Goal: Information Seeking & Learning: Learn about a topic

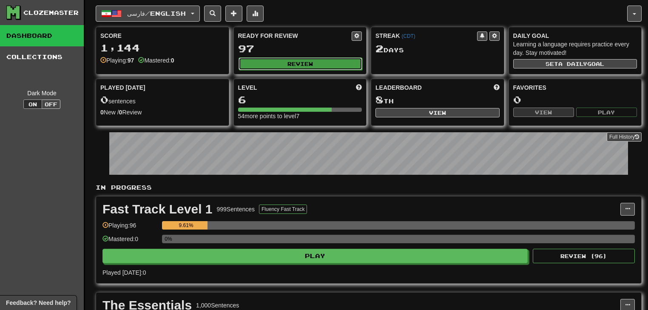
click at [262, 64] on button "Review" at bounding box center [300, 63] width 124 height 13
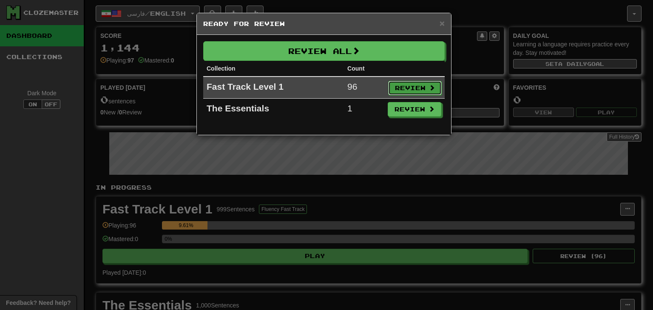
click at [391, 89] on button "Review" at bounding box center [415, 88] width 54 height 14
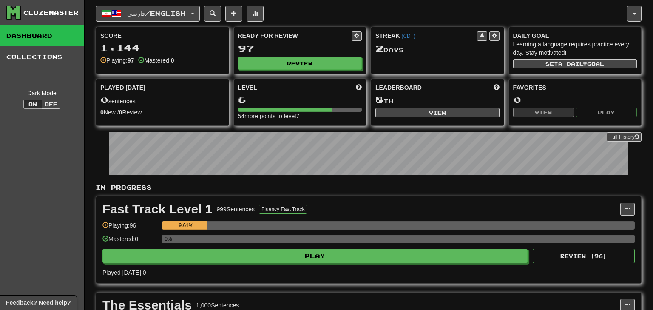
select select "**"
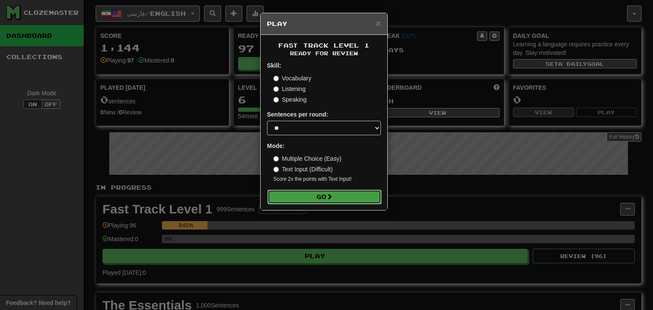
click at [317, 197] on button "Go" at bounding box center [324, 197] width 114 height 14
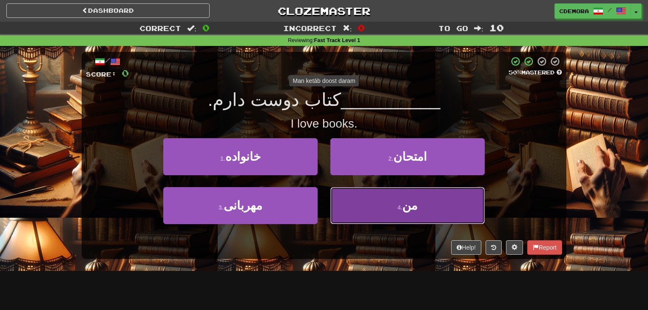
click at [408, 199] on span "من" at bounding box center [409, 205] width 15 height 13
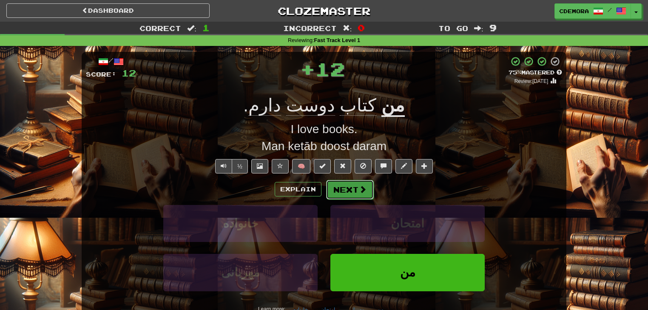
click at [363, 193] on span at bounding box center [363, 189] width 8 height 8
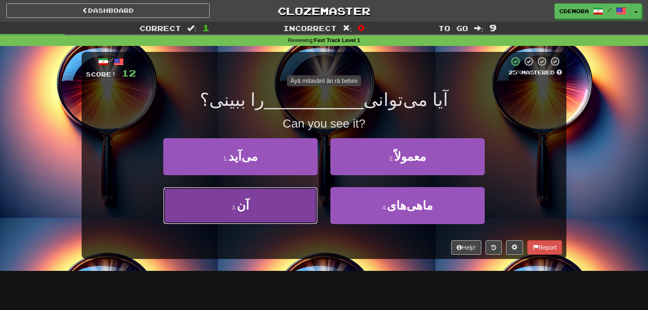
click at [309, 202] on button "3 . آن" at bounding box center [240, 205] width 154 height 37
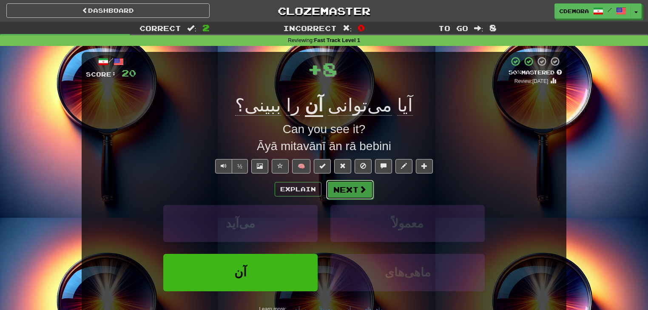
click at [342, 192] on button "Next" at bounding box center [350, 190] width 48 height 20
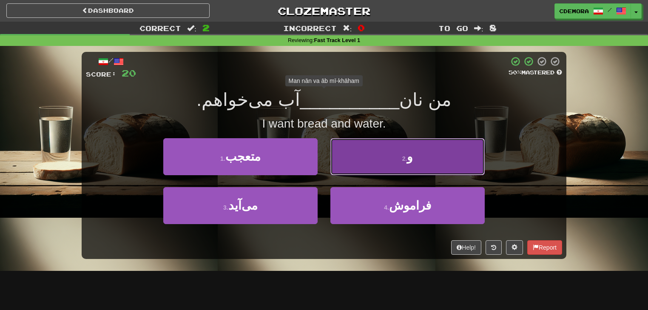
click at [369, 168] on button "2 . و" at bounding box center [407, 156] width 154 height 37
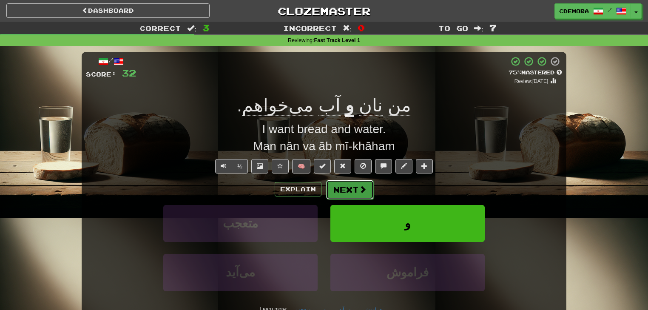
click at [338, 195] on button "Next" at bounding box center [350, 190] width 48 height 20
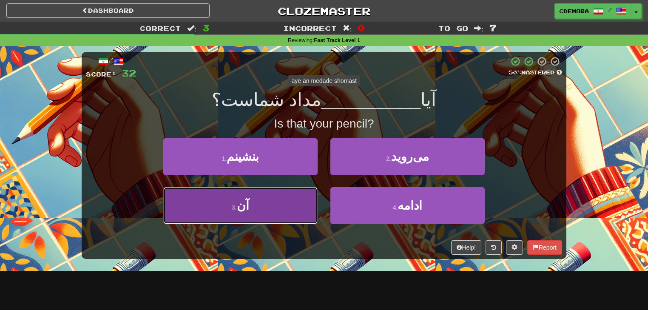
click at [300, 206] on button "3 . آن" at bounding box center [240, 205] width 154 height 37
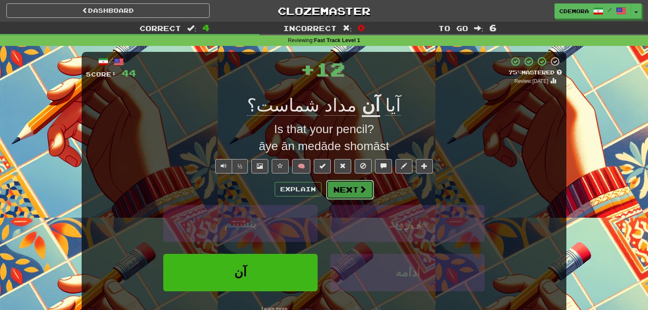
click at [340, 191] on button "Next" at bounding box center [350, 190] width 48 height 20
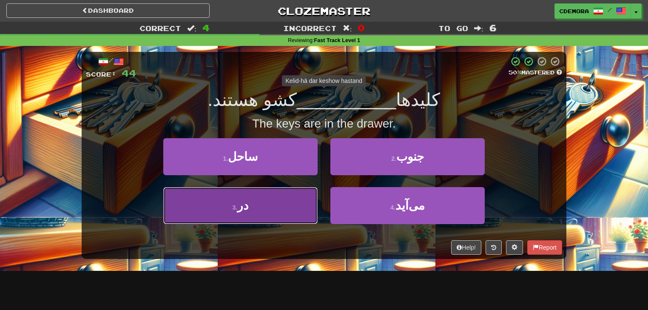
click at [301, 199] on button "3 . در" at bounding box center [240, 205] width 154 height 37
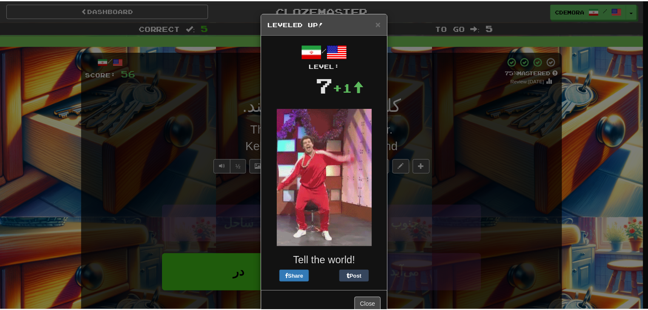
scroll to position [22, 0]
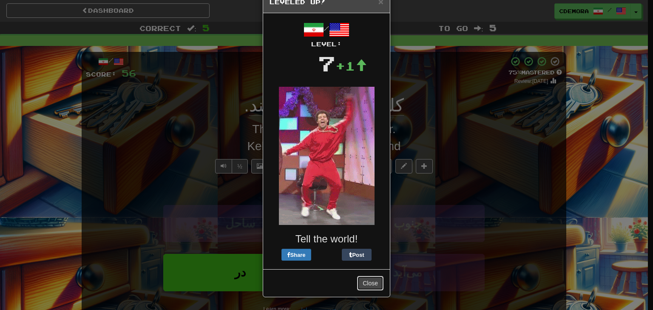
click at [363, 283] on button "Close" at bounding box center [370, 283] width 26 height 14
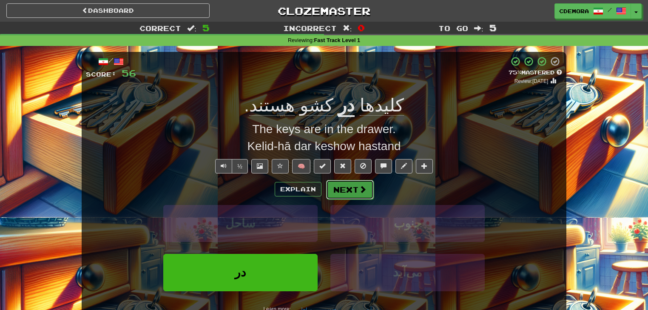
click at [350, 194] on button "Next" at bounding box center [350, 190] width 48 height 20
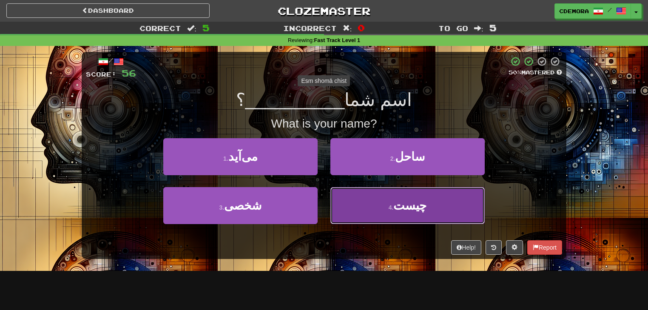
click at [380, 206] on button "4 . چیست" at bounding box center [407, 205] width 154 height 37
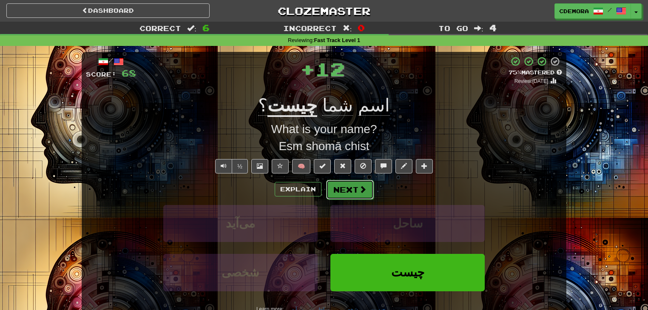
click at [358, 195] on button "Next" at bounding box center [350, 190] width 48 height 20
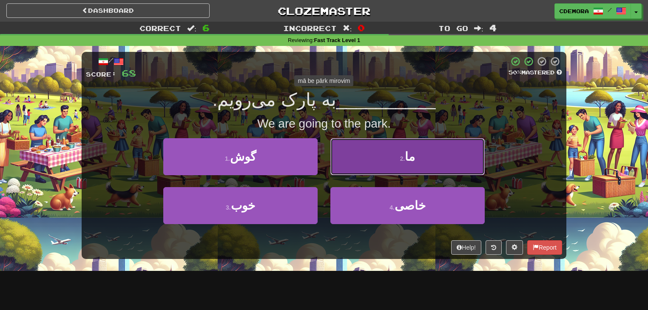
click at [364, 165] on button "2 . ما" at bounding box center [407, 156] width 154 height 37
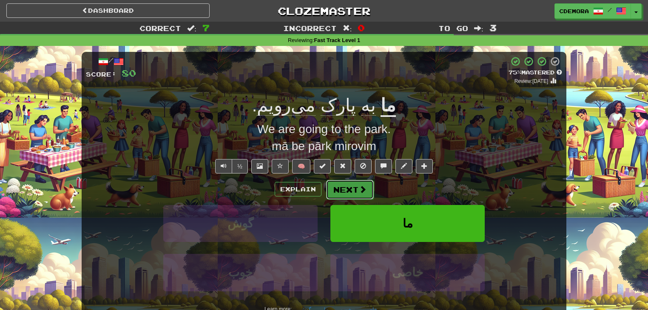
click at [340, 187] on button "Next" at bounding box center [350, 190] width 48 height 20
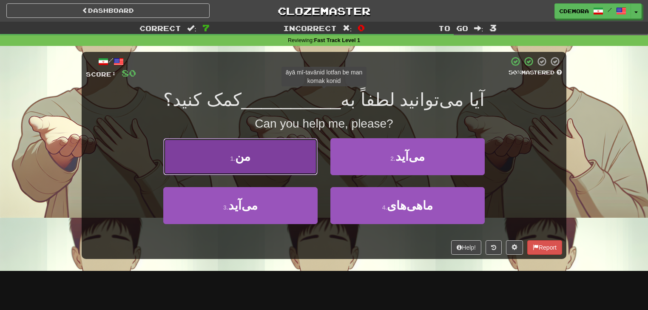
click at [292, 165] on button "1 . من" at bounding box center [240, 156] width 154 height 37
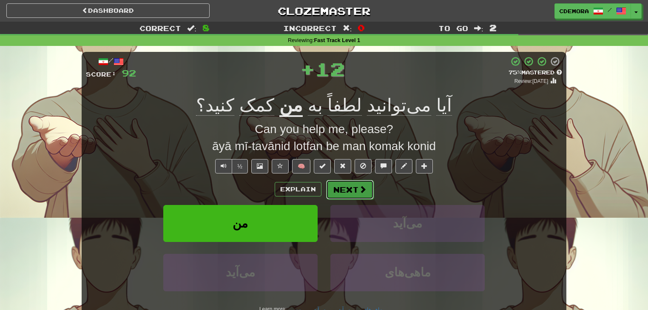
click at [338, 187] on button "Next" at bounding box center [350, 190] width 48 height 20
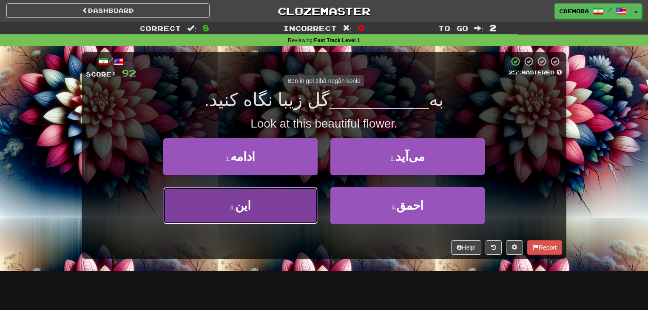
click at [287, 211] on button "3 . این" at bounding box center [240, 205] width 154 height 37
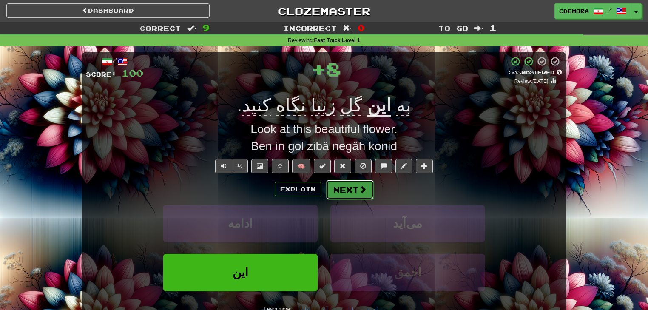
click at [332, 195] on button "Next" at bounding box center [350, 190] width 48 height 20
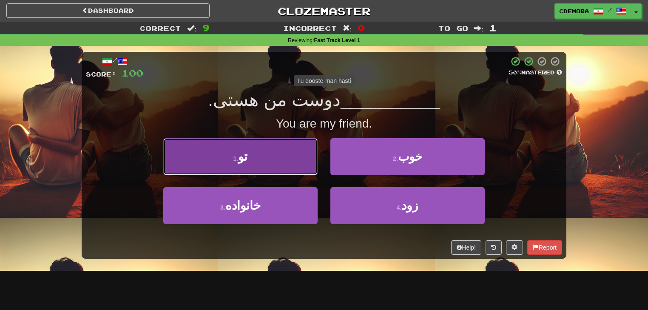
click at [299, 164] on button "1 . تو" at bounding box center [240, 156] width 154 height 37
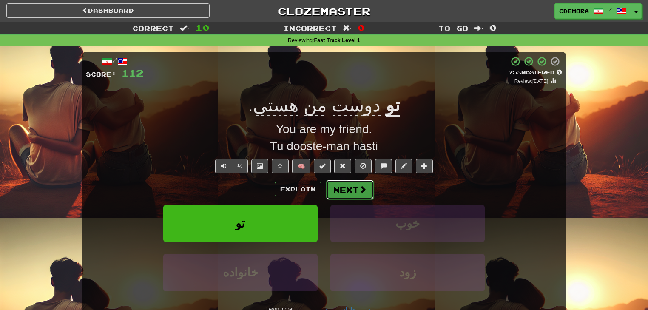
click at [348, 188] on button "Next" at bounding box center [350, 190] width 48 height 20
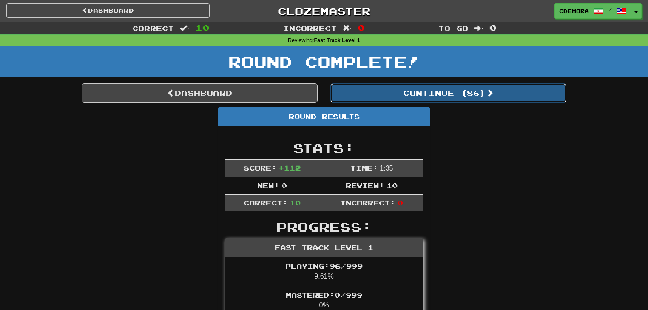
click at [379, 96] on button "Continue ( 86 )" at bounding box center [448, 93] width 236 height 20
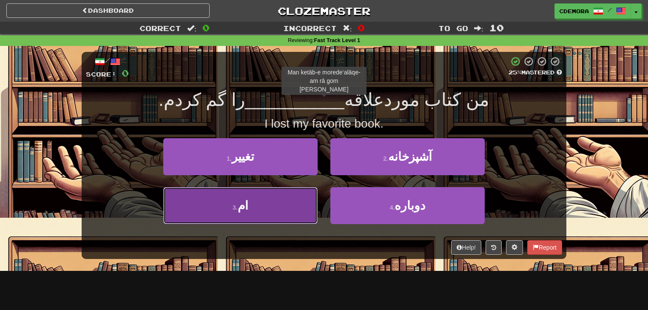
click at [220, 214] on button "3 . ام" at bounding box center [240, 205] width 154 height 37
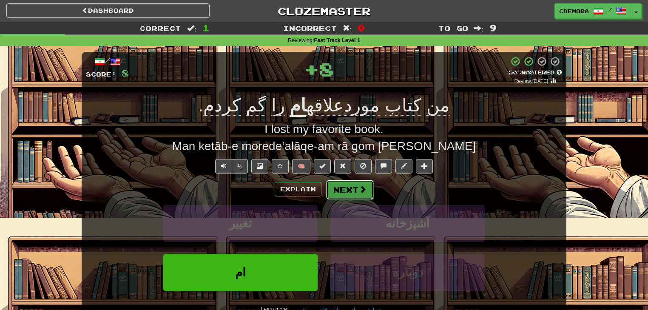
click at [349, 192] on button "Next" at bounding box center [350, 190] width 48 height 20
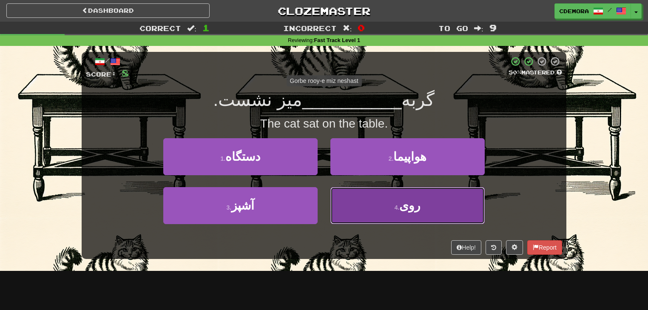
click at [423, 211] on button "4 . روی" at bounding box center [407, 205] width 154 height 37
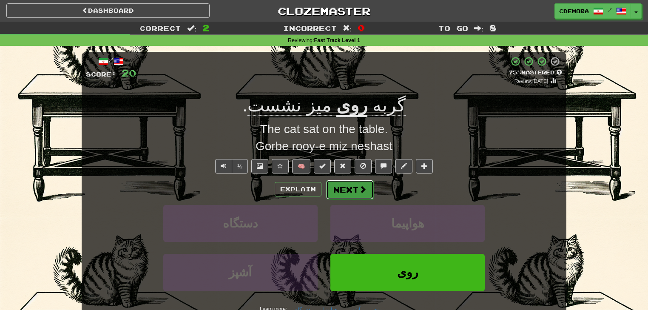
click at [365, 191] on span at bounding box center [363, 189] width 8 height 8
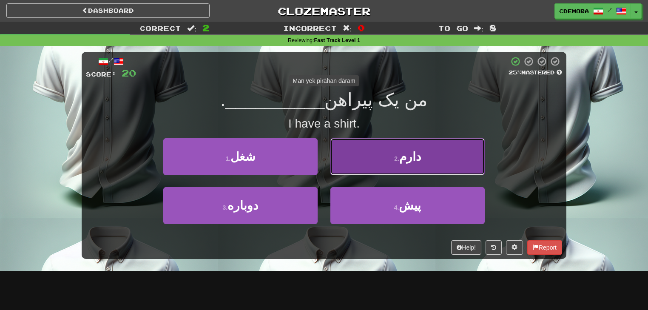
click at [382, 170] on button "2 . دارم" at bounding box center [407, 156] width 154 height 37
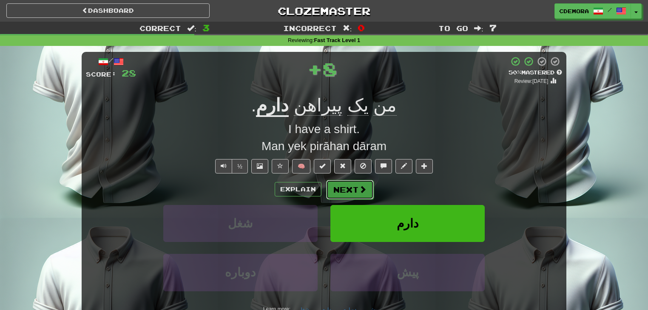
click at [352, 192] on button "Next" at bounding box center [350, 190] width 48 height 20
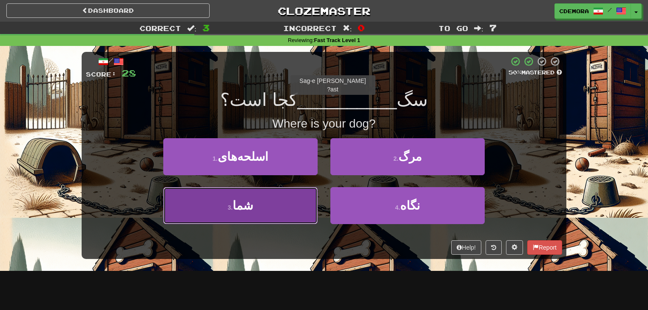
click at [293, 203] on button "3 . شما" at bounding box center [240, 205] width 154 height 37
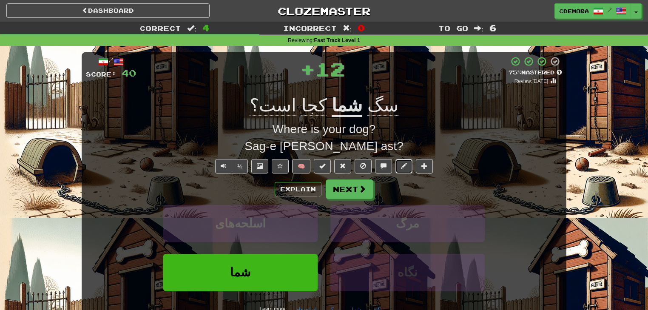
click at [405, 164] on span at bounding box center [404, 166] width 6 height 6
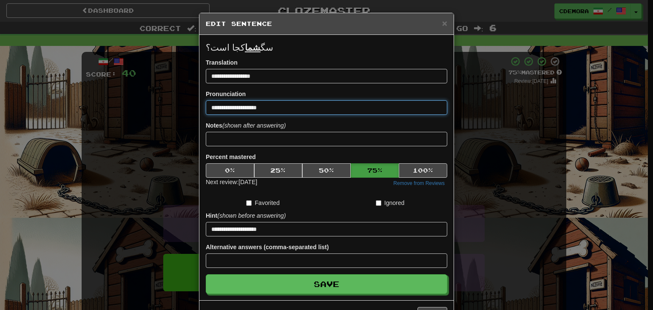
click at [292, 110] on input "**********" at bounding box center [326, 107] width 241 height 14
type input "**********"
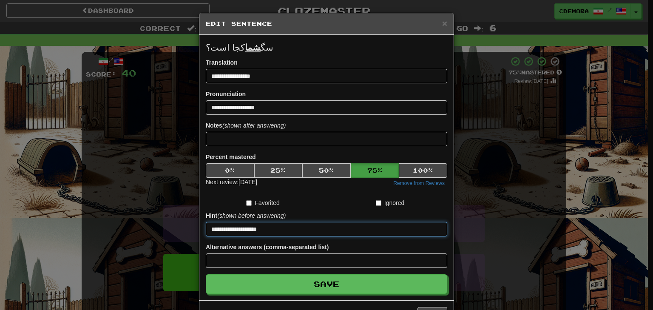
click at [280, 229] on input "**********" at bounding box center [326, 229] width 241 height 14
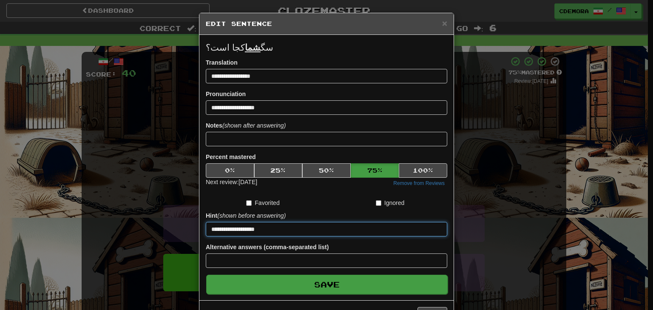
type input "**********"
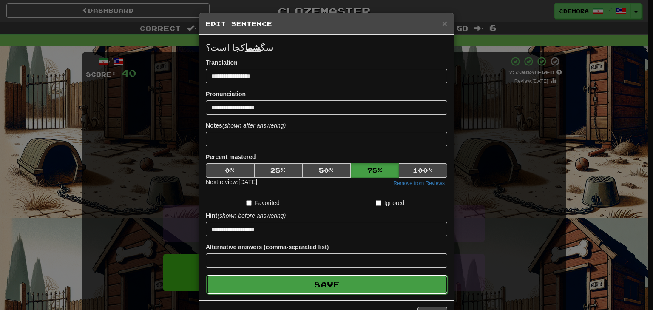
click at [289, 282] on button "Save" at bounding box center [326, 285] width 241 height 20
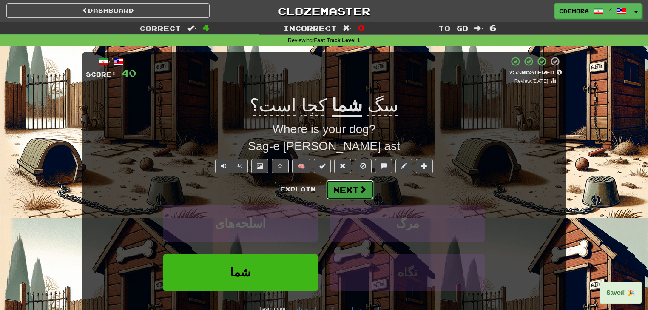
click at [340, 190] on button "Next" at bounding box center [350, 190] width 48 height 20
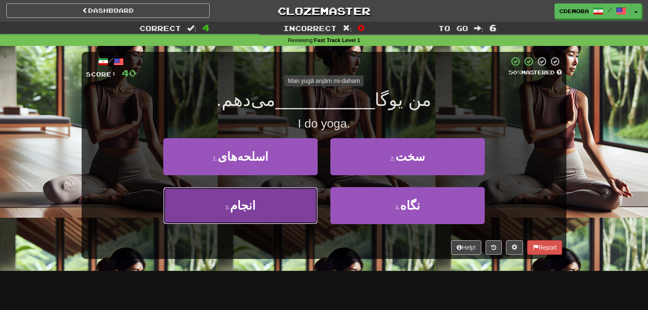
click at [306, 204] on button "3 . انجام" at bounding box center [240, 205] width 154 height 37
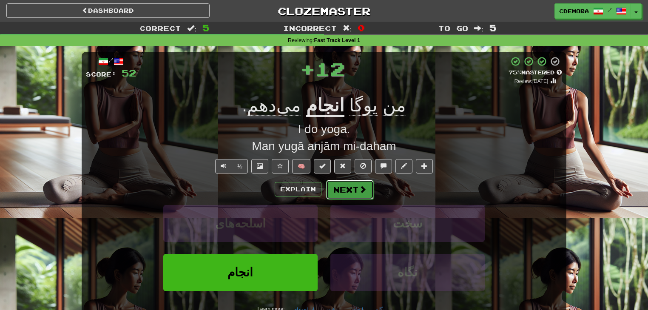
click at [343, 186] on button "Next" at bounding box center [350, 190] width 48 height 20
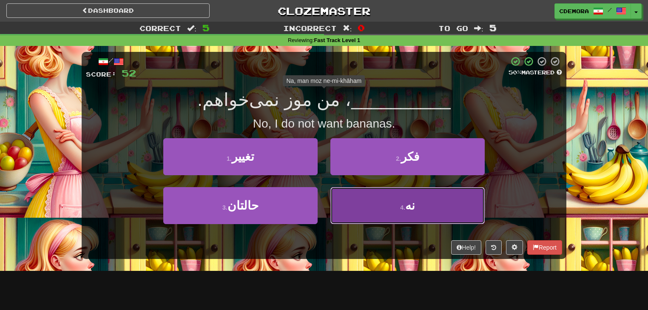
click at [363, 196] on button "4 . نه" at bounding box center [407, 205] width 154 height 37
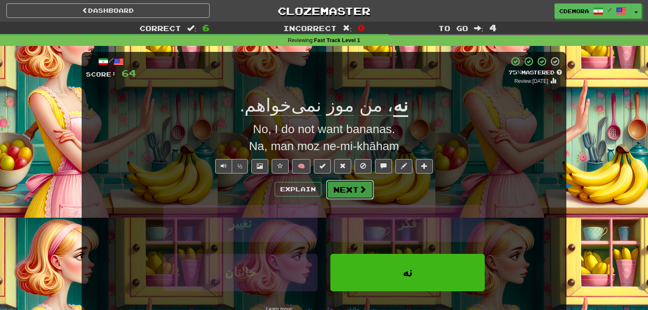
click at [341, 191] on button "Next" at bounding box center [350, 190] width 48 height 20
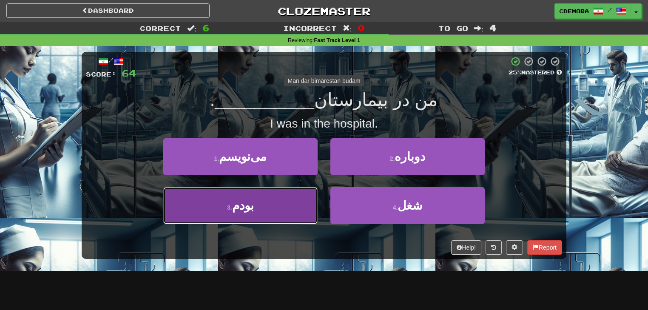
click at [297, 207] on button "3 . بودم" at bounding box center [240, 205] width 154 height 37
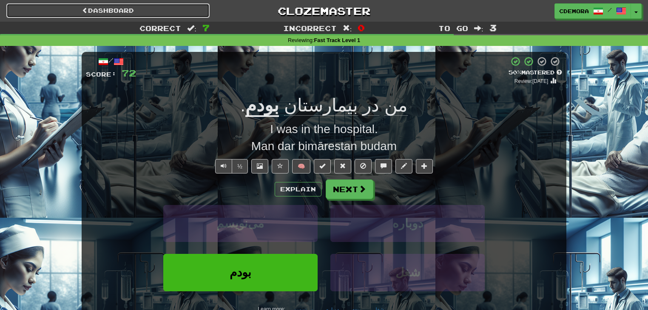
click at [147, 12] on link "Dashboard" at bounding box center [107, 10] width 203 height 14
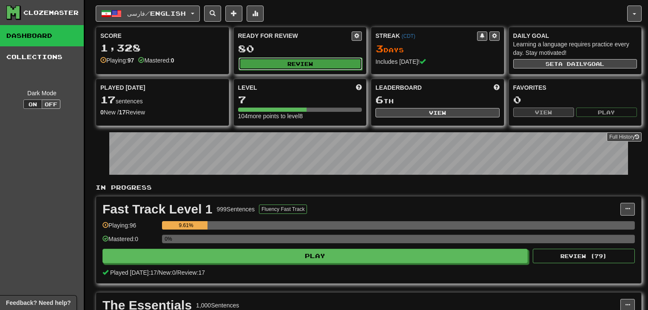
click at [274, 68] on button "Review" at bounding box center [300, 63] width 124 height 13
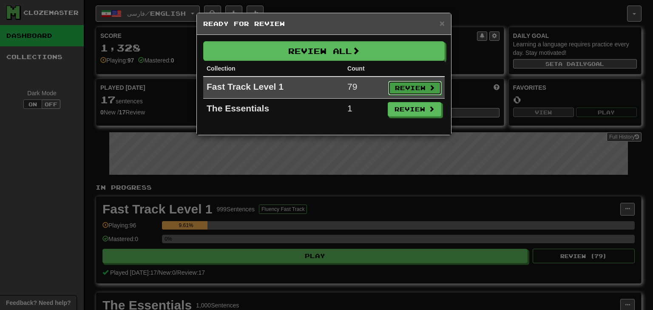
click at [395, 85] on button "Review" at bounding box center [415, 88] width 54 height 14
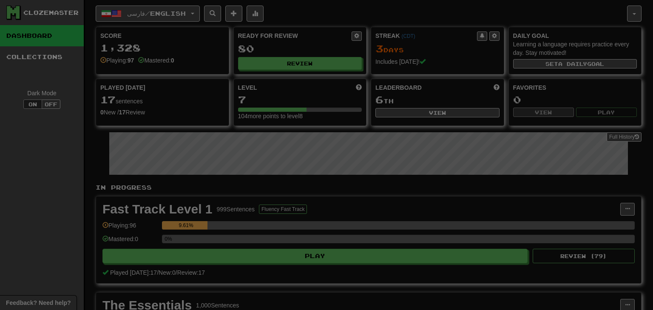
select select "**"
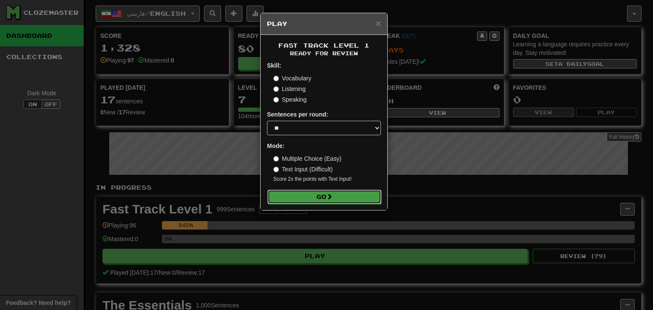
click at [303, 194] on button "Go" at bounding box center [324, 197] width 114 height 14
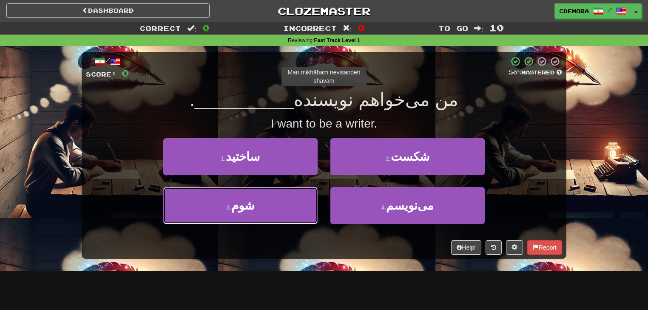
click at [303, 194] on button "3 . [GEOGRAPHIC_DATA]" at bounding box center [240, 205] width 154 height 37
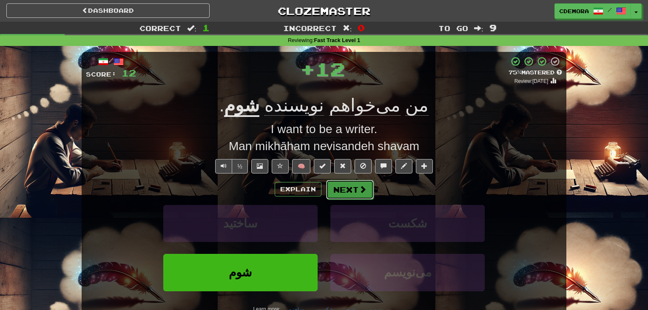
click at [341, 191] on button "Next" at bounding box center [350, 190] width 48 height 20
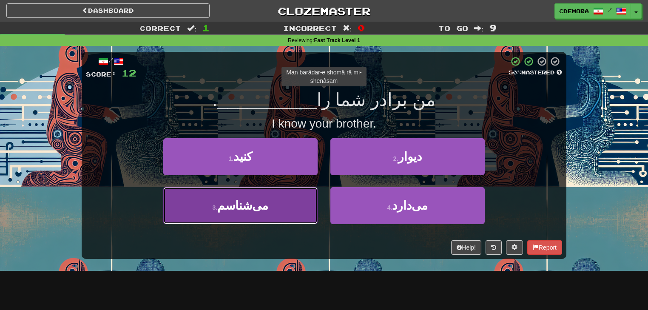
click at [308, 208] on button "3 . می‌شناسم" at bounding box center [240, 205] width 154 height 37
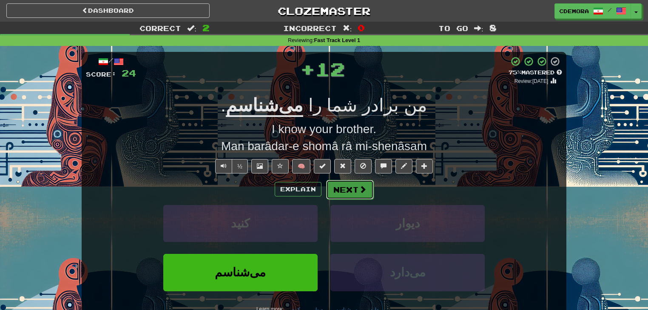
click at [341, 187] on button "Next" at bounding box center [350, 190] width 48 height 20
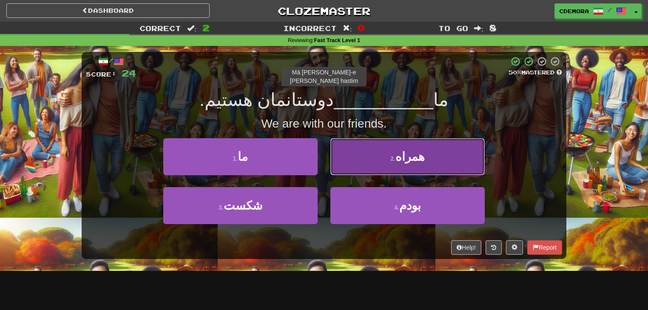
click at [391, 166] on button "2 . همراه" at bounding box center [407, 156] width 154 height 37
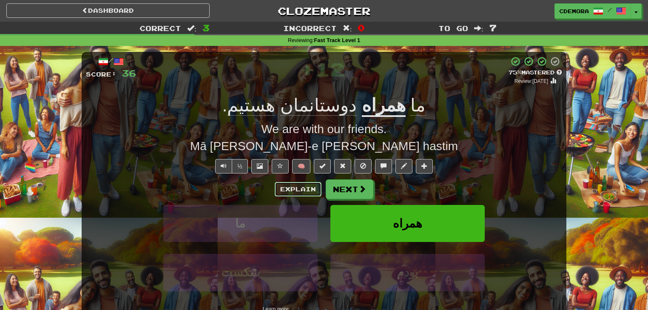
click at [312, 187] on button "Explain" at bounding box center [298, 189] width 47 height 14
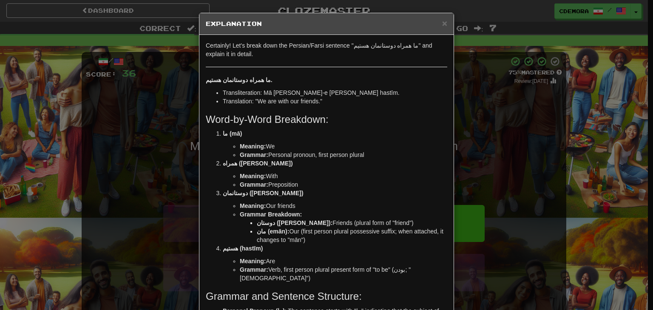
click at [481, 156] on div "× Explanation Certainly! Let's break down the Persian/Farsi sentence "ما همراه …" at bounding box center [326, 155] width 653 height 310
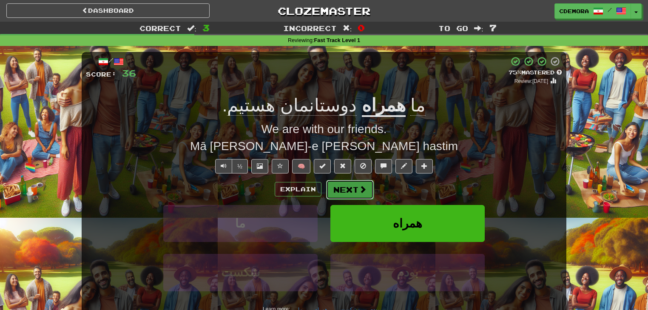
click at [363, 192] on span at bounding box center [363, 189] width 8 height 8
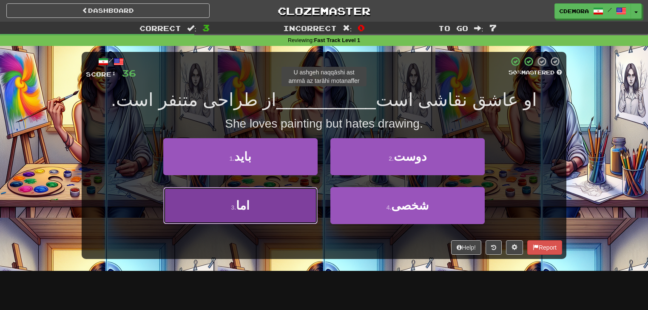
click at [304, 207] on button "3 . اما" at bounding box center [240, 205] width 154 height 37
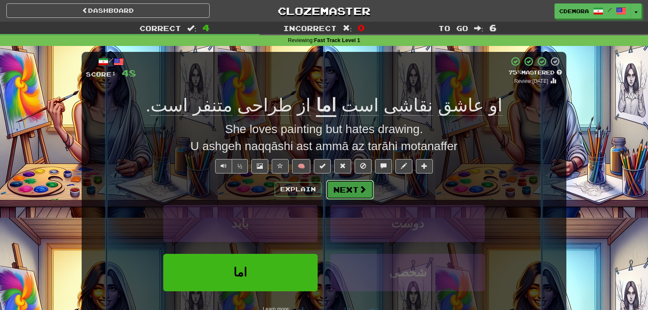
click at [339, 192] on button "Next" at bounding box center [350, 190] width 48 height 20
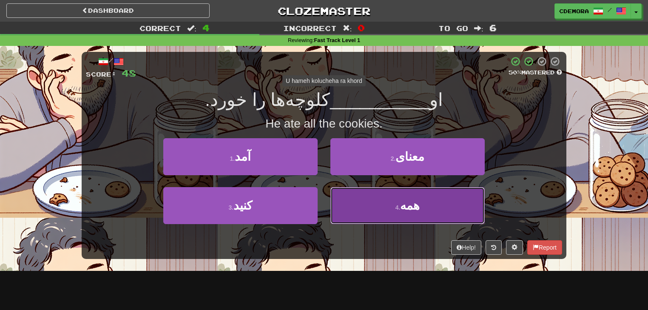
click at [365, 206] on button "4 . همه" at bounding box center [407, 205] width 154 height 37
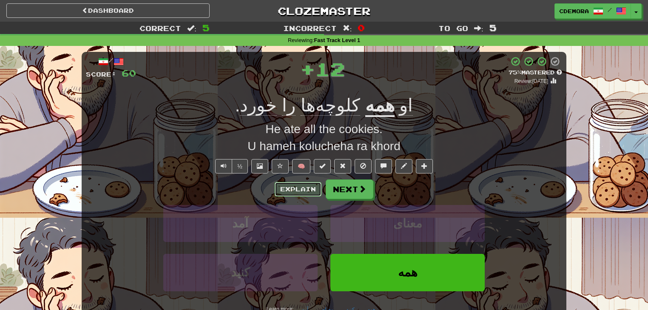
click at [306, 191] on button "Explain" at bounding box center [298, 189] width 47 height 14
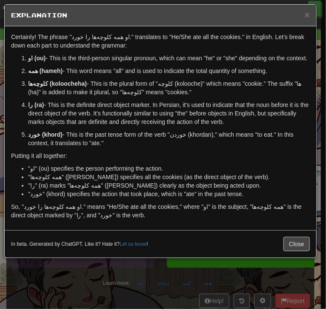
drag, startPoint x: 231, startPoint y: 179, endPoint x: 270, endPoint y: 218, distance: 54.7
click at [262, 209] on div "Certainly! The phrase "او همه کلوچه‌ها را خورد." translates to "He/She ate all …" at bounding box center [160, 128] width 311 height 204
click at [294, 244] on button "Close" at bounding box center [296, 244] width 26 height 14
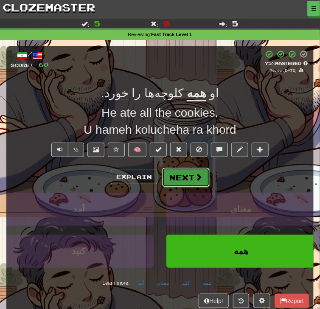
click at [202, 181] on button "Next" at bounding box center [186, 178] width 48 height 20
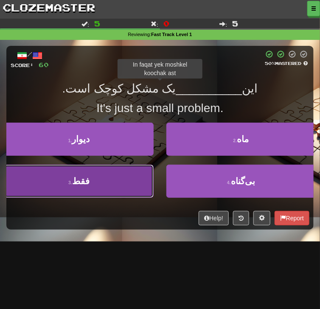
click at [147, 178] on button "3 . فقط" at bounding box center [79, 181] width 150 height 33
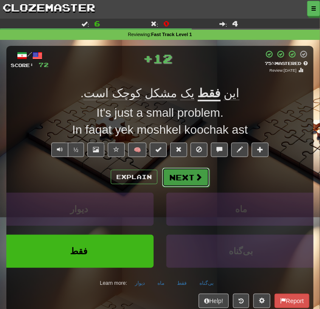
click at [181, 182] on button "Next" at bounding box center [186, 178] width 48 height 20
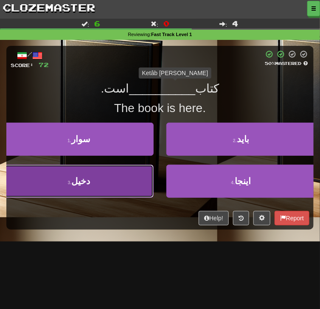
click at [140, 185] on button "3 . دخیل" at bounding box center [79, 181] width 150 height 33
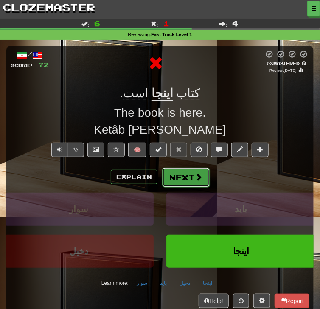
click at [183, 178] on button "Next" at bounding box center [186, 178] width 48 height 20
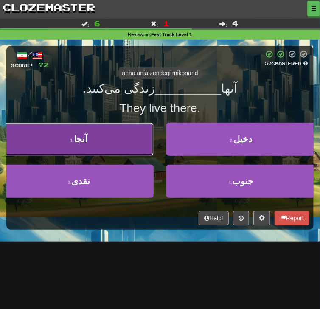
click at [131, 151] on button "1 . آنجا" at bounding box center [79, 139] width 150 height 33
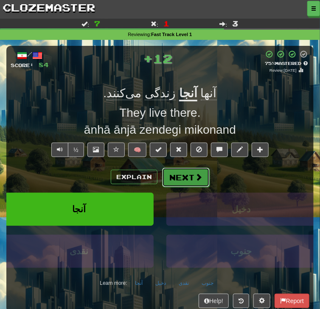
click at [184, 182] on button "Next" at bounding box center [186, 178] width 48 height 20
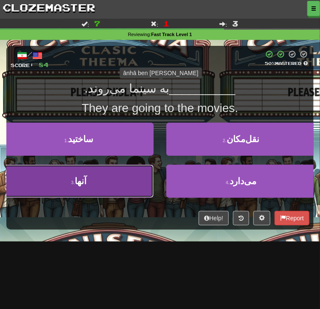
click at [143, 183] on button "3 . آنها" at bounding box center [79, 181] width 150 height 33
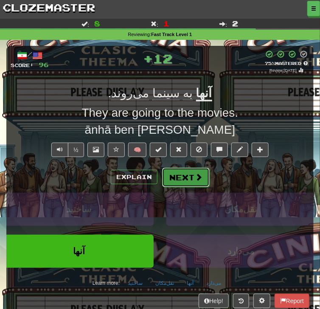
click at [187, 178] on button "Next" at bounding box center [186, 178] width 48 height 20
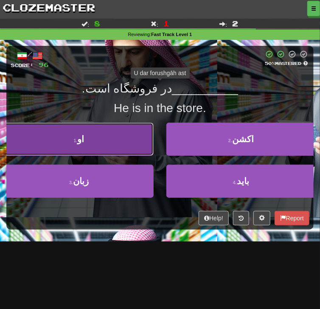
click at [133, 144] on button "1 . او" at bounding box center [79, 139] width 150 height 33
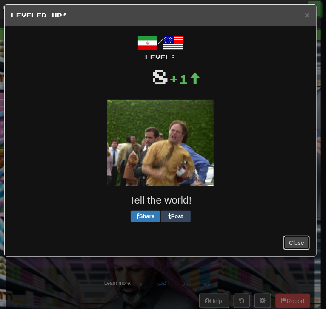
click at [289, 243] on button "Close" at bounding box center [296, 243] width 26 height 14
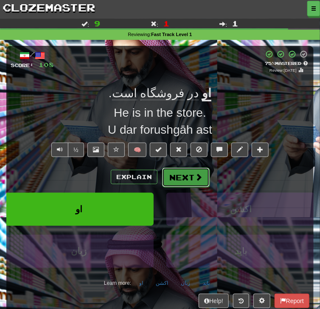
click at [178, 180] on button "Next" at bounding box center [186, 178] width 48 height 20
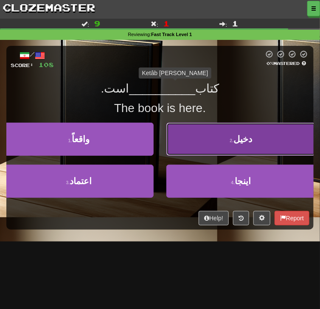
click at [212, 143] on button "2 . دخیل" at bounding box center [242, 139] width 150 height 33
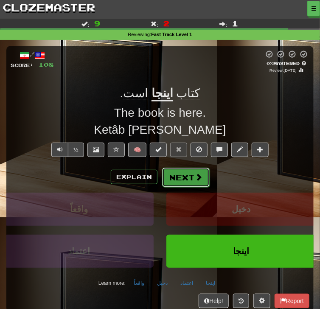
click at [194, 182] on button "Next" at bounding box center [186, 178] width 48 height 20
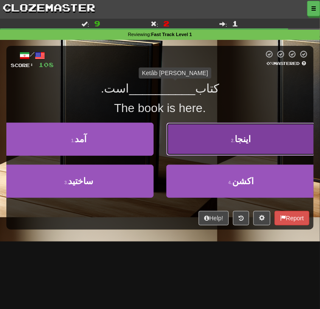
click at [217, 144] on button "2 . اینجا" at bounding box center [242, 139] width 150 height 33
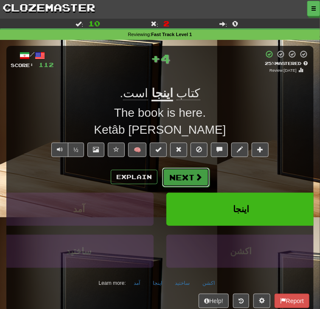
click at [199, 181] on span at bounding box center [199, 177] width 8 height 8
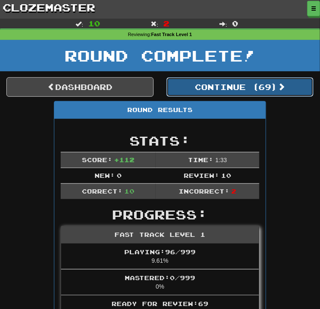
click at [217, 91] on button "Continue ( 69 )" at bounding box center [240, 87] width 147 height 20
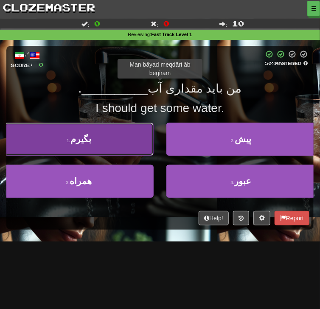
click at [130, 146] on button "1 . بگیرم" at bounding box center [79, 139] width 150 height 33
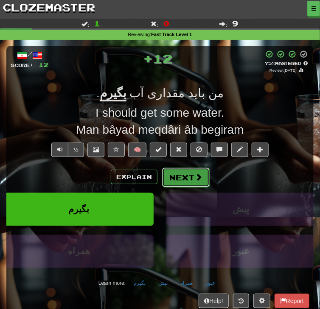
click at [184, 183] on button "Next" at bounding box center [186, 178] width 48 height 20
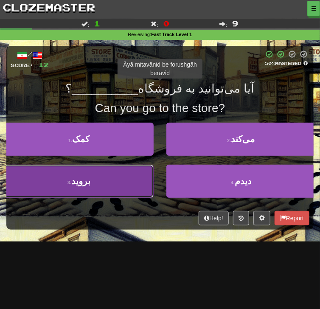
click at [149, 184] on button "3 . بروید" at bounding box center [79, 181] width 150 height 33
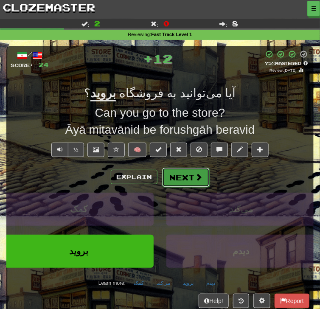
click at [175, 178] on button "Next" at bounding box center [186, 178] width 48 height 20
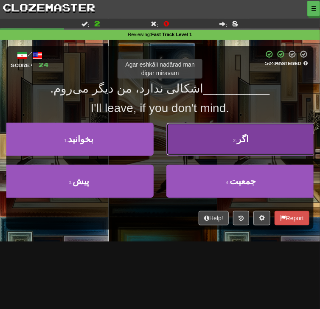
click at [220, 139] on button "2 . اگر" at bounding box center [242, 139] width 150 height 33
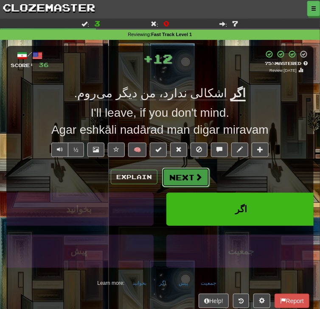
click at [195, 175] on span at bounding box center [199, 177] width 8 height 8
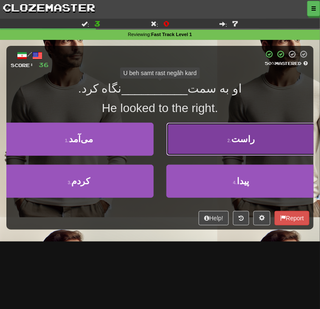
click at [214, 144] on button "2 . راست" at bounding box center [242, 139] width 150 height 33
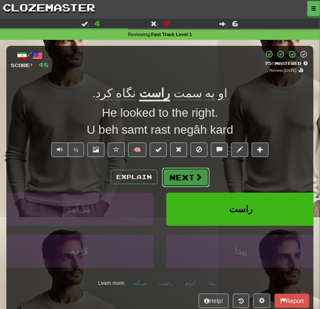
click at [197, 174] on span at bounding box center [199, 177] width 8 height 8
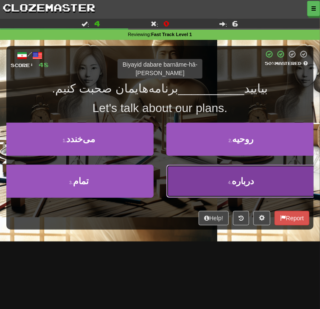
click at [184, 182] on button "4 . درباره" at bounding box center [242, 181] width 150 height 33
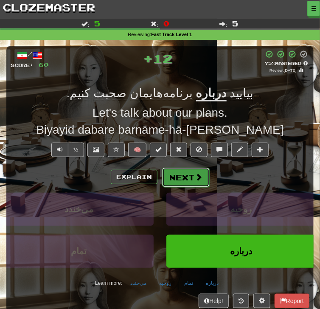
click at [184, 177] on button "Next" at bounding box center [186, 178] width 48 height 20
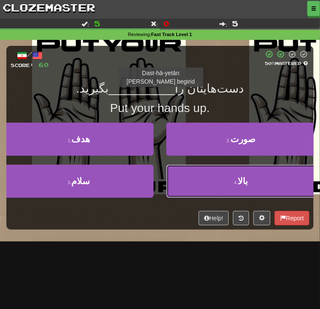
click at [184, 177] on button "4 . بالا" at bounding box center [242, 181] width 150 height 33
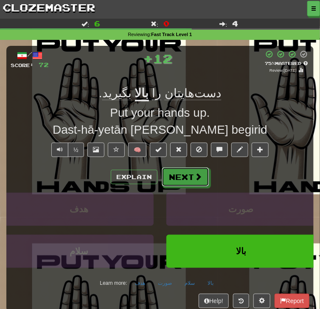
click at [184, 177] on button "Next" at bounding box center [186, 177] width 48 height 20
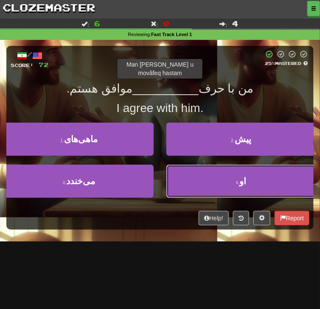
click at [184, 177] on button "4 . او" at bounding box center [242, 181] width 150 height 33
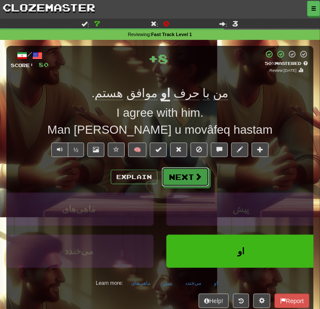
click at [184, 177] on button "Next" at bounding box center [186, 177] width 48 height 20
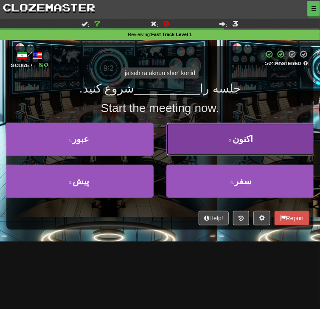
click at [201, 146] on button "2 . اکنون" at bounding box center [242, 139] width 150 height 33
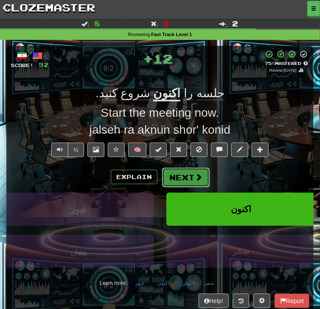
click at [191, 178] on button "Next" at bounding box center [186, 178] width 48 height 20
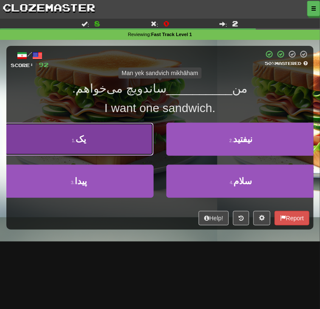
click at [131, 148] on button "1 . یک" at bounding box center [79, 139] width 150 height 33
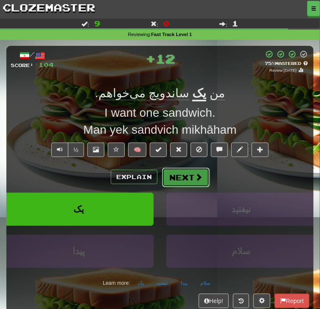
click at [184, 177] on button "Next" at bounding box center [186, 178] width 48 height 20
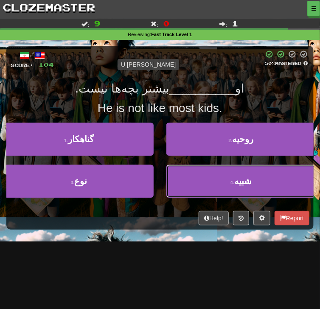
click at [184, 177] on button "4 . شبیه" at bounding box center [242, 181] width 150 height 33
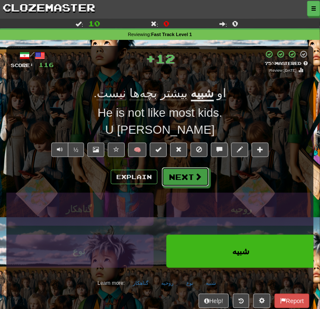
click at [184, 177] on button "Next" at bounding box center [186, 177] width 48 height 20
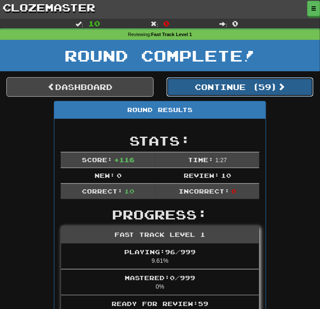
click at [199, 91] on button "Continue ( 59 )" at bounding box center [240, 87] width 147 height 20
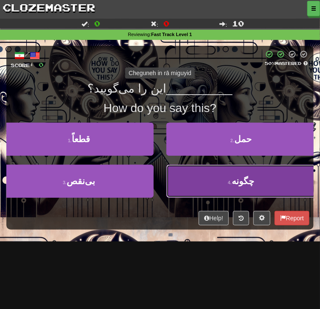
click at [198, 179] on button "4 . چگونه" at bounding box center [242, 181] width 150 height 33
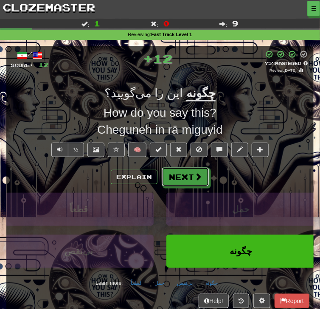
click at [198, 179] on span at bounding box center [199, 177] width 8 height 8
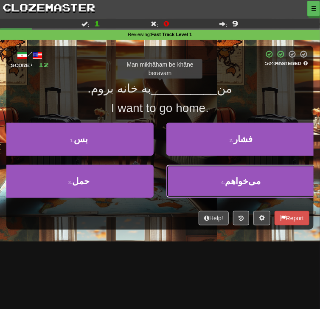
click at [198, 179] on button "4 . می‌خواهم" at bounding box center [242, 181] width 150 height 33
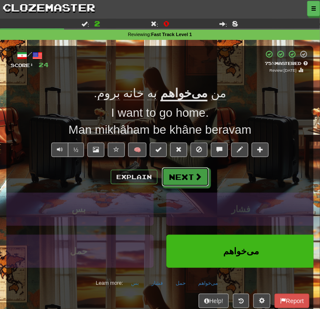
click at [198, 179] on span at bounding box center [199, 177] width 8 height 8
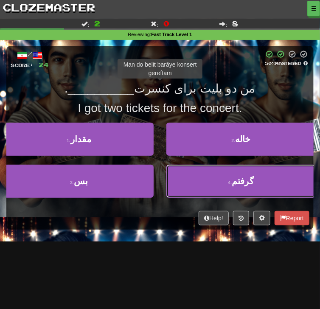
click at [198, 179] on button "4 . گرفتم" at bounding box center [242, 181] width 150 height 33
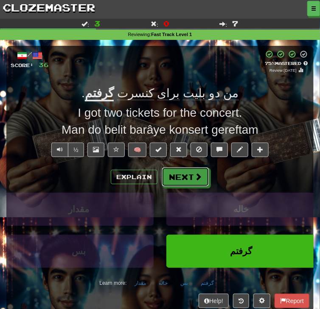
click at [198, 179] on span at bounding box center [199, 177] width 8 height 8
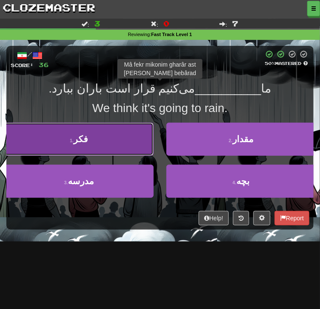
click at [133, 153] on button "1 . فکر" at bounding box center [79, 139] width 150 height 33
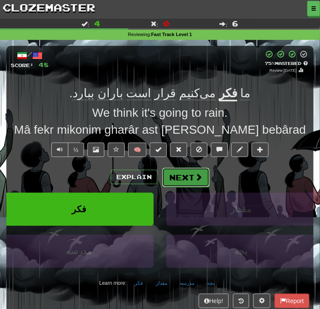
click at [173, 180] on button "Next" at bounding box center [186, 178] width 48 height 20
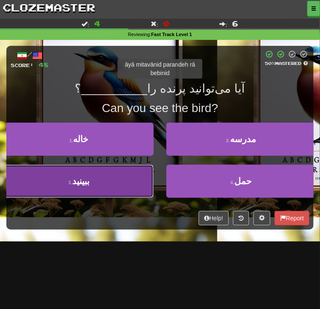
click at [133, 181] on button "3 . ببینید" at bounding box center [79, 181] width 150 height 33
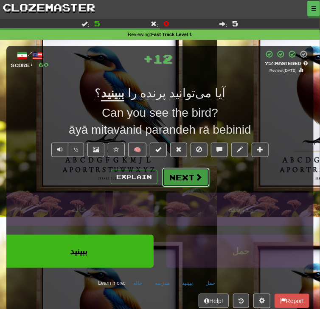
click at [191, 181] on button "Next" at bounding box center [186, 178] width 48 height 20
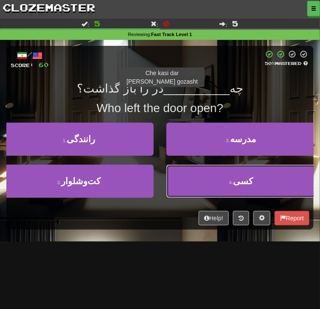
click at [191, 181] on button "4 . کسی" at bounding box center [242, 181] width 150 height 33
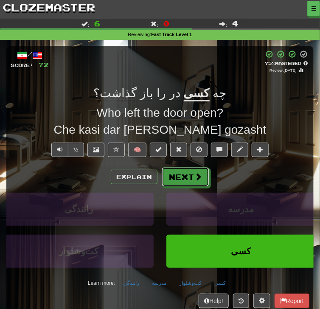
click at [191, 181] on button "Next" at bounding box center [186, 177] width 48 height 20
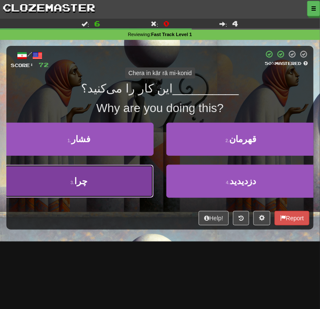
click at [144, 179] on button "3 . چرا" at bounding box center [79, 181] width 150 height 33
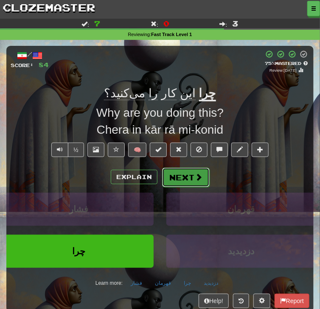
click at [176, 178] on button "Next" at bounding box center [186, 178] width 48 height 20
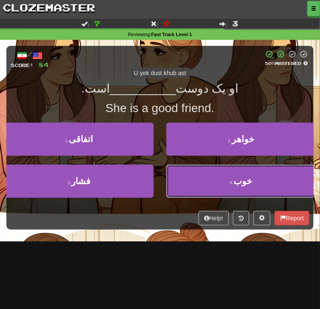
click at [176, 178] on button "4 . خوب" at bounding box center [242, 181] width 150 height 33
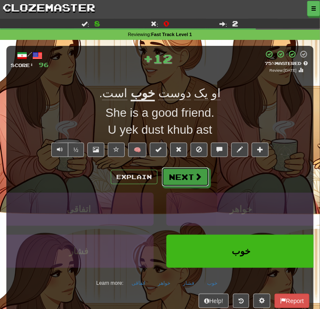
click at [176, 178] on button "Next" at bounding box center [186, 177] width 48 height 20
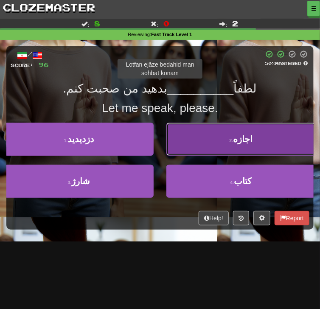
click at [194, 149] on button "2 . اجازه" at bounding box center [242, 139] width 150 height 33
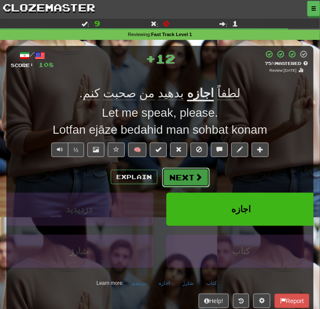
click at [191, 183] on button "Next" at bounding box center [186, 178] width 48 height 20
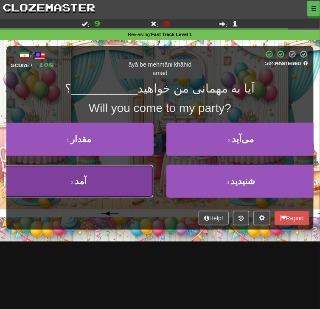
click at [125, 181] on button "3 . آمد" at bounding box center [79, 181] width 150 height 33
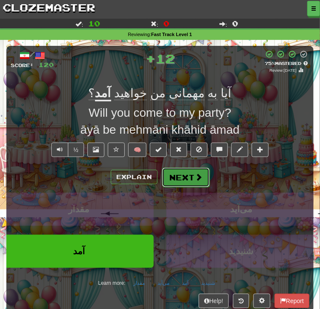
click at [170, 176] on button "Next" at bounding box center [186, 178] width 48 height 20
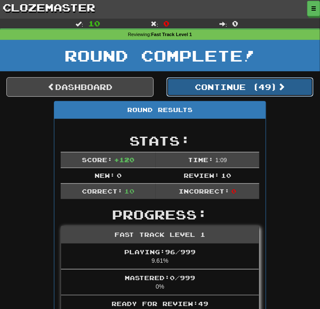
click at [209, 91] on button "Continue ( 49 )" at bounding box center [240, 87] width 147 height 20
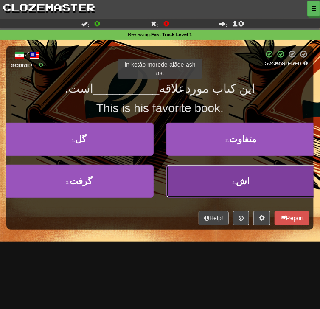
click at [199, 176] on button "4 . اش" at bounding box center [242, 181] width 150 height 33
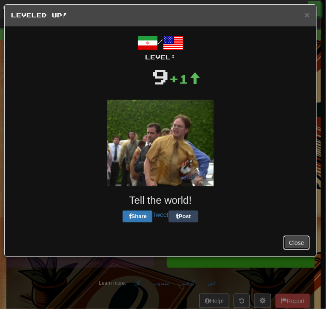
click at [287, 242] on button "Close" at bounding box center [296, 243] width 26 height 14
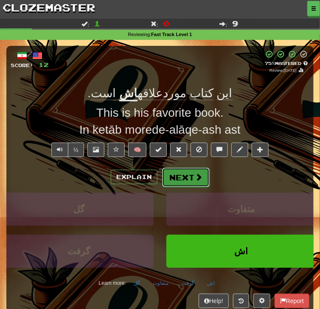
click at [194, 183] on button "Next" at bounding box center [186, 178] width 48 height 20
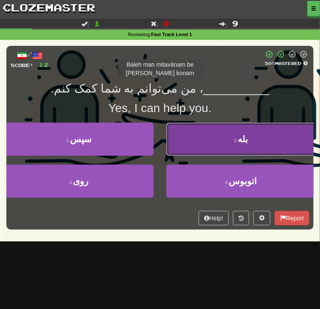
click at [200, 142] on button "2 . بله" at bounding box center [242, 139] width 150 height 33
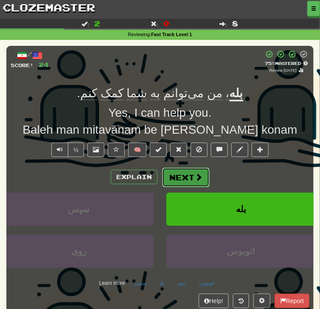
click at [195, 180] on span at bounding box center [199, 177] width 8 height 8
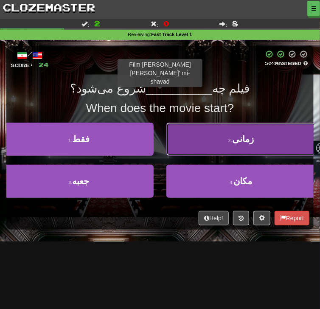
click at [211, 149] on button "2 . زمانی" at bounding box center [242, 139] width 150 height 33
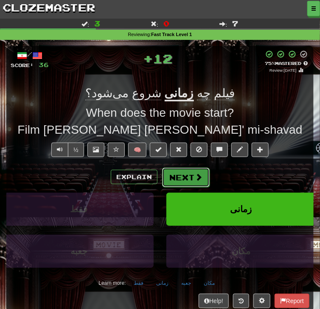
click at [201, 177] on span at bounding box center [199, 177] width 8 height 8
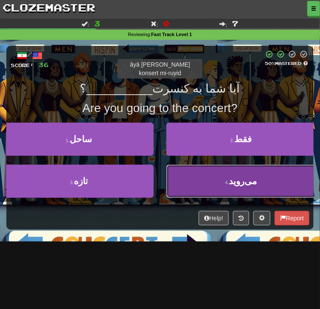
click at [200, 177] on button "4 . می‌روید" at bounding box center [242, 181] width 150 height 33
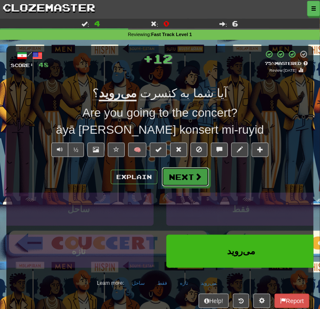
click at [200, 177] on span at bounding box center [199, 177] width 8 height 8
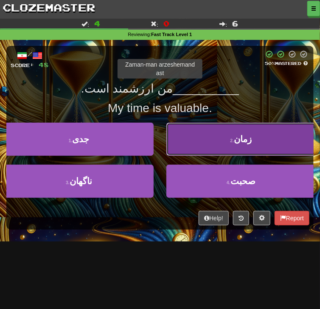
click at [197, 144] on button "2 . زمان" at bounding box center [242, 139] width 150 height 33
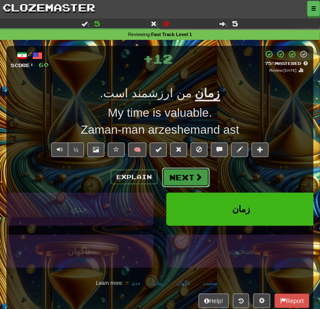
click at [184, 178] on button "Next" at bounding box center [186, 178] width 48 height 20
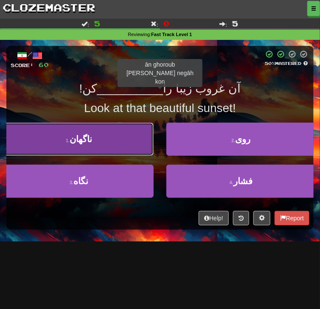
click at [139, 147] on button "1 . ناگهان" at bounding box center [79, 139] width 150 height 33
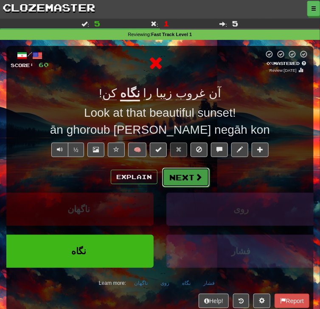
click at [171, 184] on button "Next" at bounding box center [186, 178] width 48 height 20
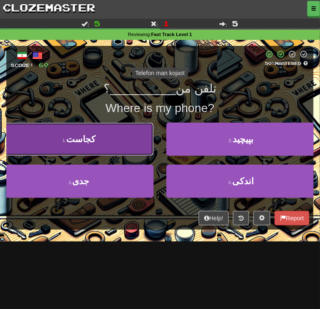
click at [133, 143] on button "1 . کجاست" at bounding box center [79, 139] width 150 height 33
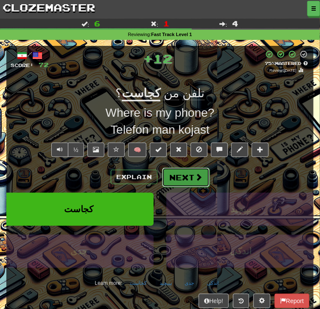
click at [195, 174] on span at bounding box center [199, 177] width 8 height 8
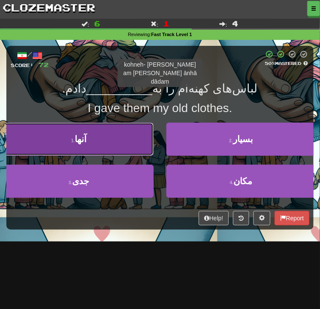
click at [142, 146] on button "1 . آنها" at bounding box center [79, 139] width 150 height 33
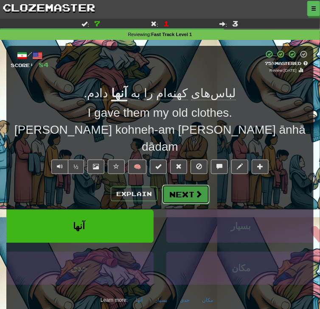
click at [201, 190] on span at bounding box center [199, 194] width 8 height 8
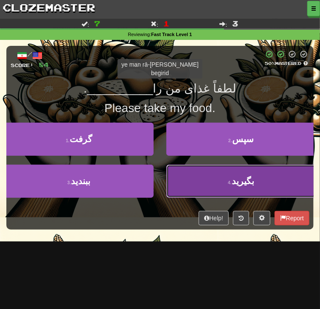
click at [191, 184] on button "4 . بگیرید" at bounding box center [242, 181] width 150 height 33
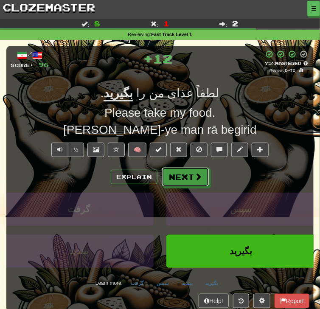
click at [191, 184] on button "Next" at bounding box center [186, 177] width 48 height 20
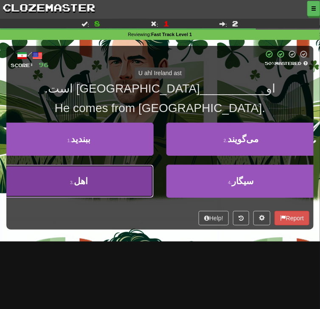
click at [143, 185] on button "3 . اهل" at bounding box center [79, 181] width 150 height 33
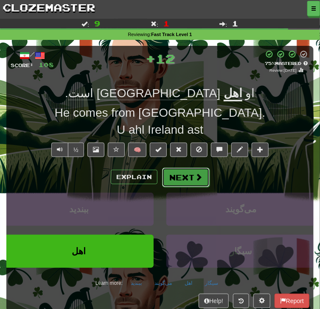
click at [181, 181] on button "Next" at bounding box center [186, 178] width 48 height 20
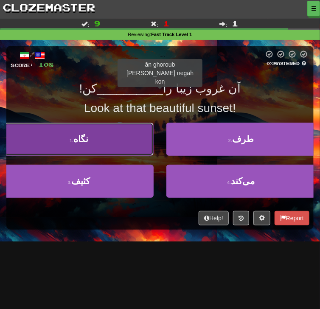
click at [131, 151] on button "1 . نگاه" at bounding box center [79, 139] width 150 height 33
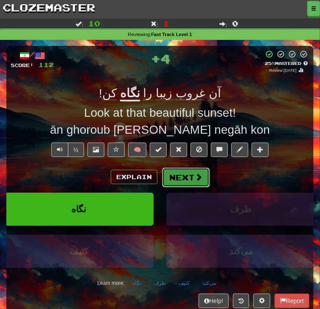
click at [170, 173] on button "Next" at bounding box center [186, 178] width 48 height 20
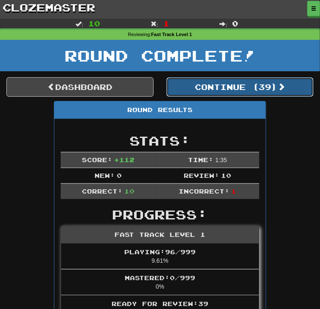
click at [207, 88] on button "Continue ( 39 )" at bounding box center [240, 87] width 147 height 20
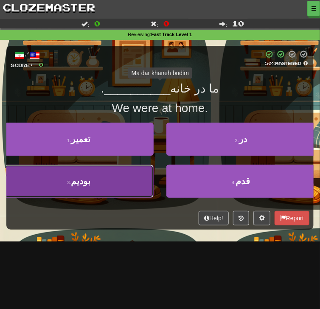
click at [129, 181] on button "3 . بودیم" at bounding box center [79, 181] width 150 height 33
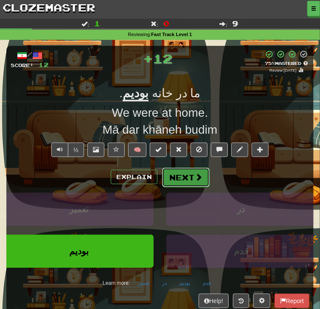
click at [189, 177] on button "Next" at bounding box center [186, 178] width 48 height 20
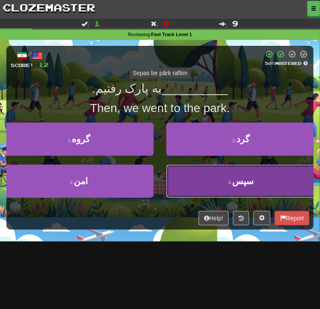
click at [189, 177] on button "4 . سپس" at bounding box center [242, 181] width 150 height 33
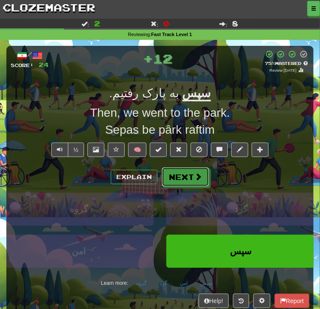
click at [189, 177] on button "Next" at bounding box center [186, 177] width 48 height 20
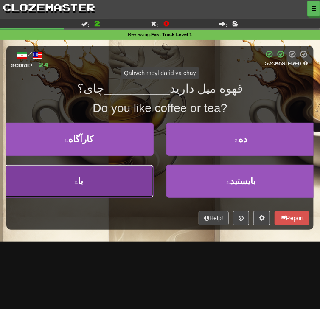
click at [125, 182] on button "3 . یا" at bounding box center [79, 181] width 150 height 33
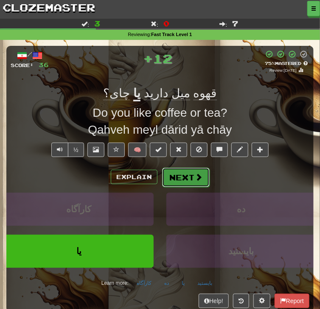
click at [175, 181] on button "Next" at bounding box center [186, 178] width 48 height 20
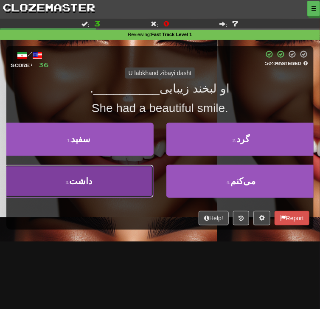
click at [137, 190] on button "3 . داشت" at bounding box center [79, 181] width 150 height 33
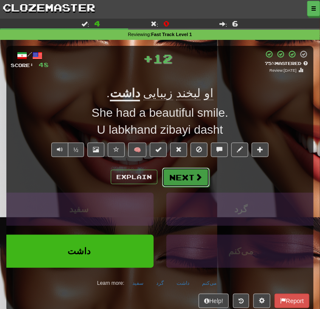
click at [175, 182] on button "Next" at bounding box center [186, 178] width 48 height 20
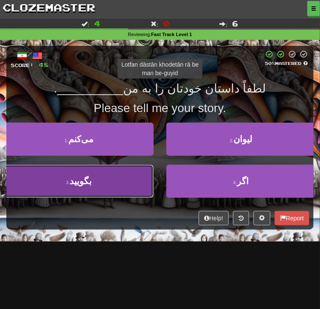
click at [140, 192] on button "3 . بگویید" at bounding box center [79, 181] width 150 height 33
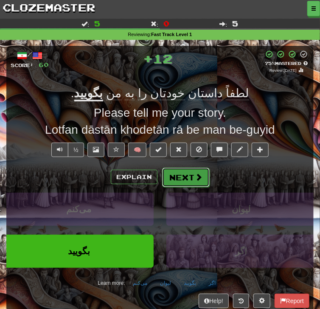
click at [178, 181] on button "Next" at bounding box center [186, 178] width 48 height 20
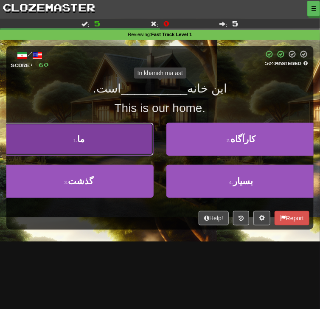
click at [146, 147] on button "1 . ما" at bounding box center [79, 139] width 150 height 33
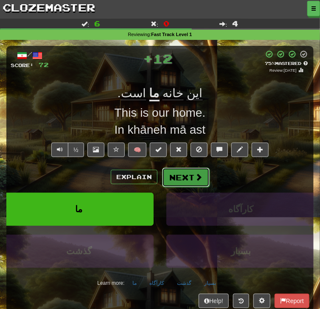
click at [180, 177] on button "Next" at bounding box center [186, 178] width 48 height 20
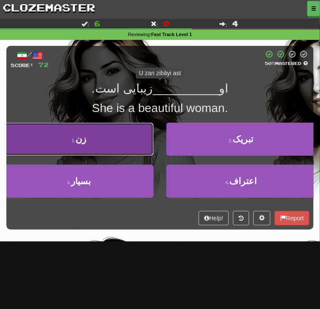
click at [131, 149] on button "1 . زن" at bounding box center [79, 139] width 150 height 33
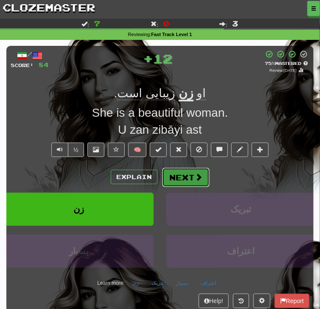
click at [170, 177] on button "Next" at bounding box center [186, 178] width 48 height 20
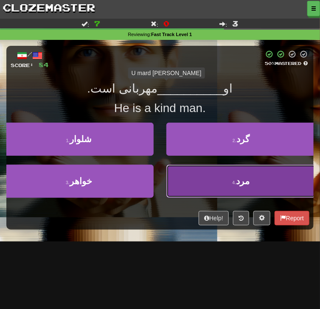
click at [194, 178] on button "4 . مرد" at bounding box center [242, 181] width 150 height 33
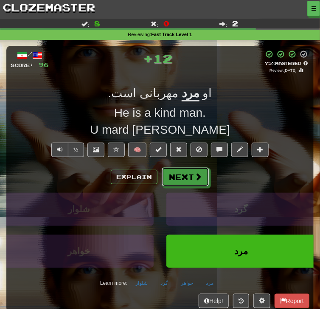
click at [194, 178] on button "Next" at bounding box center [186, 177] width 48 height 20
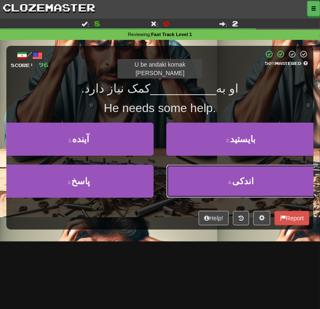
click at [194, 178] on button "4 . اندکی" at bounding box center [242, 181] width 150 height 33
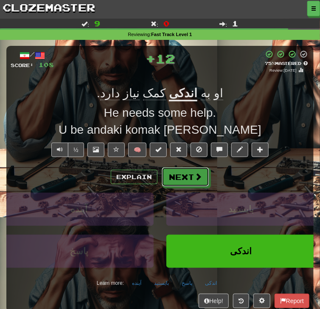
click at [194, 178] on button "Next" at bounding box center [186, 177] width 48 height 20
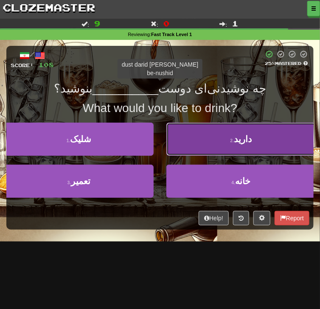
click at [216, 144] on button "2 . دارید" at bounding box center [242, 139] width 150 height 33
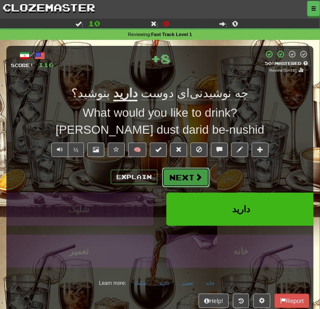
click at [193, 174] on button "Next" at bounding box center [186, 178] width 48 height 20
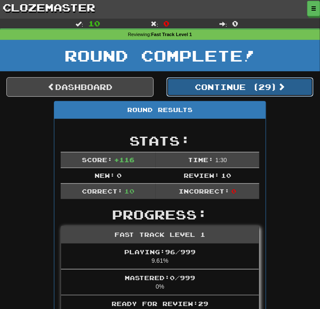
click at [216, 89] on button "Continue ( 29 )" at bounding box center [240, 87] width 147 height 20
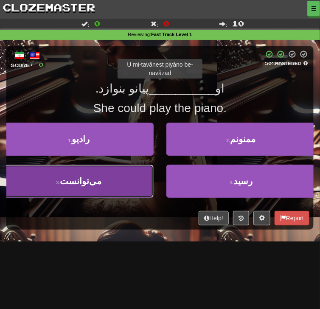
click at [133, 176] on button "3 . می‌توانست" at bounding box center [79, 181] width 150 height 33
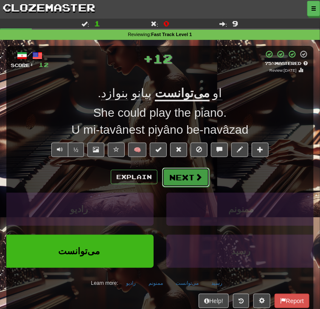
click at [199, 176] on span at bounding box center [199, 177] width 8 height 8
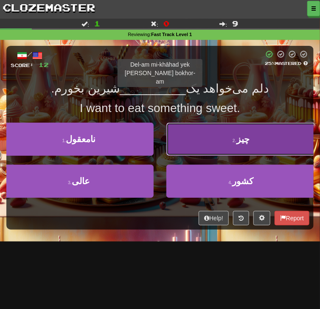
click at [218, 151] on button "2 . چیز" at bounding box center [242, 139] width 150 height 33
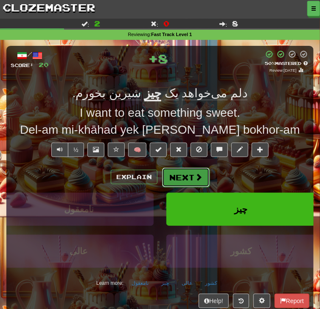
click at [194, 178] on button "Next" at bounding box center [186, 178] width 48 height 20
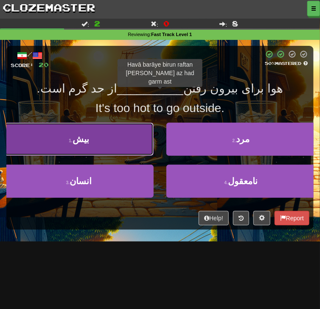
click at [137, 146] on button "1 . بیش" at bounding box center [79, 139] width 150 height 33
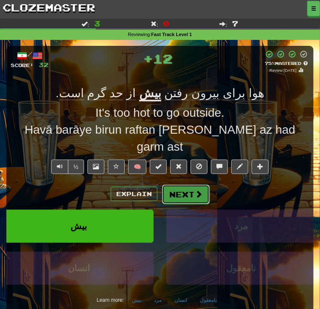
click at [191, 185] on button "Next" at bounding box center [186, 195] width 48 height 20
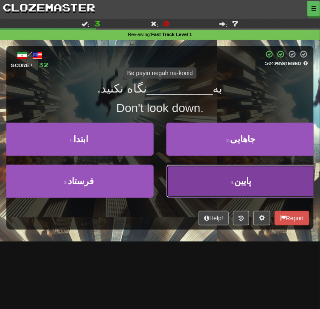
click at [195, 178] on button "4 . پایین" at bounding box center [242, 181] width 150 height 33
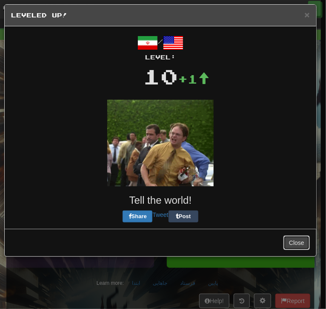
click at [288, 240] on button "Close" at bounding box center [296, 243] width 26 height 14
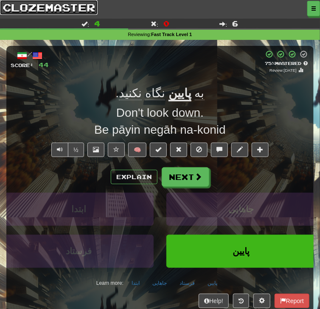
click at [80, 8] on link "clozemaster" at bounding box center [49, 7] width 98 height 15
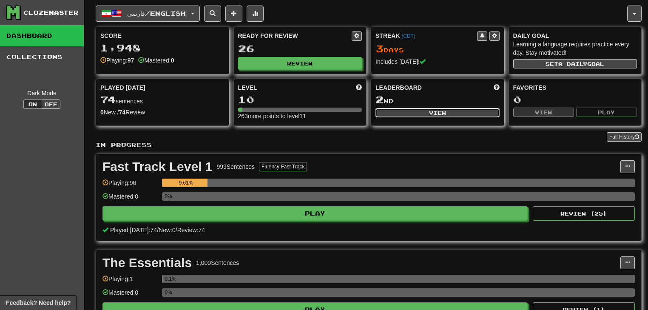
click at [320, 112] on button "View" at bounding box center [437, 112] width 124 height 9
select select "**********"
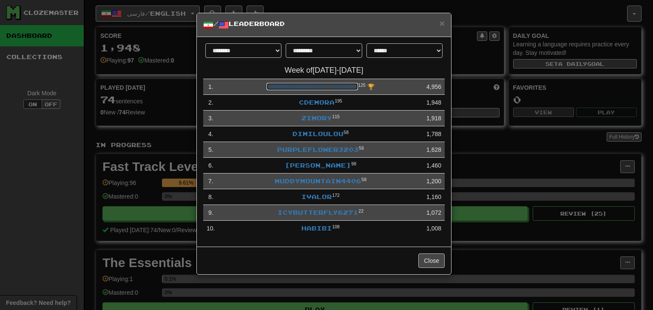
click at [320, 89] on link "[DEMOGRAPHIC_DATA]" at bounding box center [311, 86] width 91 height 7
click at [317, 232] on link "habibi" at bounding box center [316, 227] width 31 height 7
click at [310, 120] on link "Zimory" at bounding box center [316, 117] width 31 height 7
click at [308, 105] on link "cdemora" at bounding box center [317, 102] width 36 height 7
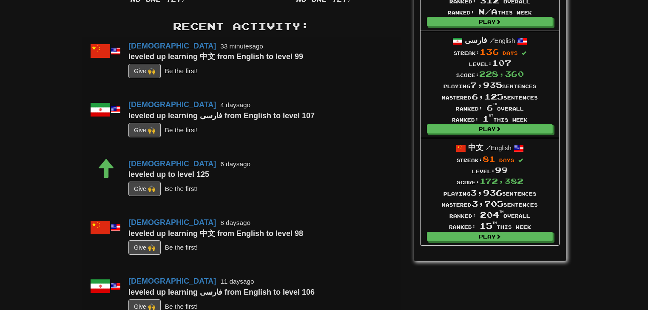
scroll to position [204, 0]
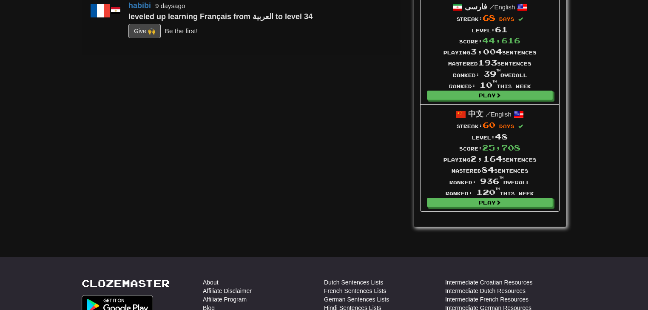
scroll to position [816, 0]
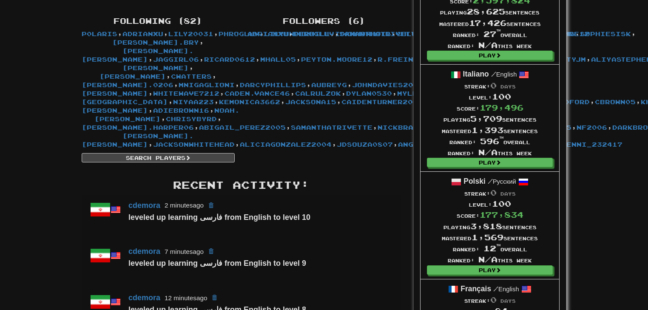
scroll to position [155, 0]
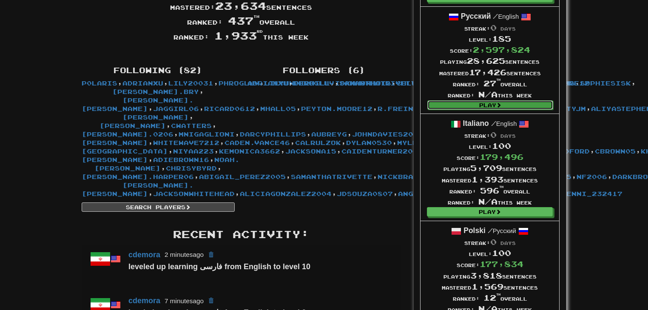
click at [442, 105] on link "Play" at bounding box center [490, 104] width 126 height 9
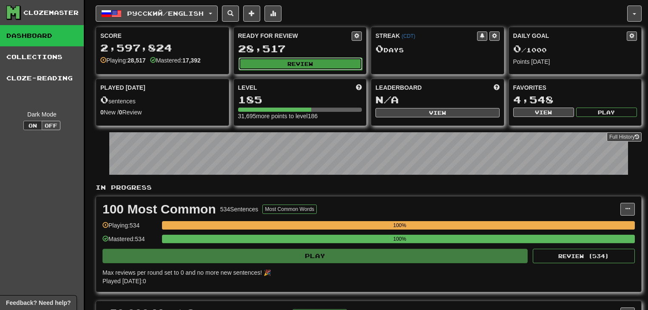
click at [338, 65] on button "Review" at bounding box center [300, 63] width 124 height 13
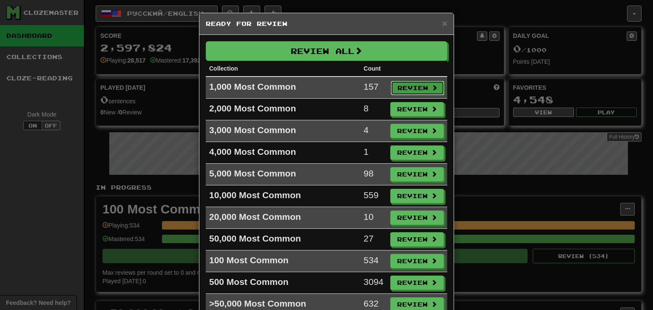
click at [408, 88] on button "Review" at bounding box center [418, 88] width 54 height 14
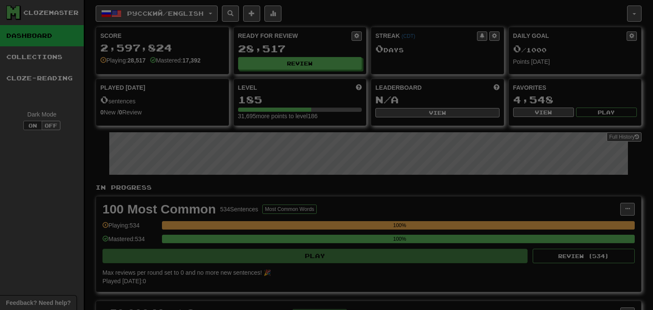
select select "**"
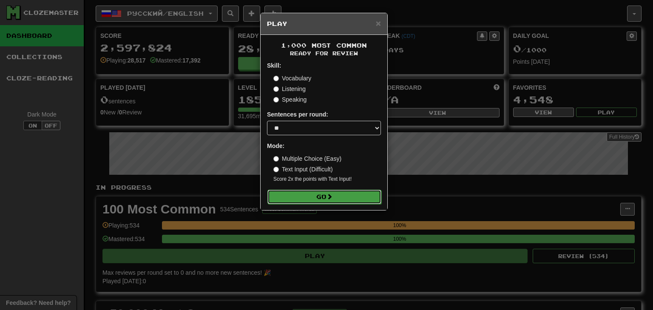
click at [350, 193] on button "Go" at bounding box center [324, 197] width 114 height 14
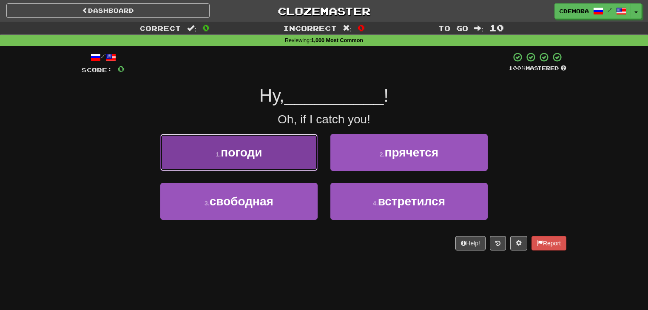
click at [203, 167] on button "1 . погоди" at bounding box center [238, 152] width 157 height 37
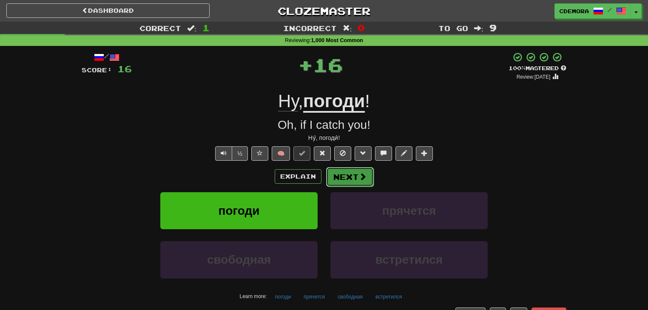
click at [340, 173] on button "Next" at bounding box center [350, 177] width 48 height 20
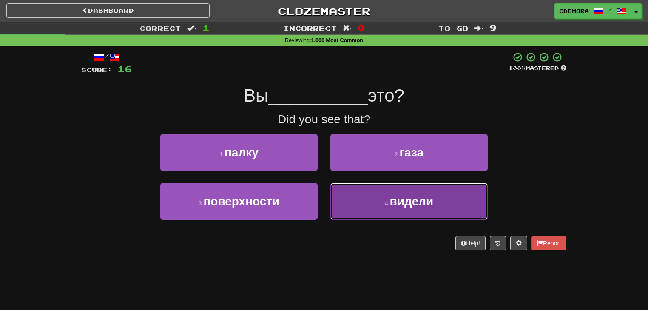
click at [352, 193] on button "4 . видели" at bounding box center [408, 201] width 157 height 37
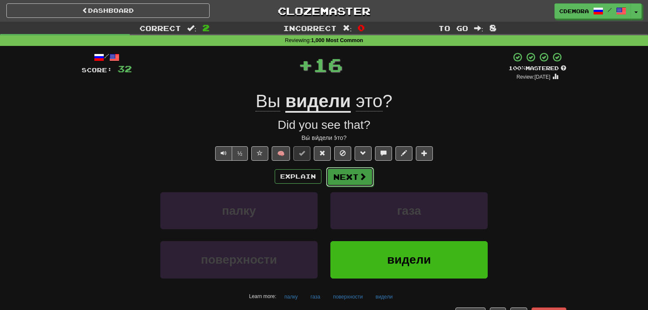
click at [355, 183] on button "Next" at bounding box center [350, 177] width 48 height 20
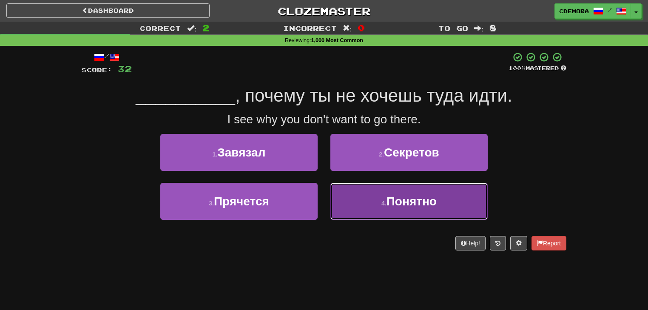
click at [352, 192] on button "4 . Понятно" at bounding box center [408, 201] width 157 height 37
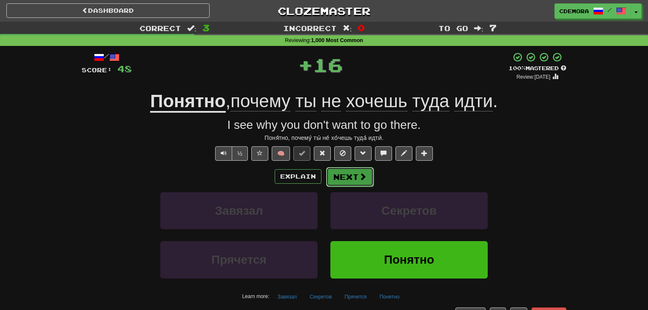
click at [351, 180] on button "Next" at bounding box center [350, 177] width 48 height 20
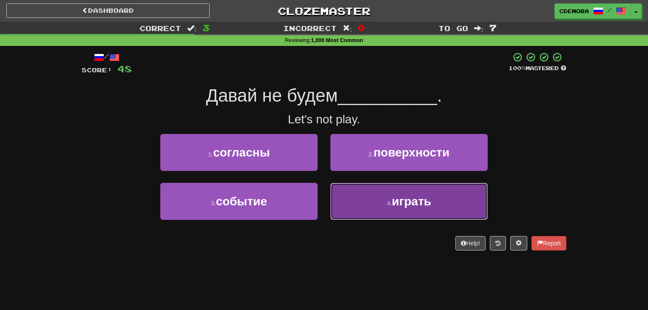
click at [348, 190] on button "4 . играть" at bounding box center [408, 201] width 157 height 37
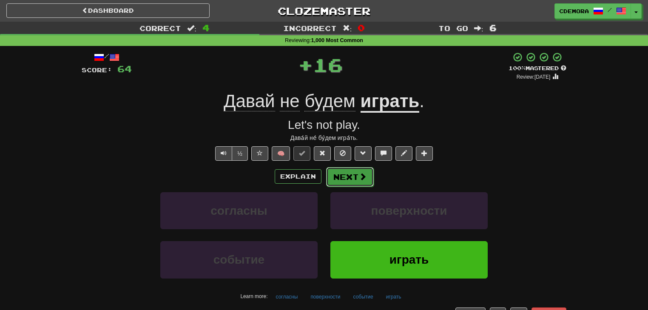
click at [348, 181] on button "Next" at bounding box center [350, 177] width 48 height 20
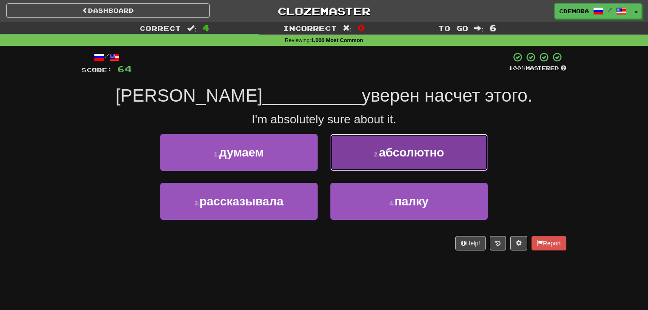
click at [362, 162] on button "2 . абсолютно" at bounding box center [408, 152] width 157 height 37
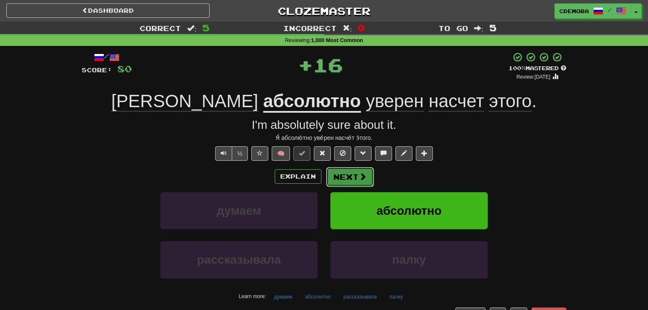
click at [349, 175] on button "Next" at bounding box center [350, 177] width 48 height 20
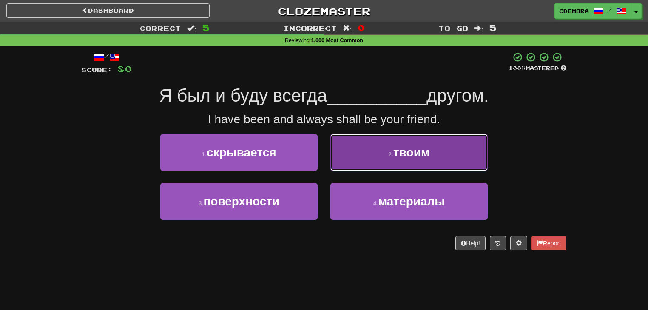
click at [361, 161] on button "2 . твоим" at bounding box center [408, 152] width 157 height 37
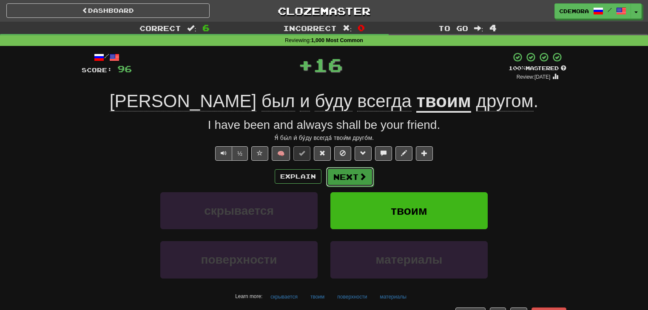
click at [345, 178] on button "Next" at bounding box center [350, 177] width 48 height 20
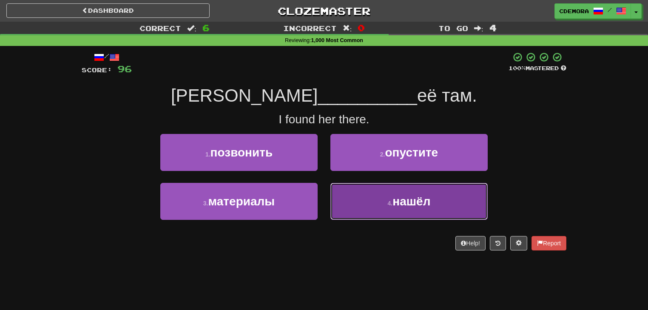
click at [356, 201] on button "4 . нашёл" at bounding box center [408, 201] width 157 height 37
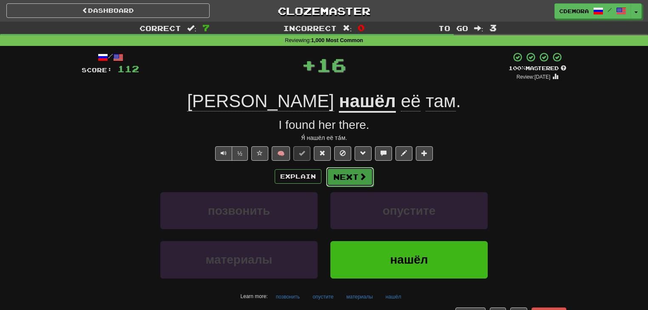
click at [354, 182] on button "Next" at bounding box center [350, 177] width 48 height 20
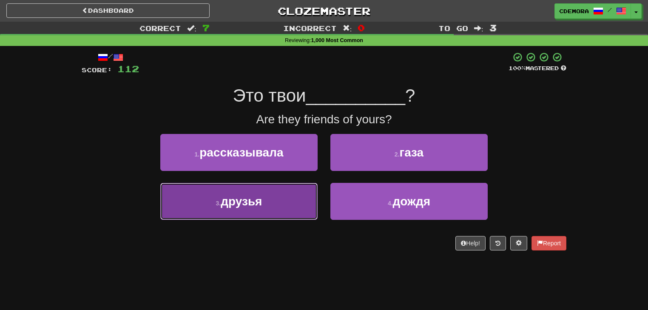
click at [315, 200] on button "3 . друзья" at bounding box center [238, 201] width 157 height 37
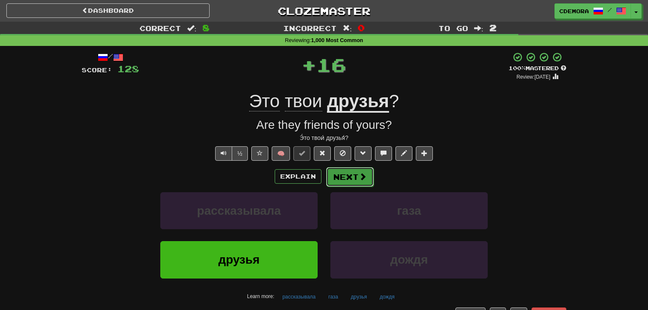
click at [333, 178] on button "Next" at bounding box center [350, 177] width 48 height 20
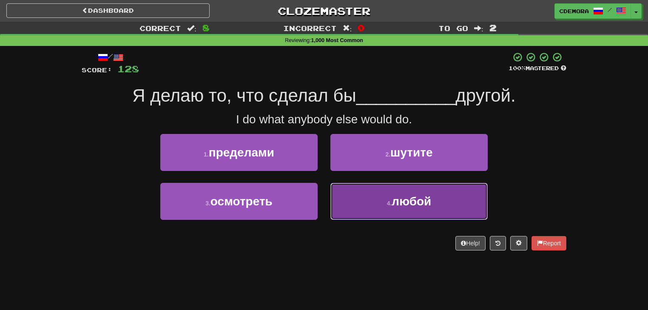
click at [349, 198] on button "4 . любой" at bounding box center [408, 201] width 157 height 37
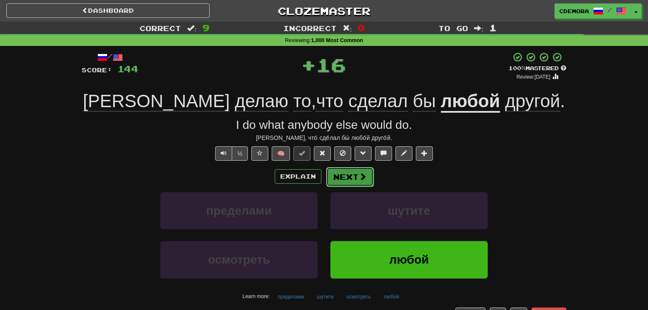
click at [352, 180] on button "Next" at bounding box center [350, 177] width 48 height 20
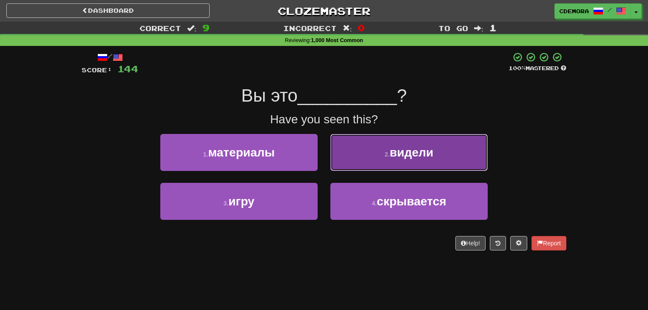
click at [362, 166] on button "2 . видели" at bounding box center [408, 152] width 157 height 37
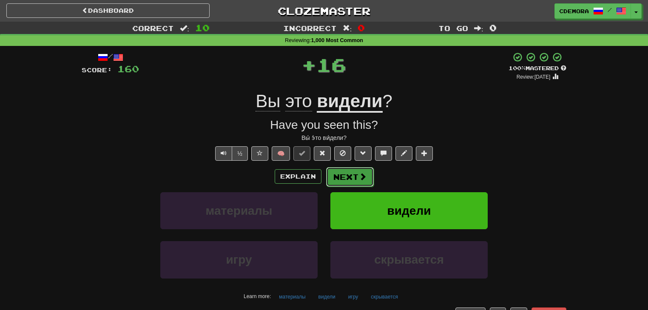
click at [354, 173] on button "Next" at bounding box center [350, 177] width 48 height 20
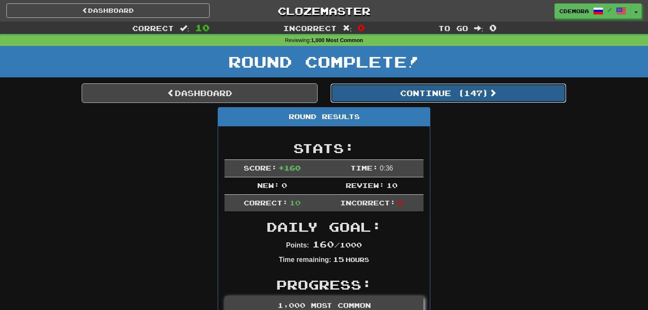
click at [382, 98] on button "Continue ( 147 )" at bounding box center [448, 93] width 236 height 20
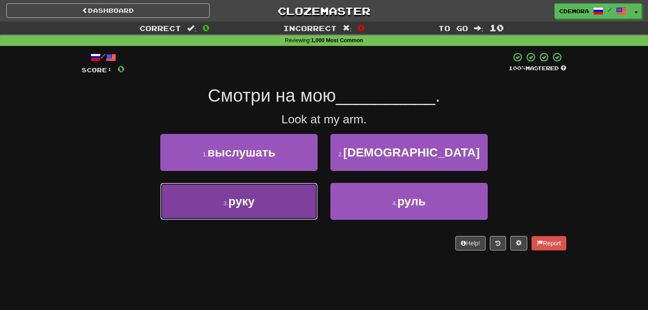
click at [311, 201] on button "3 . руку" at bounding box center [238, 201] width 157 height 37
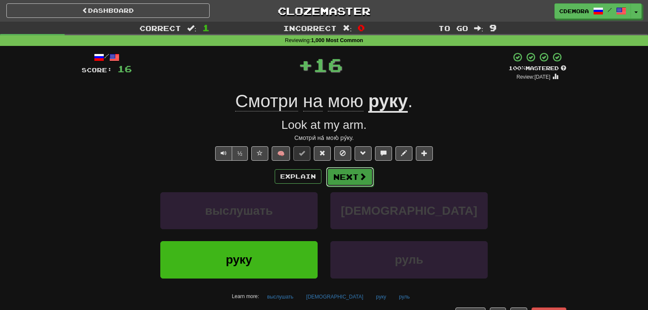
click at [329, 182] on button "Next" at bounding box center [350, 177] width 48 height 20
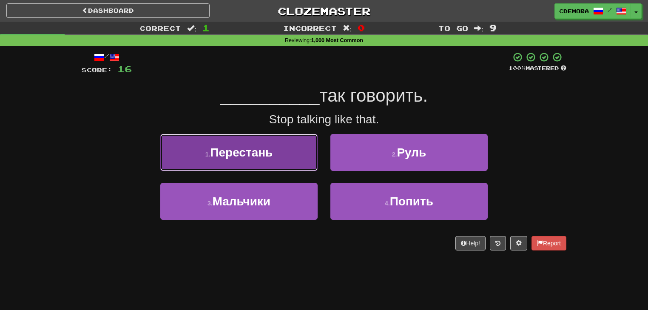
click at [301, 157] on button "1 . Перестань" at bounding box center [238, 152] width 157 height 37
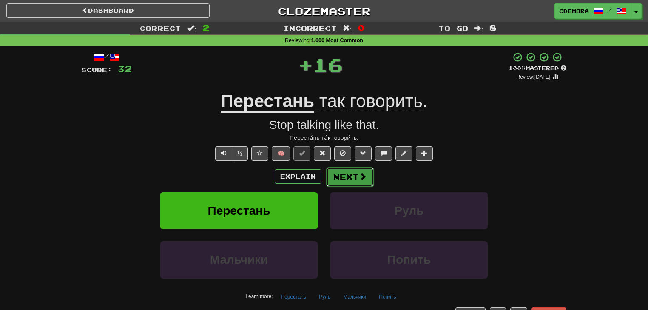
click at [338, 178] on button "Next" at bounding box center [350, 177] width 48 height 20
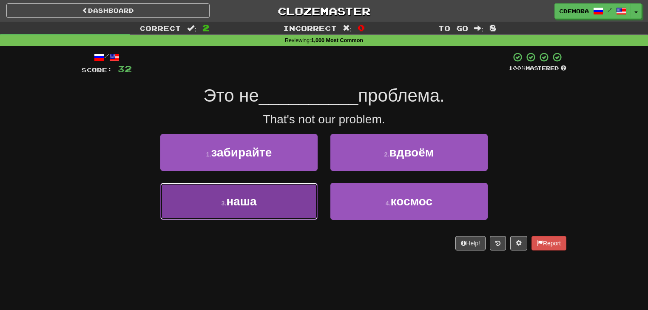
click at [305, 203] on button "3 . наша" at bounding box center [238, 201] width 157 height 37
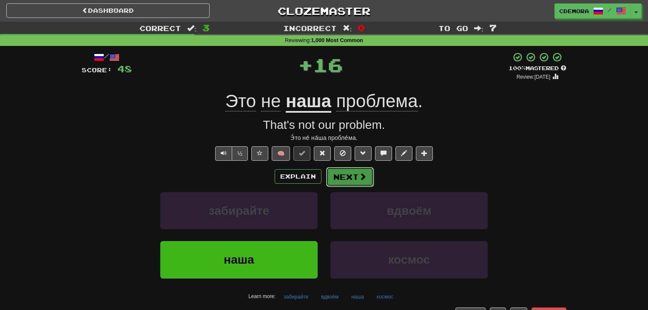
click at [336, 178] on button "Next" at bounding box center [350, 177] width 48 height 20
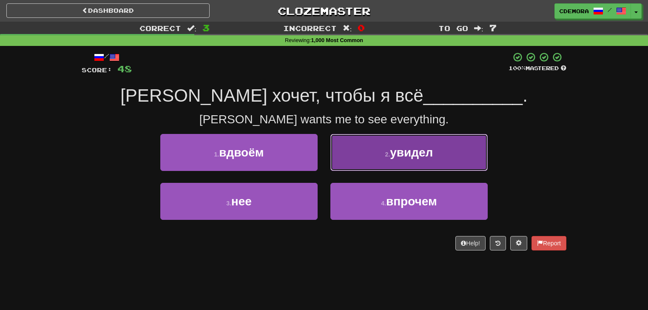
click at [353, 161] on button "2 . увидел" at bounding box center [408, 152] width 157 height 37
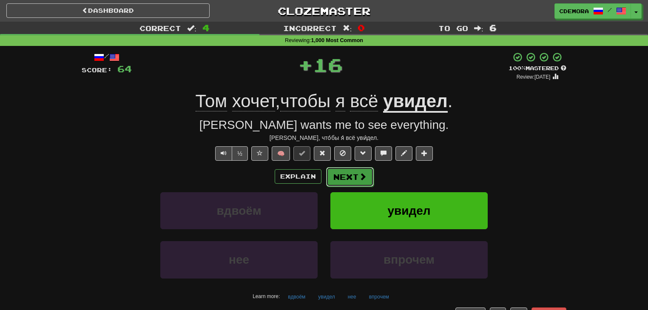
click at [341, 176] on button "Next" at bounding box center [350, 177] width 48 height 20
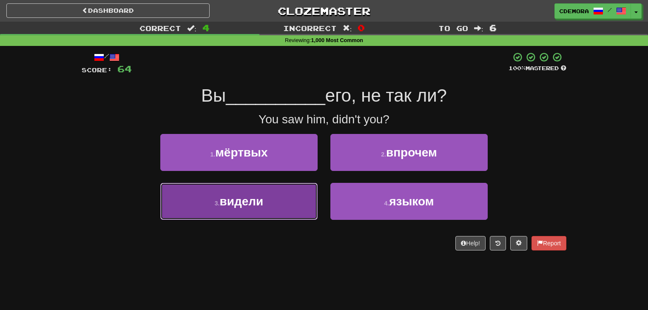
click at [311, 199] on button "3 . видели" at bounding box center [238, 201] width 157 height 37
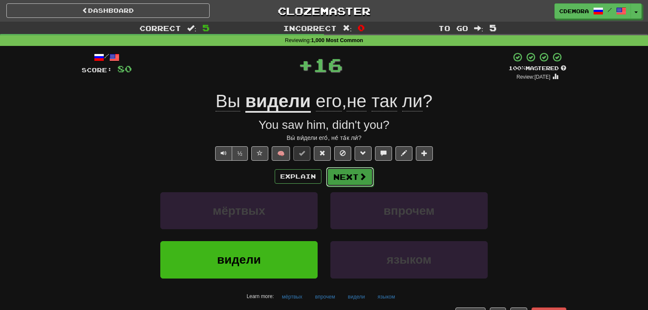
click at [337, 178] on button "Next" at bounding box center [350, 177] width 48 height 20
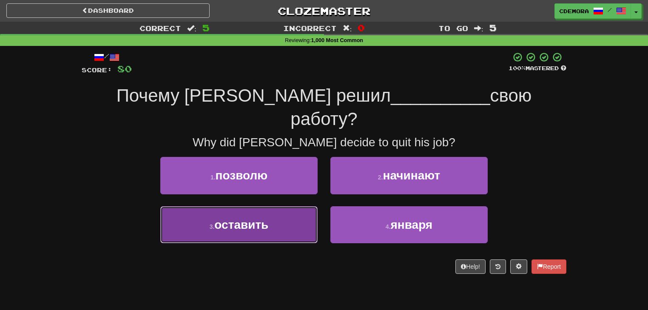
click at [309, 206] on button "3 . оставить" at bounding box center [238, 224] width 157 height 37
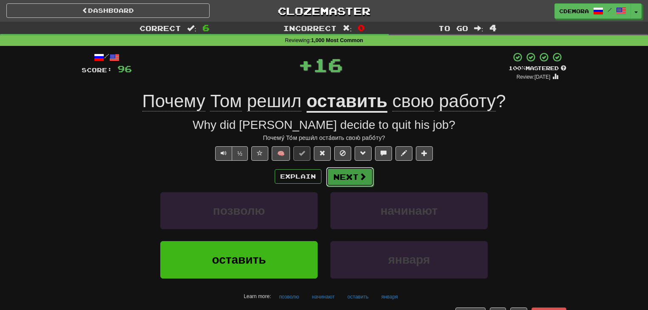
click at [352, 176] on button "Next" at bounding box center [350, 177] width 48 height 20
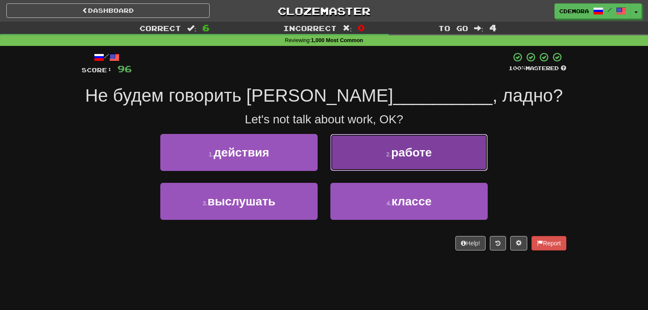
click at [363, 166] on button "2 . работе" at bounding box center [408, 152] width 157 height 37
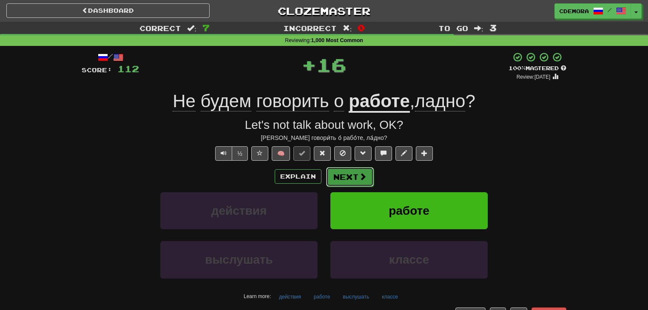
click at [357, 178] on button "Next" at bounding box center [350, 177] width 48 height 20
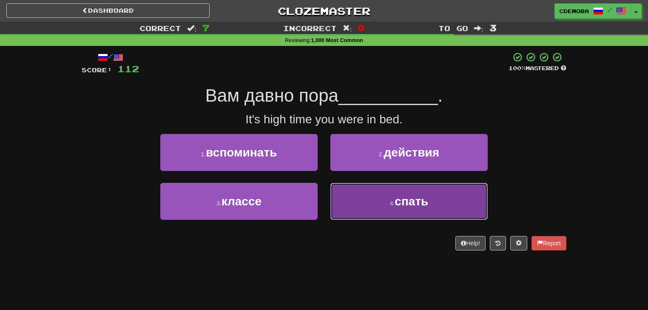
click at [364, 191] on button "4 . спать" at bounding box center [408, 201] width 157 height 37
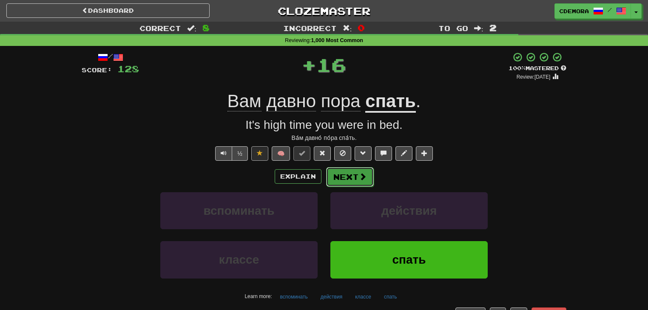
click at [359, 177] on span at bounding box center [363, 177] width 8 height 8
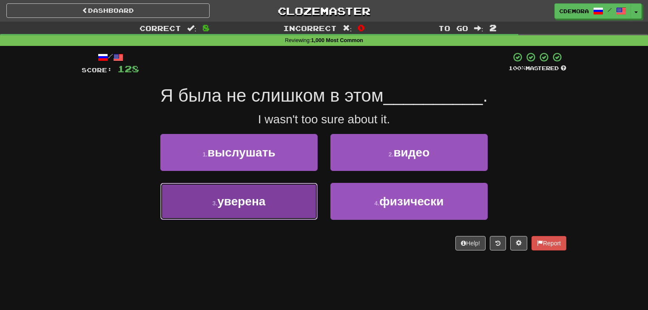
click at [301, 202] on button "3 . уверена" at bounding box center [238, 201] width 157 height 37
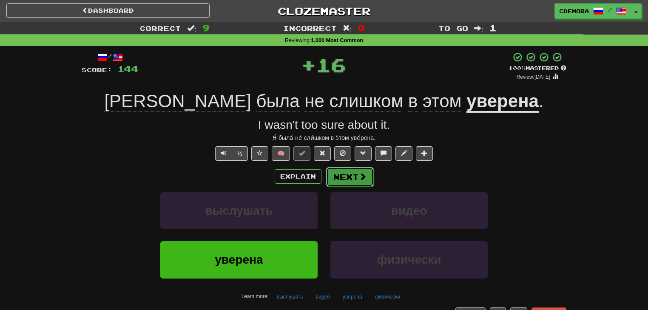
click at [333, 181] on button "Next" at bounding box center [350, 177] width 48 height 20
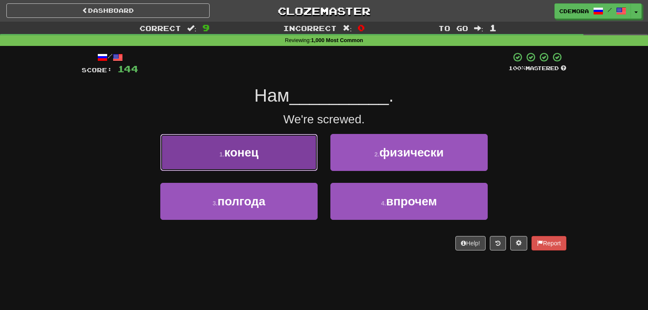
click at [309, 156] on button "1 . конец" at bounding box center [238, 152] width 157 height 37
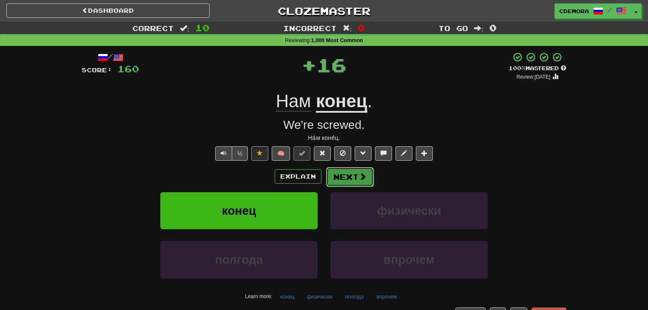
click at [336, 178] on button "Next" at bounding box center [350, 177] width 48 height 20
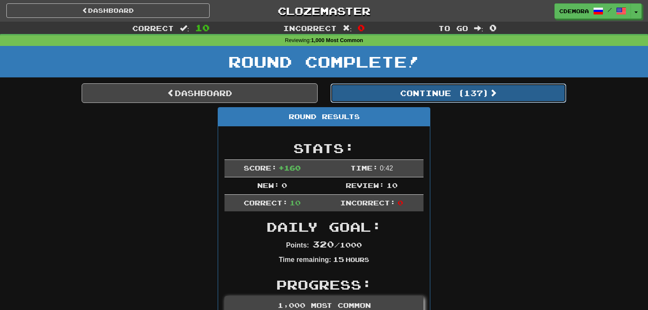
click at [397, 91] on button "Continue ( 137 )" at bounding box center [448, 93] width 236 height 20
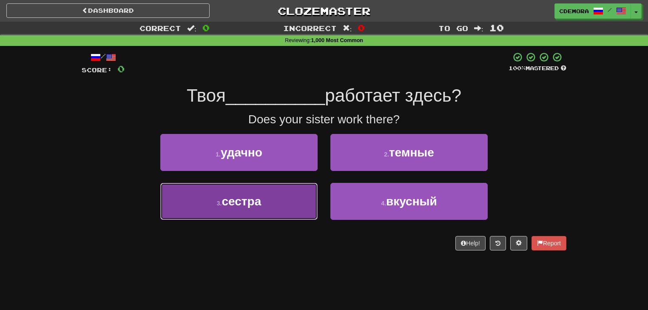
click at [302, 192] on button "3 . сестра" at bounding box center [238, 201] width 157 height 37
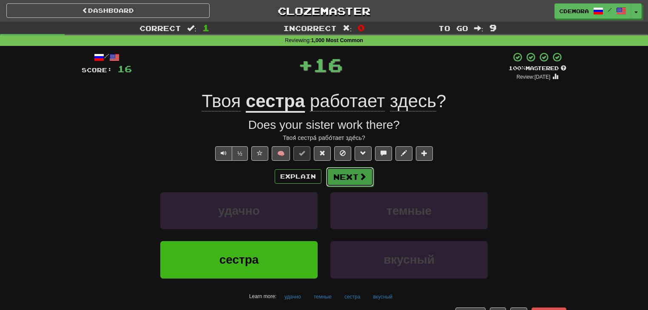
click at [328, 177] on button "Next" at bounding box center [350, 177] width 48 height 20
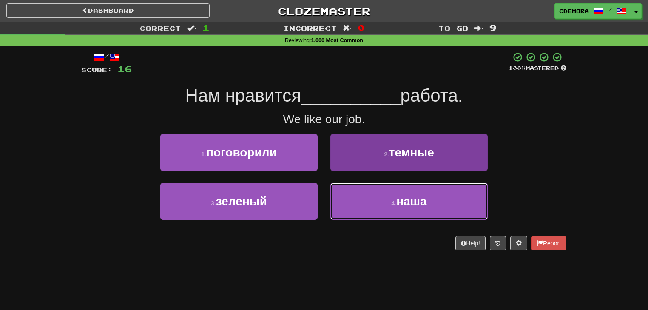
click at [348, 200] on button "4 . наша" at bounding box center [408, 201] width 157 height 37
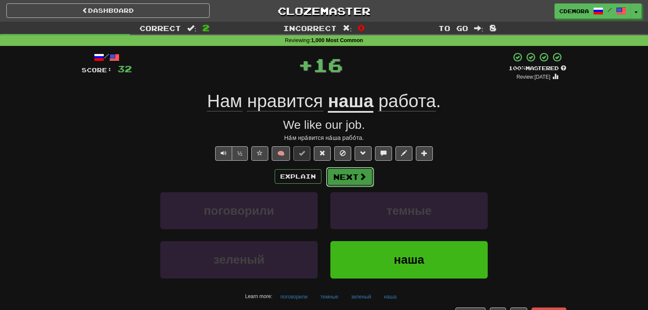
click at [351, 185] on button "Next" at bounding box center [350, 177] width 48 height 20
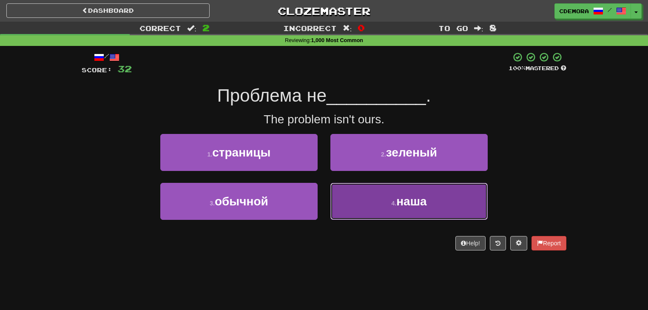
click at [349, 187] on button "4 . наша" at bounding box center [408, 201] width 157 height 37
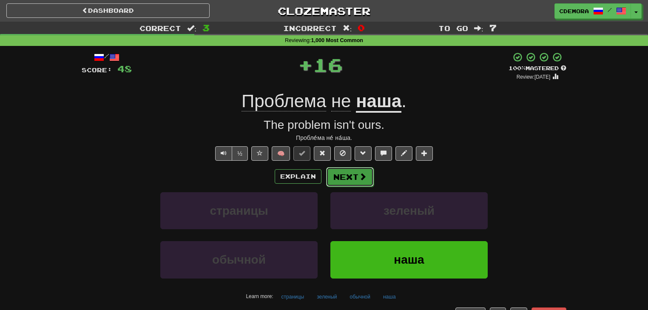
click at [351, 178] on button "Next" at bounding box center [350, 177] width 48 height 20
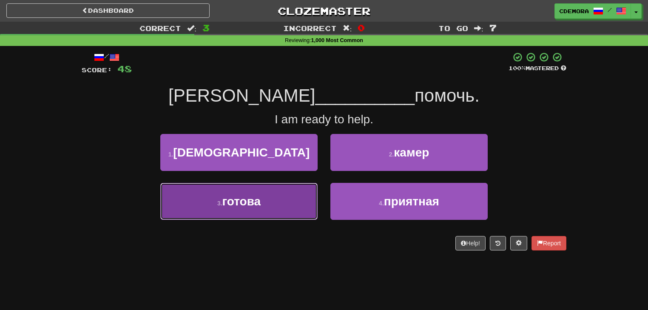
click at [309, 201] on button "3 . готова" at bounding box center [238, 201] width 157 height 37
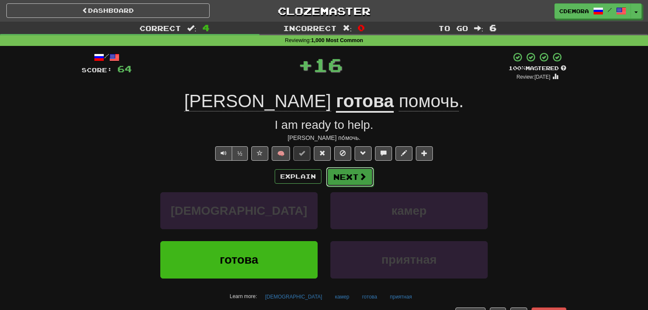
click at [339, 176] on button "Next" at bounding box center [350, 177] width 48 height 20
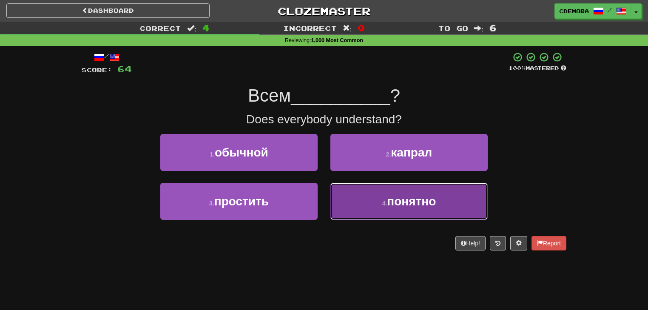
click at [345, 195] on button "4 . понятно" at bounding box center [408, 201] width 157 height 37
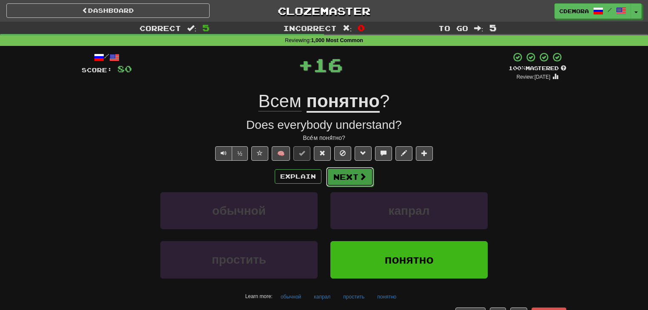
click at [352, 178] on button "Next" at bounding box center [350, 177] width 48 height 20
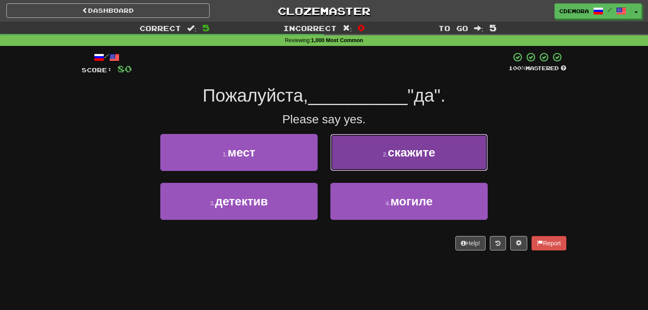
click at [364, 157] on button "2 . скажите" at bounding box center [408, 152] width 157 height 37
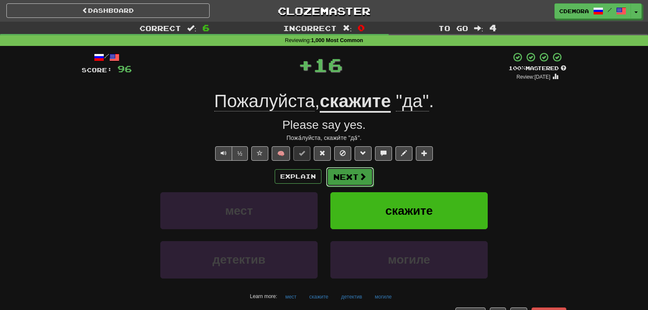
click at [346, 178] on button "Next" at bounding box center [350, 177] width 48 height 20
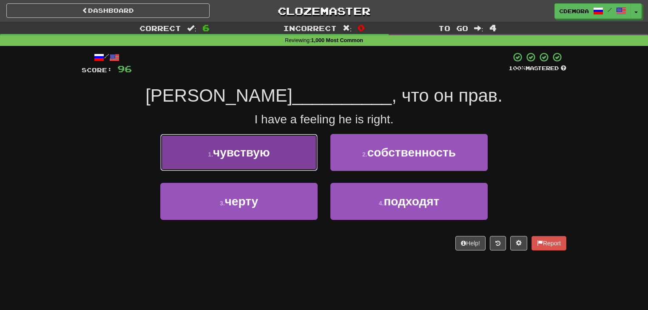
click at [306, 159] on button "1 . чувствую" at bounding box center [238, 152] width 157 height 37
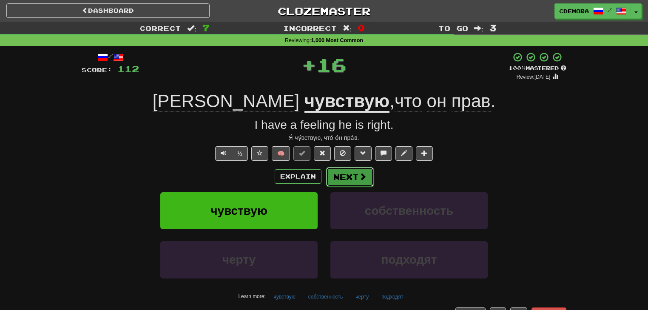
click at [343, 172] on button "Next" at bounding box center [350, 177] width 48 height 20
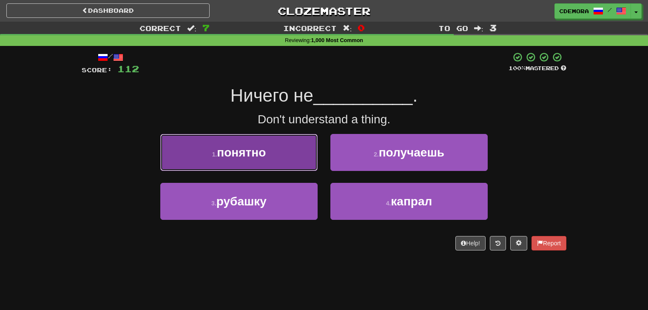
click at [298, 162] on button "1 . понятно" at bounding box center [238, 152] width 157 height 37
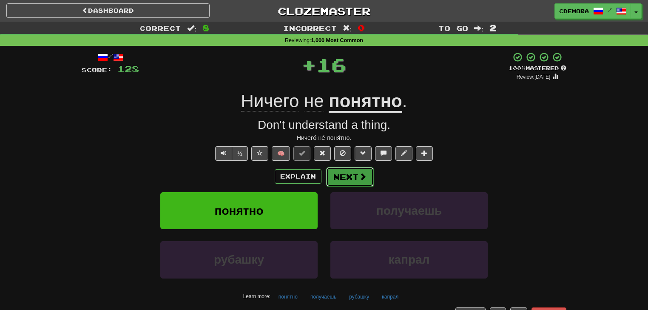
click at [338, 177] on button "Next" at bounding box center [350, 177] width 48 height 20
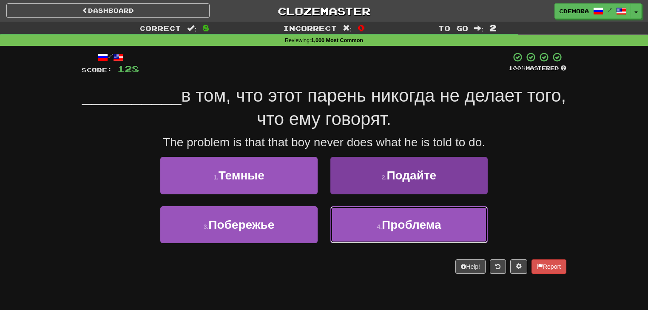
click at [350, 221] on button "4 . Проблема" at bounding box center [408, 224] width 157 height 37
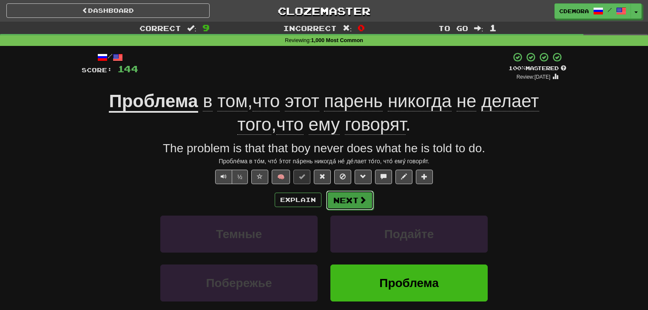
click at [346, 197] on button "Next" at bounding box center [350, 200] width 48 height 20
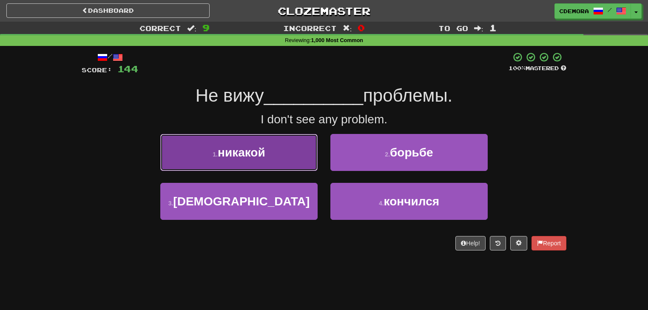
click at [314, 156] on button "1 . никакой" at bounding box center [238, 152] width 157 height 37
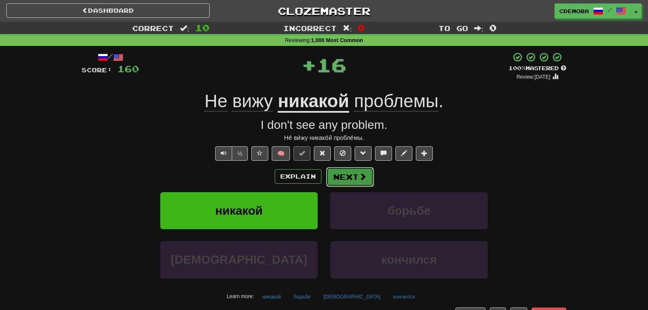
click at [341, 179] on button "Next" at bounding box center [350, 177] width 48 height 20
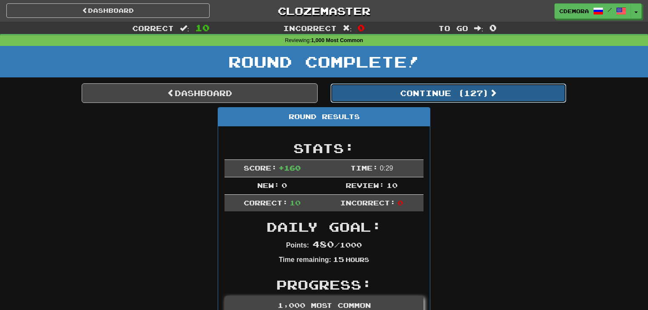
click at [374, 99] on button "Continue ( 127 )" at bounding box center [448, 93] width 236 height 20
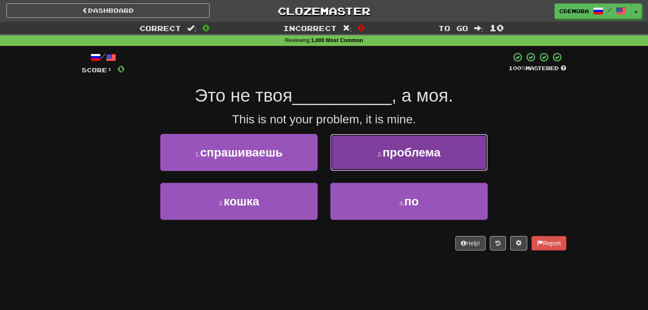
click at [348, 154] on button "2 . проблема" at bounding box center [408, 152] width 157 height 37
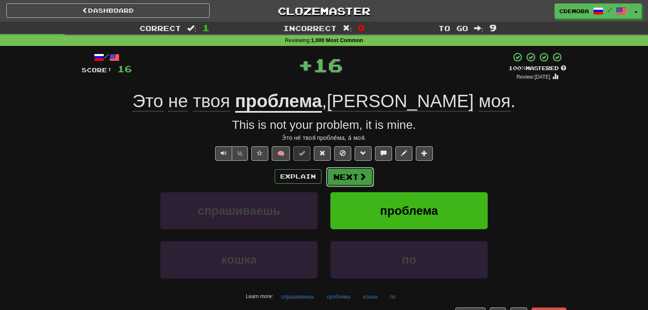
click at [346, 174] on button "Next" at bounding box center [350, 177] width 48 height 20
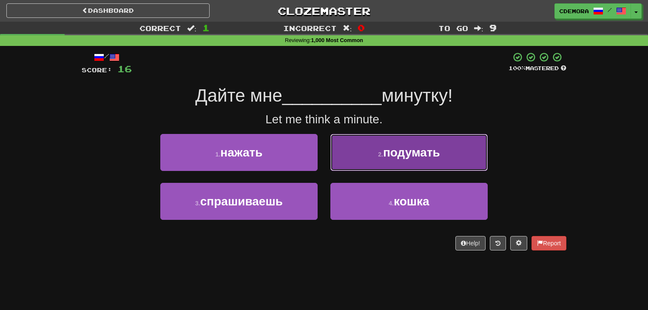
click at [356, 155] on button "2 . подумать" at bounding box center [408, 152] width 157 height 37
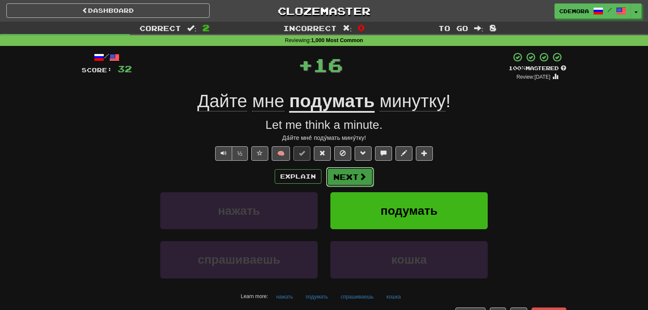
click at [345, 175] on button "Next" at bounding box center [350, 177] width 48 height 20
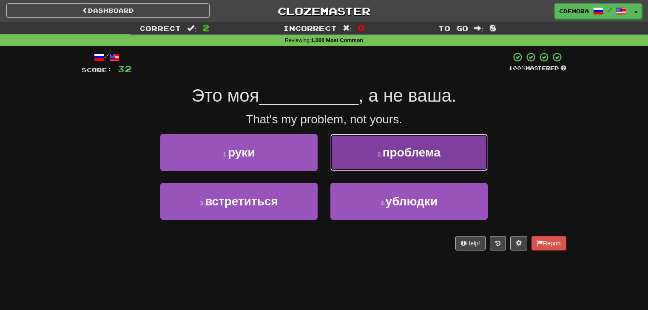
click at [357, 158] on button "2 . проблема" at bounding box center [408, 152] width 157 height 37
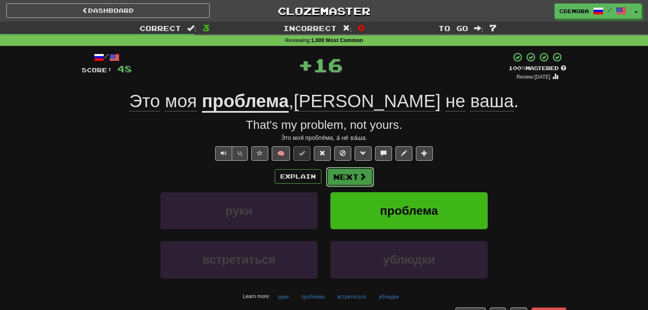
click at [349, 169] on button "Next" at bounding box center [350, 177] width 48 height 20
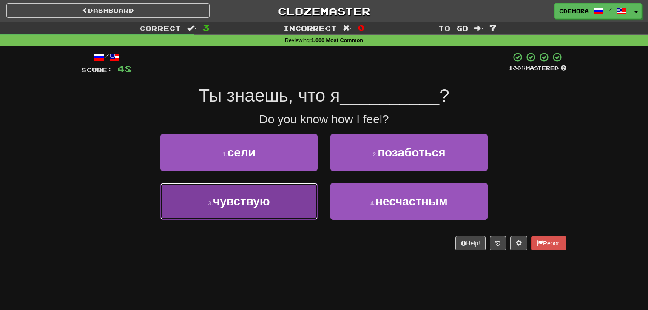
click at [309, 190] on button "3 . чувствую" at bounding box center [238, 201] width 157 height 37
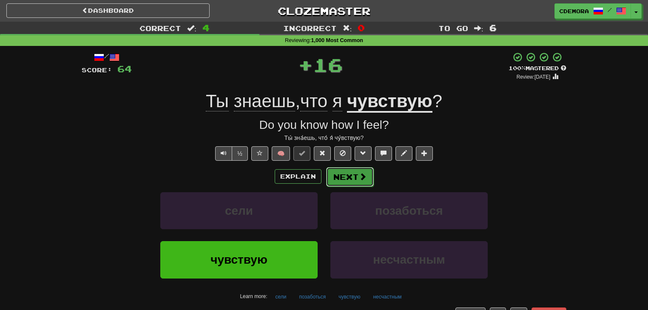
click at [335, 175] on button "Next" at bounding box center [350, 177] width 48 height 20
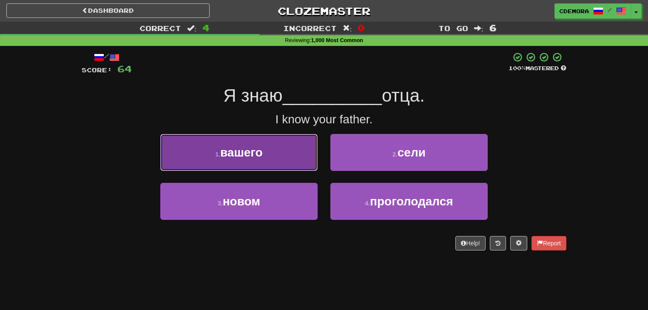
click at [307, 160] on button "1 . вашего" at bounding box center [238, 152] width 157 height 37
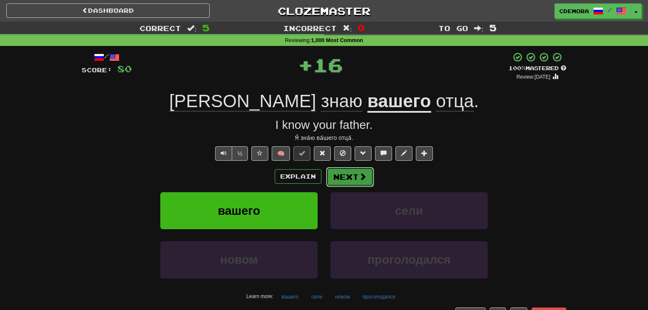
click at [331, 173] on button "Next" at bounding box center [350, 177] width 48 height 20
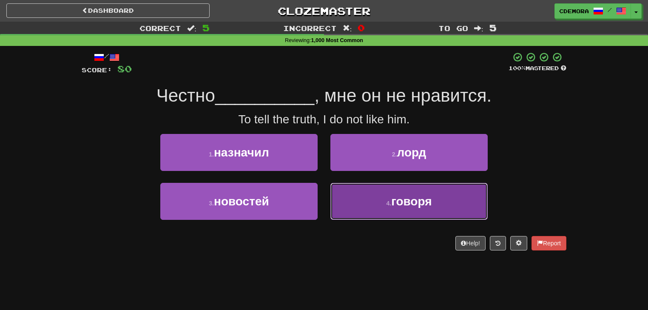
click at [358, 192] on button "4 . говоря" at bounding box center [408, 201] width 157 height 37
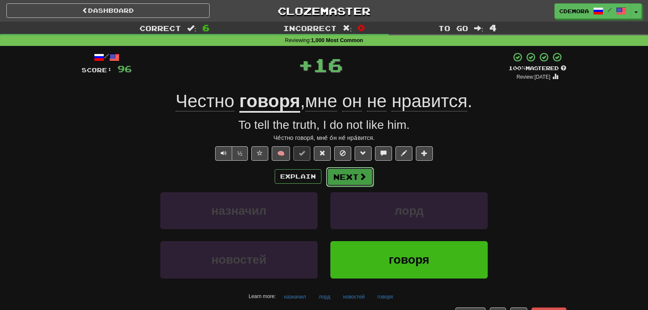
click at [354, 175] on button "Next" at bounding box center [350, 177] width 48 height 20
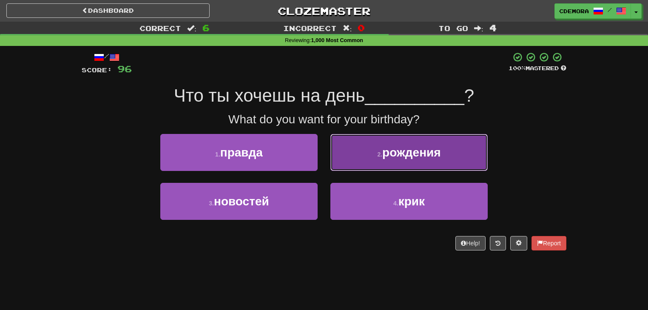
click at [360, 161] on button "2 . рождения" at bounding box center [408, 152] width 157 height 37
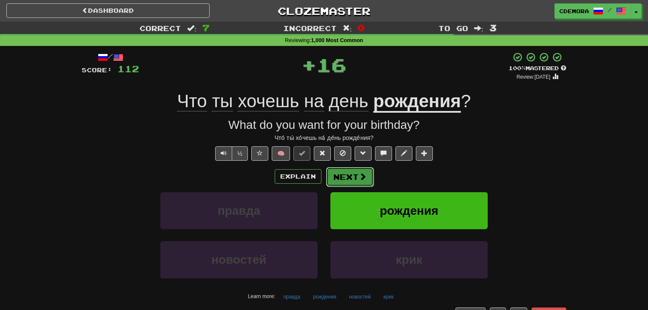
click at [349, 176] on button "Next" at bounding box center [350, 177] width 48 height 20
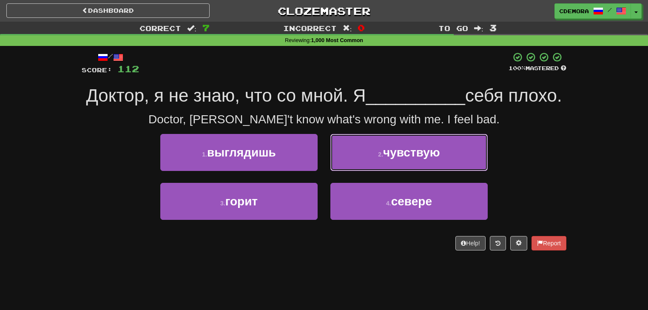
click at [349, 171] on button "2 . чувствую" at bounding box center [408, 152] width 157 height 37
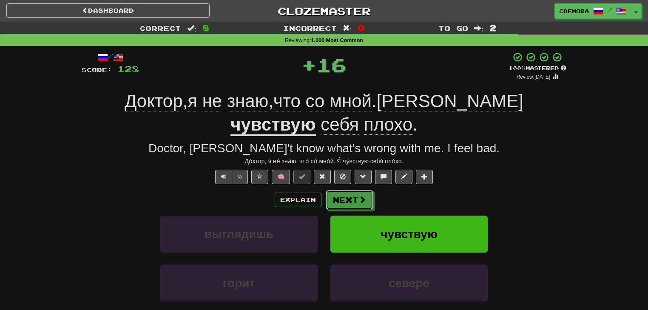
click at [349, 190] on button "Next" at bounding box center [350, 200] width 48 height 20
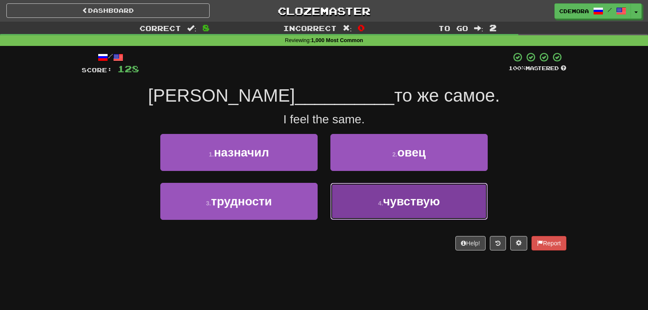
click at [349, 191] on button "4 . чувствую" at bounding box center [408, 201] width 157 height 37
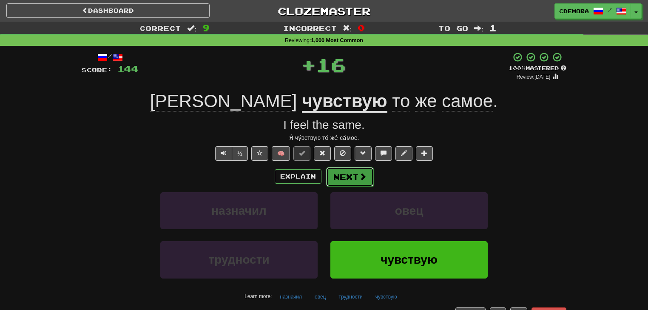
click at [351, 178] on button "Next" at bounding box center [350, 177] width 48 height 20
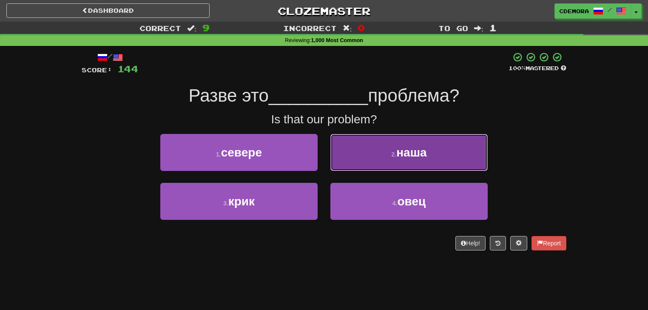
click at [357, 163] on button "2 . наша" at bounding box center [408, 152] width 157 height 37
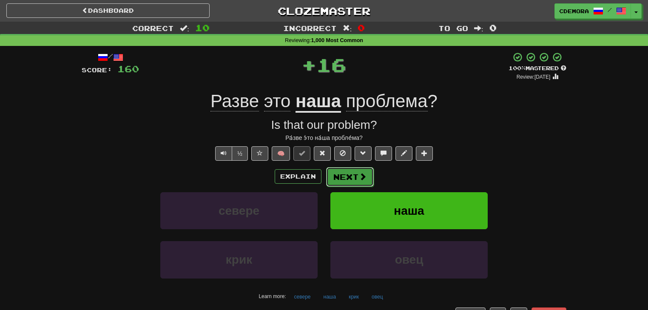
click at [347, 177] on button "Next" at bounding box center [350, 177] width 48 height 20
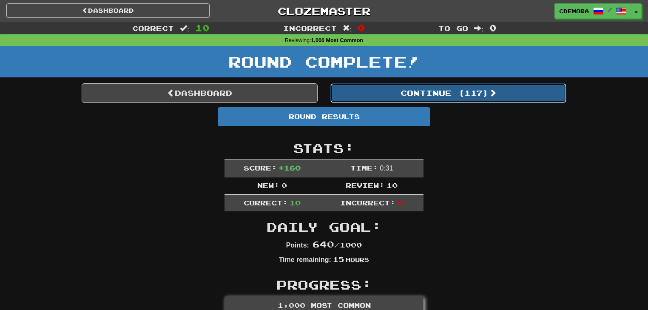
click at [400, 94] on button "Continue ( 117 )" at bounding box center [448, 93] width 236 height 20
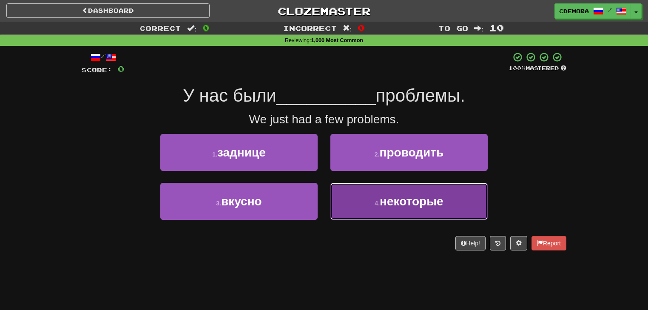
click at [360, 188] on button "4 . некоторые" at bounding box center [408, 201] width 157 height 37
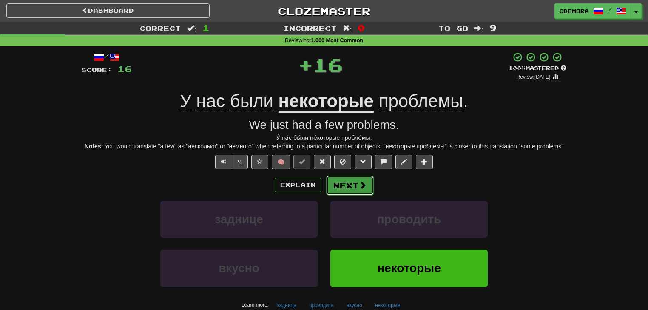
click at [359, 184] on span at bounding box center [363, 185] width 8 height 8
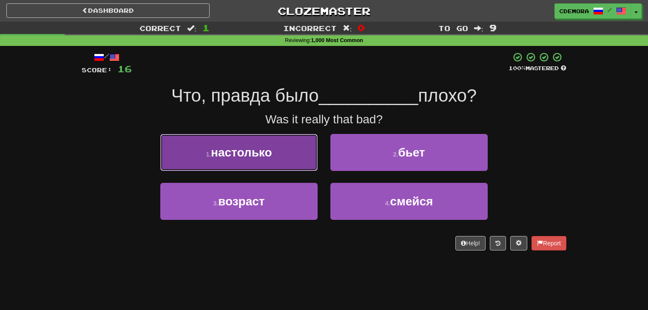
click at [300, 158] on button "1 . настолько" at bounding box center [238, 152] width 157 height 37
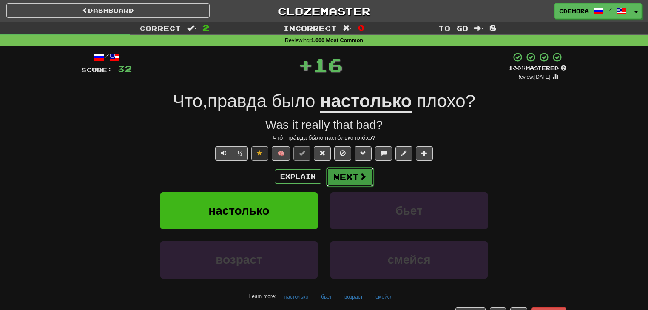
click at [335, 171] on button "Next" at bounding box center [350, 177] width 48 height 20
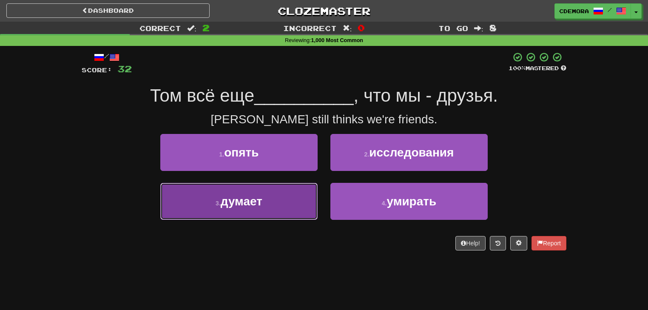
click at [311, 195] on button "3 . думает" at bounding box center [238, 201] width 157 height 37
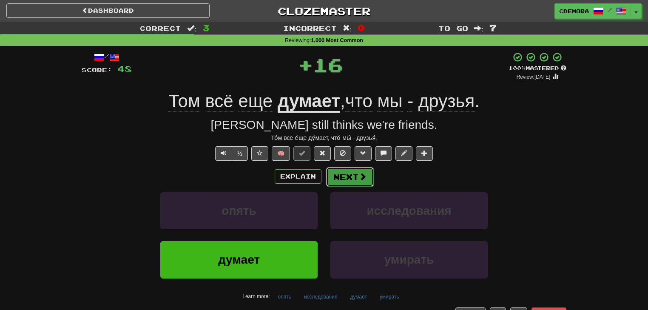
click at [335, 175] on button "Next" at bounding box center [350, 177] width 48 height 20
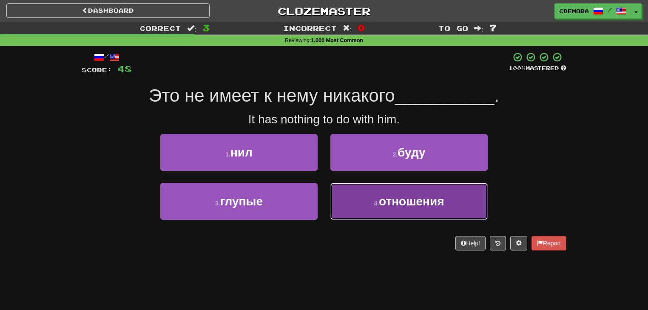
click at [357, 200] on button "4 . отношения" at bounding box center [408, 201] width 157 height 37
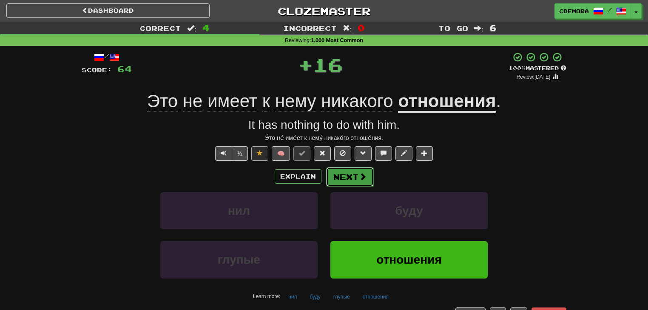
click at [353, 178] on button "Next" at bounding box center [350, 177] width 48 height 20
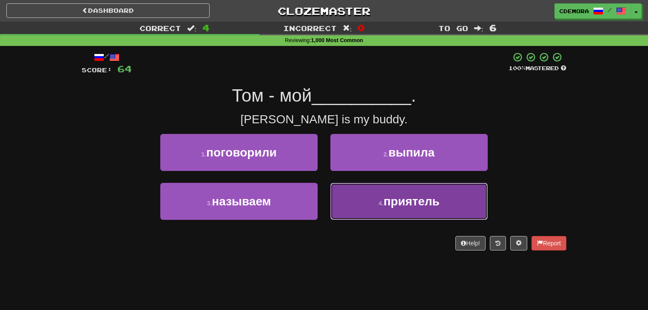
click at [347, 193] on button "4 . приятель" at bounding box center [408, 201] width 157 height 37
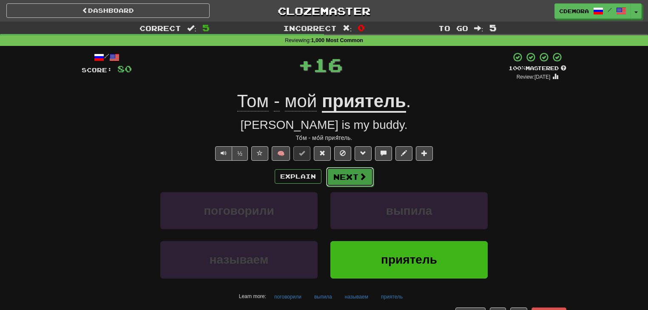
click at [346, 181] on button "Next" at bounding box center [350, 177] width 48 height 20
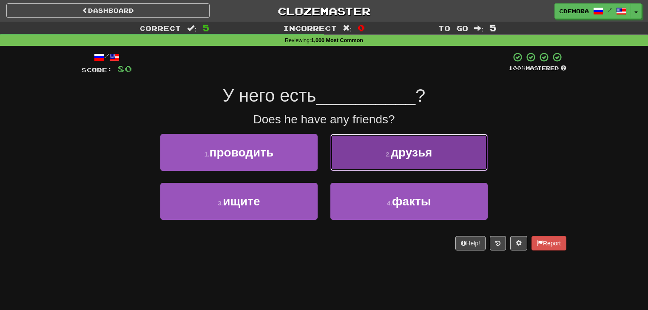
click at [357, 164] on button "2 . друзья" at bounding box center [408, 152] width 157 height 37
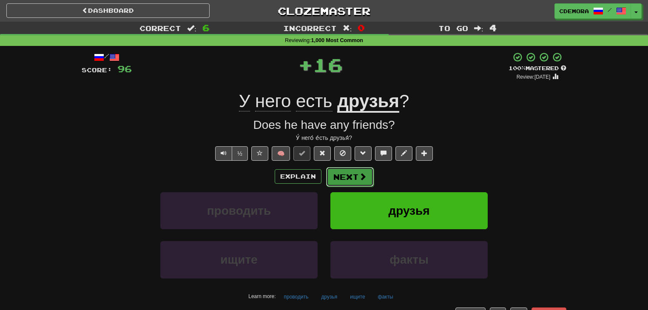
click at [350, 176] on button "Next" at bounding box center [350, 177] width 48 height 20
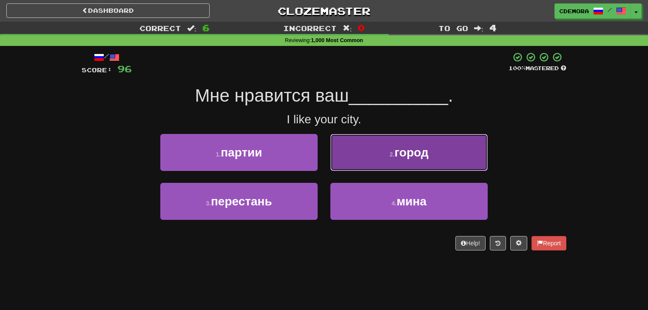
click at [356, 167] on button "2 . город" at bounding box center [408, 152] width 157 height 37
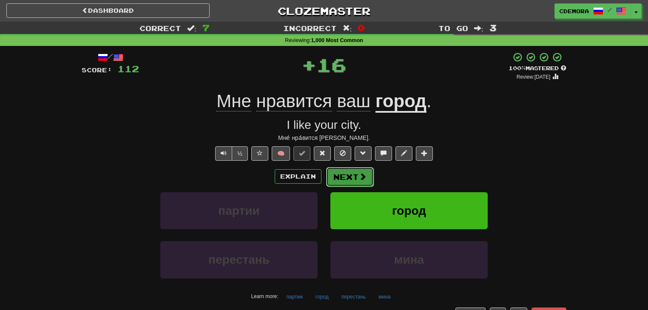
click at [353, 172] on button "Next" at bounding box center [350, 177] width 48 height 20
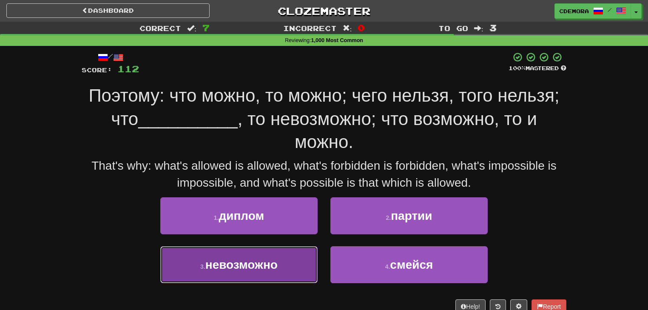
click at [300, 252] on button "3 . невозможно" at bounding box center [238, 264] width 157 height 37
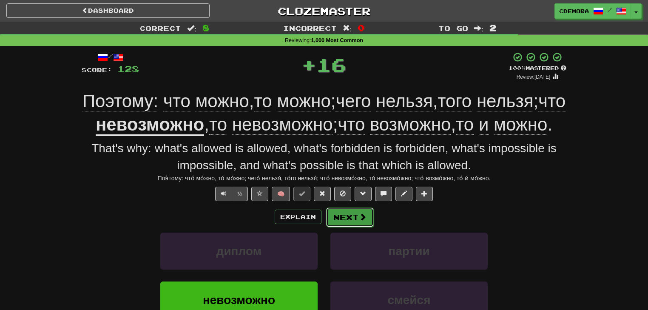
click at [338, 227] on button "Next" at bounding box center [350, 217] width 48 height 20
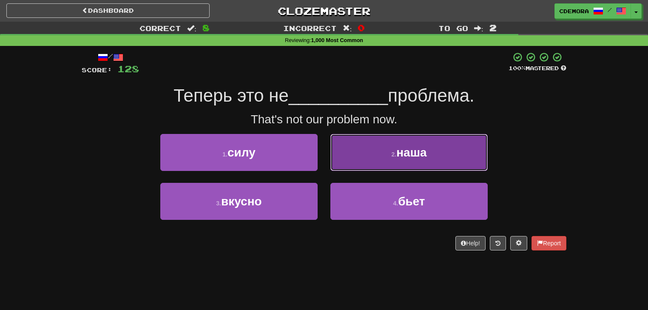
click at [363, 160] on button "2 . наша" at bounding box center [408, 152] width 157 height 37
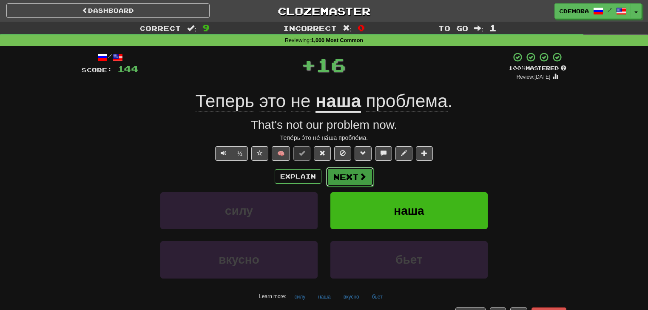
click at [357, 175] on button "Next" at bounding box center [350, 177] width 48 height 20
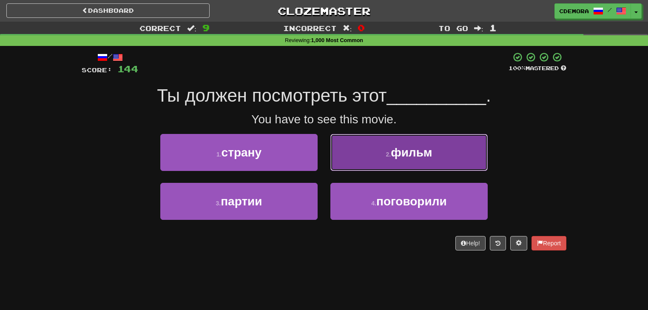
click at [364, 164] on button "2 . фильм" at bounding box center [408, 152] width 157 height 37
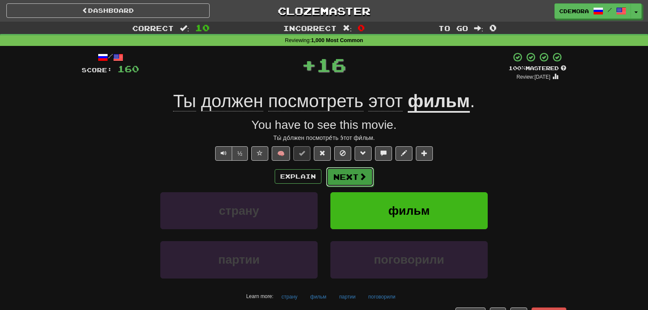
click at [357, 173] on button "Next" at bounding box center [350, 177] width 48 height 20
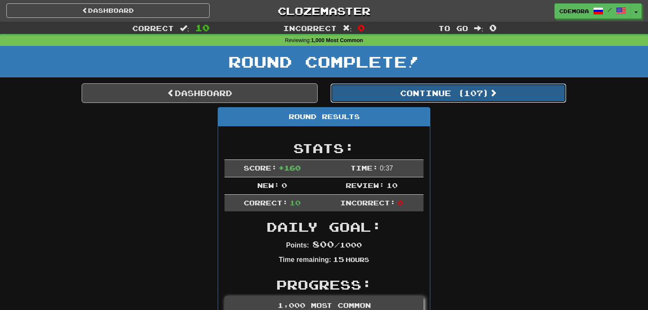
click at [382, 102] on button "Continue ( 107 )" at bounding box center [448, 93] width 236 height 20
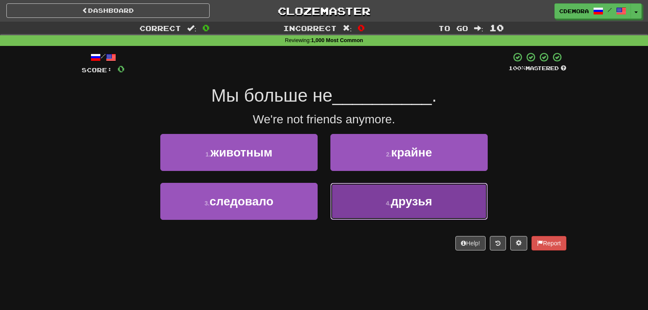
click at [357, 198] on button "4 . друзья" at bounding box center [408, 201] width 157 height 37
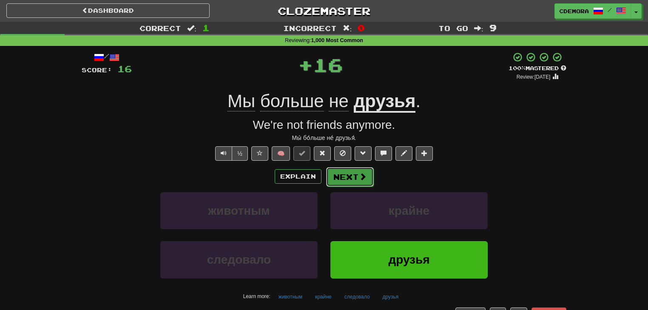
click at [355, 183] on button "Next" at bounding box center [350, 177] width 48 height 20
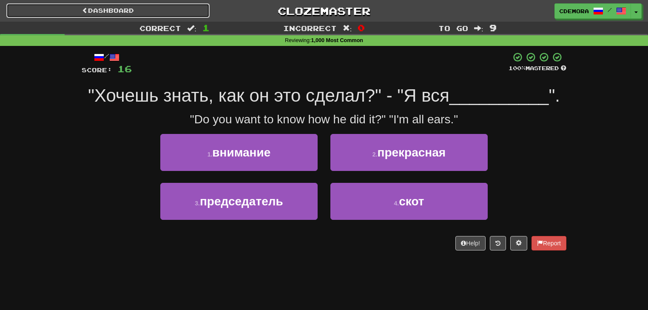
click at [158, 12] on link "Dashboard" at bounding box center [107, 10] width 203 height 14
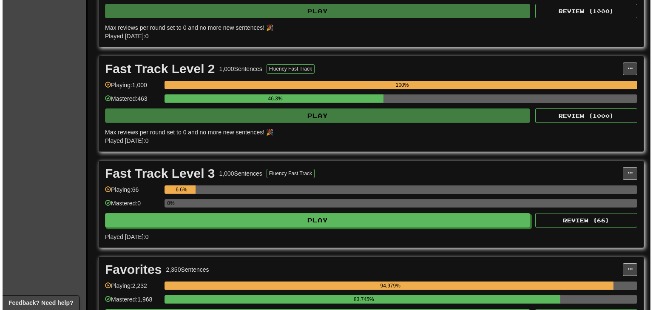
scroll to position [476, 0]
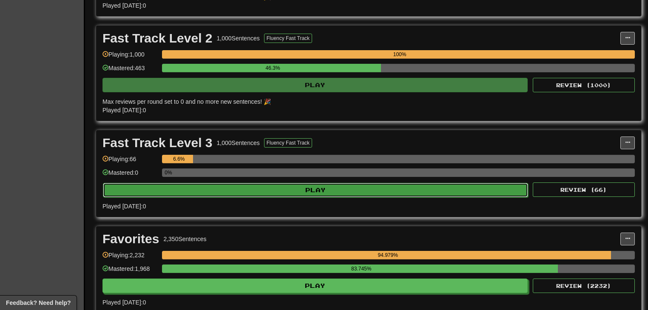
click at [278, 192] on button "Play" at bounding box center [315, 190] width 425 height 14
select select "**"
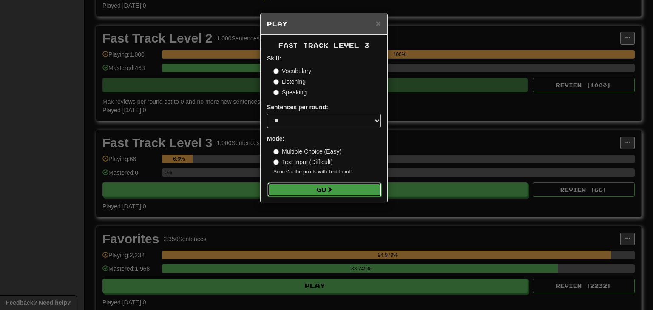
click at [282, 187] on button "Go" at bounding box center [324, 189] width 114 height 14
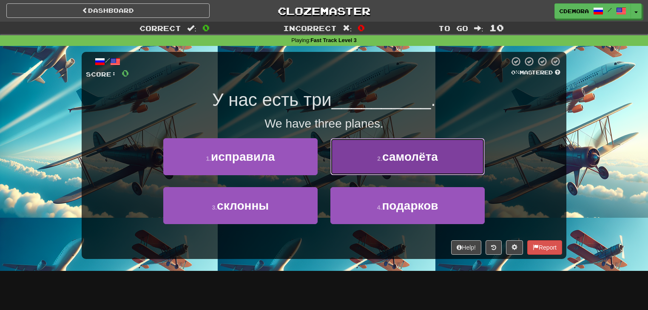
click at [359, 162] on button "2 . самолёта" at bounding box center [407, 156] width 154 height 37
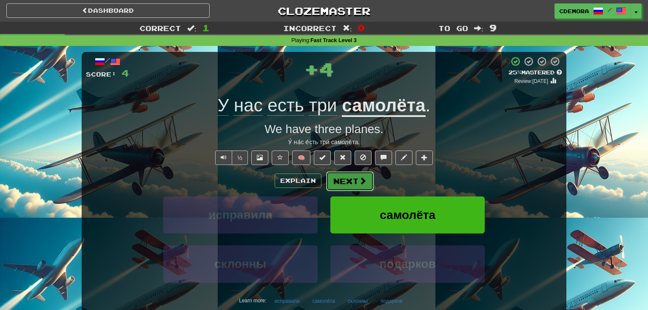
click at [348, 178] on button "Next" at bounding box center [350, 181] width 48 height 20
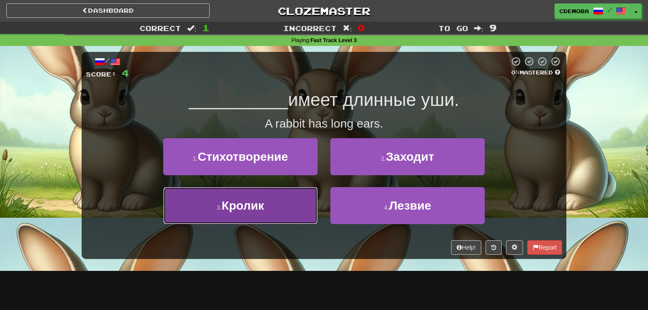
click at [311, 196] on button "3 . Кролик" at bounding box center [240, 205] width 154 height 37
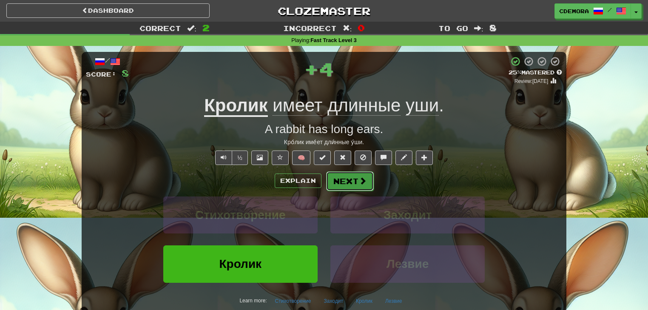
click at [334, 183] on button "Next" at bounding box center [350, 181] width 48 height 20
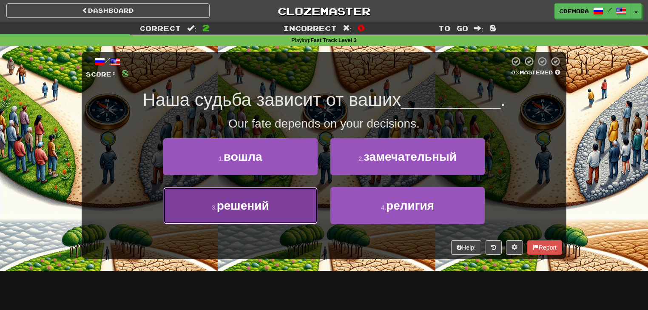
click at [311, 198] on button "3 . решений" at bounding box center [240, 205] width 154 height 37
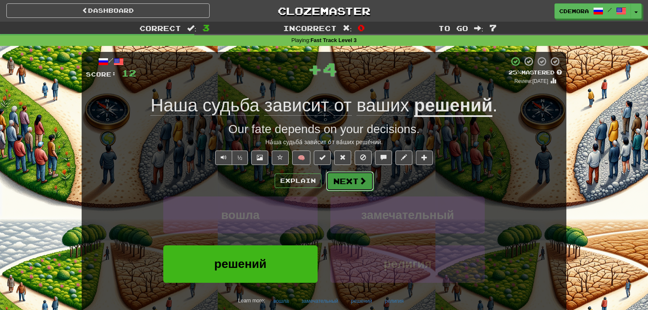
click at [337, 182] on button "Next" at bounding box center [350, 181] width 48 height 20
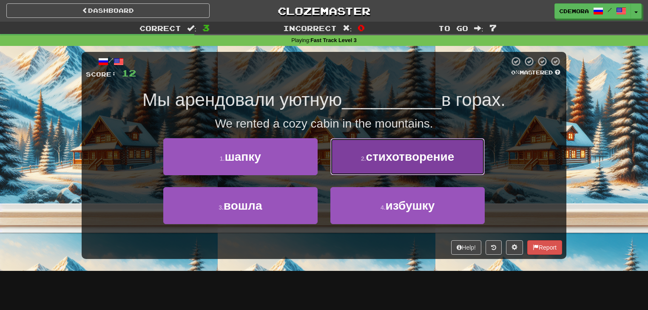
click at [356, 165] on button "2 . стихотворение" at bounding box center [407, 156] width 154 height 37
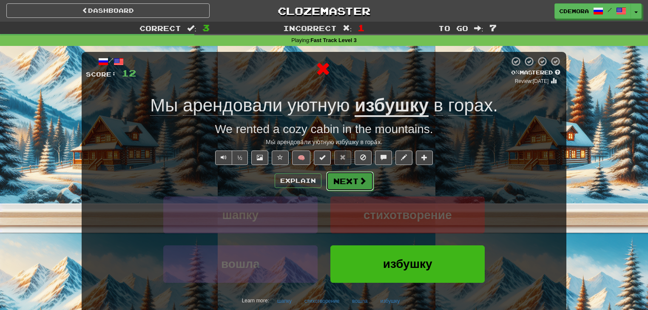
click at [347, 181] on button "Next" at bounding box center [350, 181] width 48 height 20
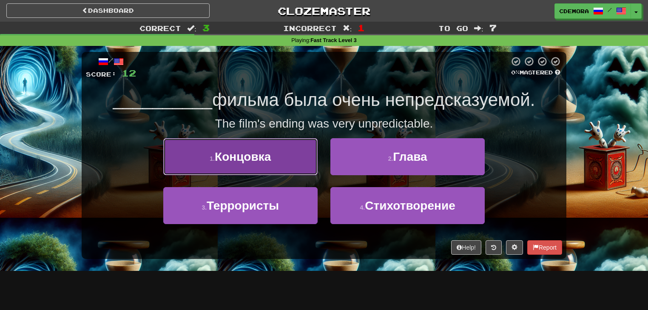
click at [293, 167] on button "1 . [GEOGRAPHIC_DATA]" at bounding box center [240, 156] width 154 height 37
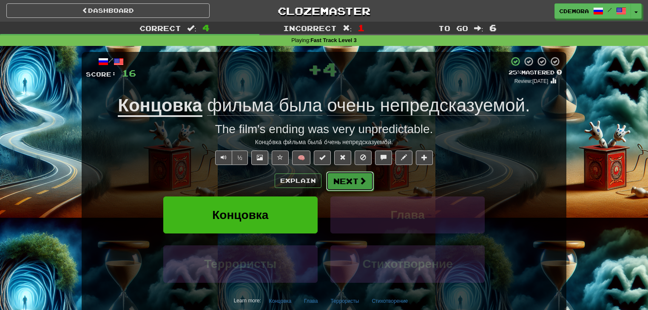
click at [343, 180] on button "Next" at bounding box center [350, 181] width 48 height 20
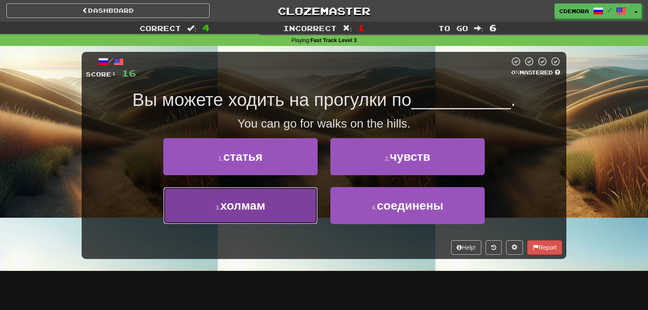
click at [306, 200] on button "3 . холмам" at bounding box center [240, 205] width 154 height 37
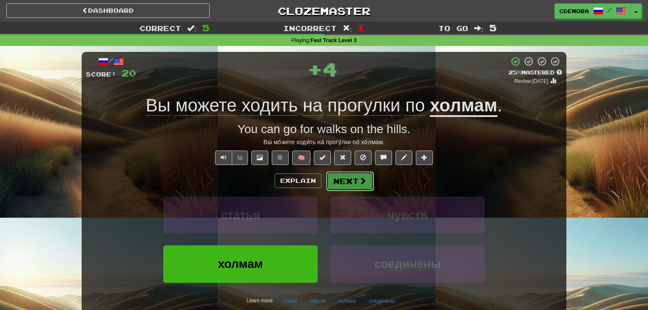
click at [337, 185] on button "Next" at bounding box center [350, 181] width 48 height 20
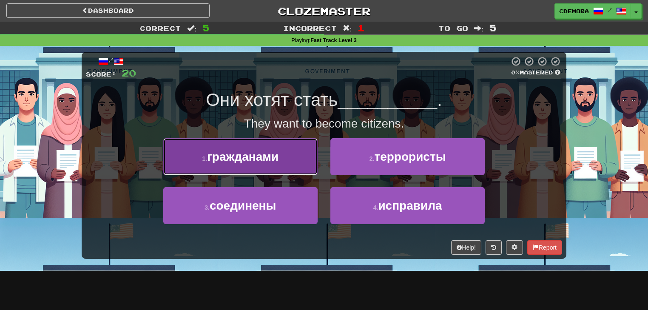
click at [291, 165] on button "1 . гражданами" at bounding box center [240, 156] width 154 height 37
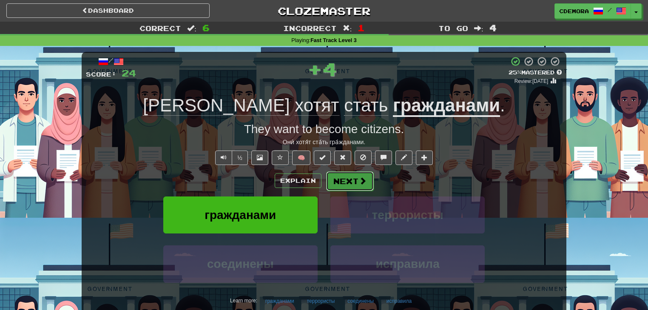
click at [334, 178] on button "Next" at bounding box center [350, 181] width 48 height 20
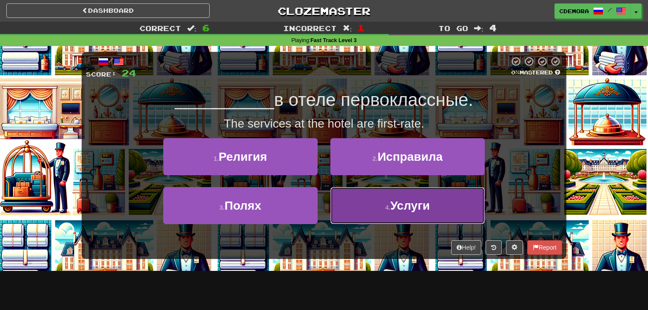
click at [346, 196] on button "4 . Услуги" at bounding box center [407, 205] width 154 height 37
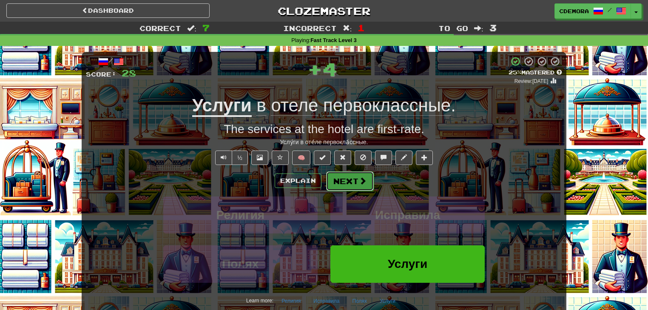
click at [343, 180] on button "Next" at bounding box center [350, 181] width 48 height 20
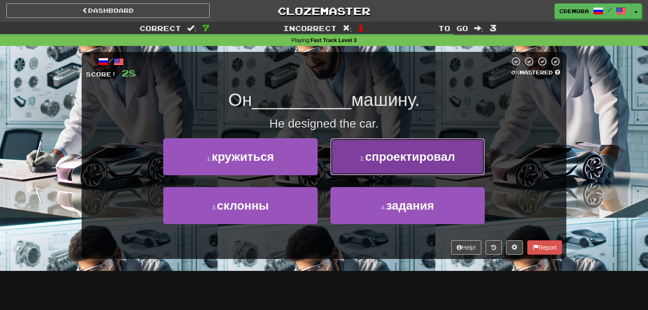
click at [357, 165] on button "2 . спроектировал" at bounding box center [407, 156] width 154 height 37
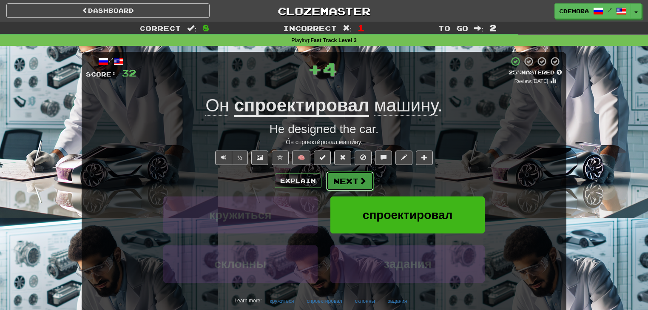
click at [353, 182] on button "Next" at bounding box center [350, 181] width 48 height 20
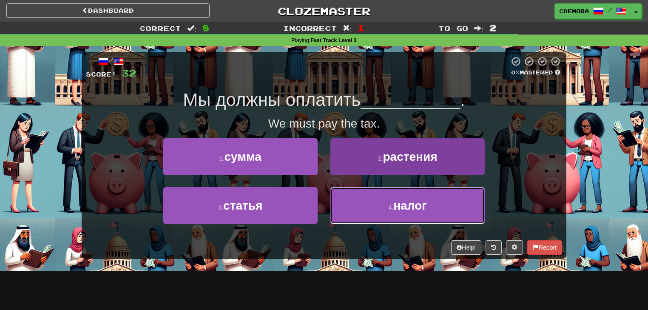
click at [367, 203] on button "4 . налог" at bounding box center [407, 205] width 154 height 37
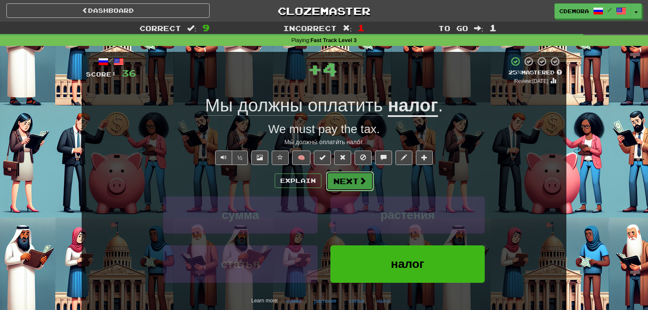
click at [363, 183] on span at bounding box center [363, 181] width 8 height 8
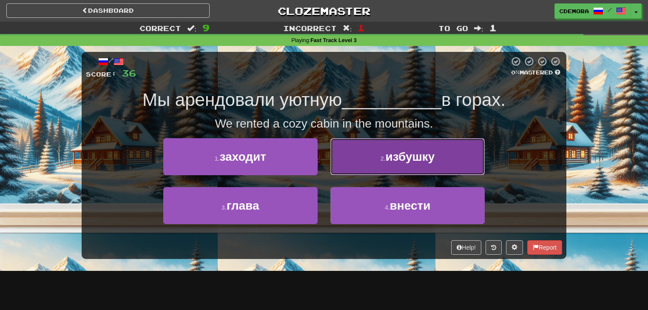
click at [367, 165] on button "2 . избушку" at bounding box center [407, 156] width 154 height 37
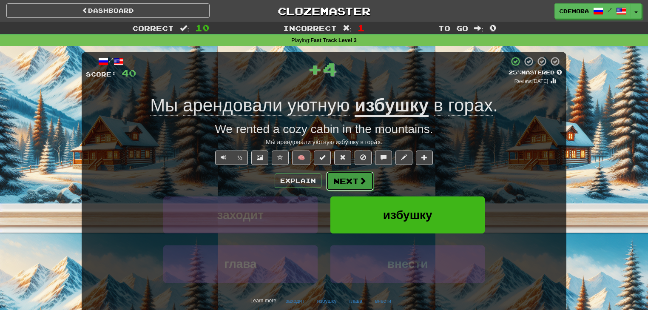
click at [357, 178] on button "Next" at bounding box center [350, 181] width 48 height 20
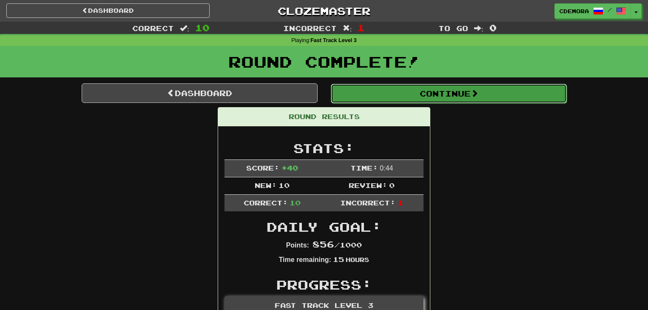
click at [396, 100] on button "Continue" at bounding box center [449, 94] width 236 height 20
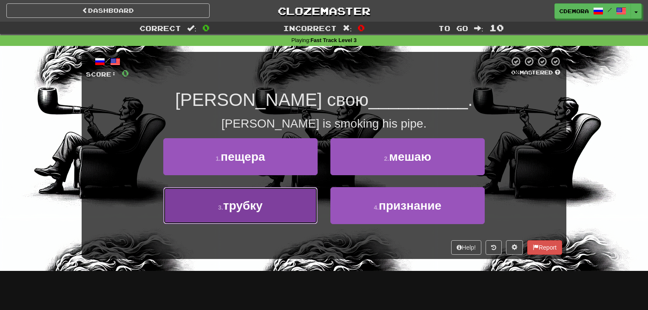
click at [292, 194] on button "3 . трубку" at bounding box center [240, 205] width 154 height 37
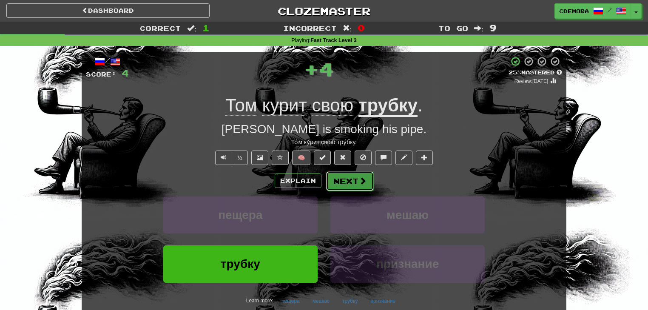
click at [333, 178] on button "Next" at bounding box center [350, 181] width 48 height 20
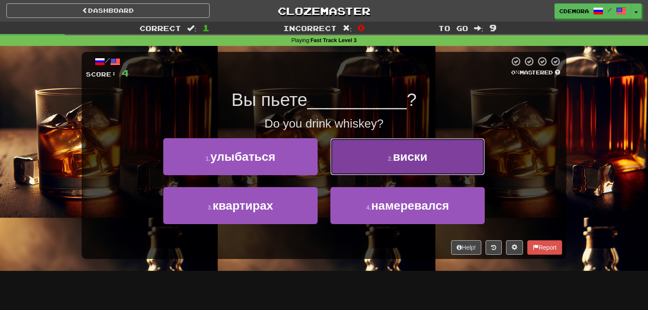
click at [361, 155] on button "2 . виски" at bounding box center [407, 156] width 154 height 37
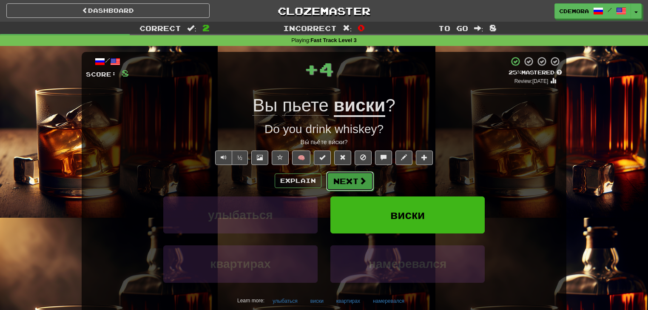
click at [349, 176] on button "Next" at bounding box center [350, 181] width 48 height 20
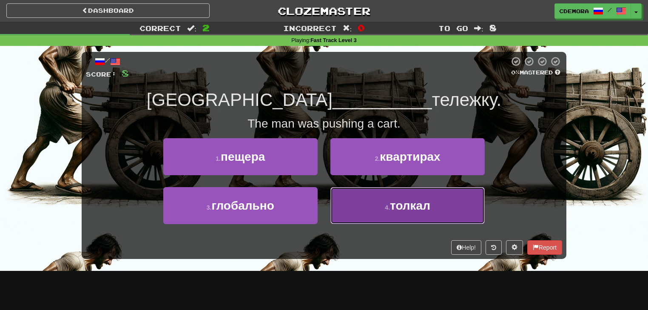
click at [352, 192] on button "4 . толкал" at bounding box center [407, 205] width 154 height 37
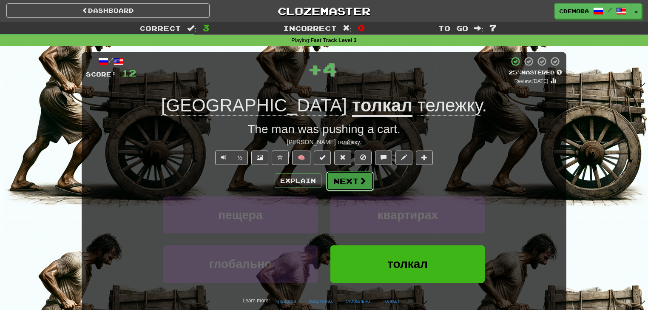
click at [354, 181] on button "Next" at bounding box center [350, 181] width 48 height 20
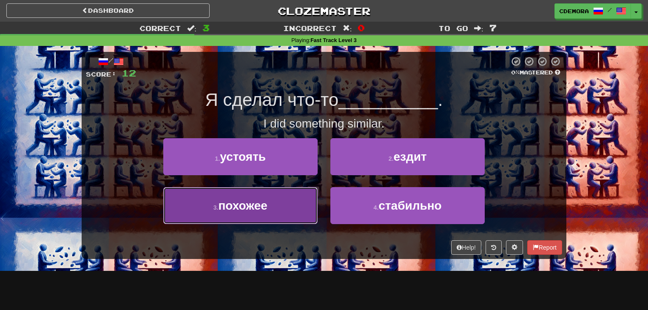
click at [293, 201] on button "3 . похожее" at bounding box center [240, 205] width 154 height 37
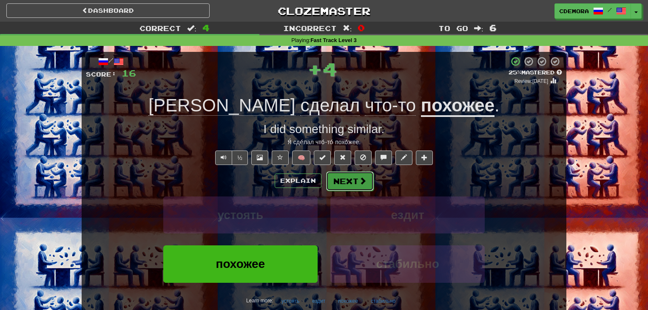
click at [337, 185] on button "Next" at bounding box center [350, 181] width 48 height 20
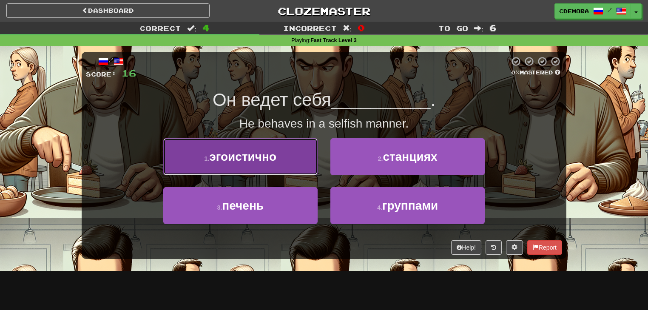
click at [299, 170] on button "1 . эгоистично" at bounding box center [240, 156] width 154 height 37
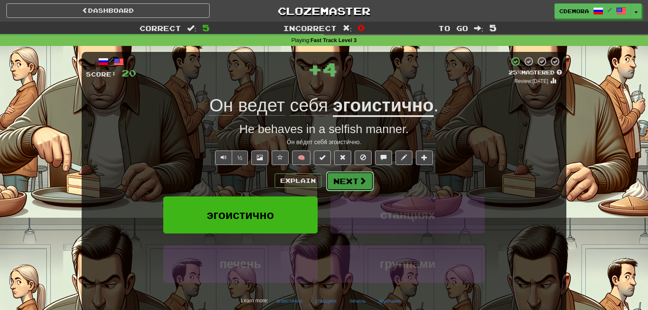
click at [337, 182] on button "Next" at bounding box center [350, 181] width 48 height 20
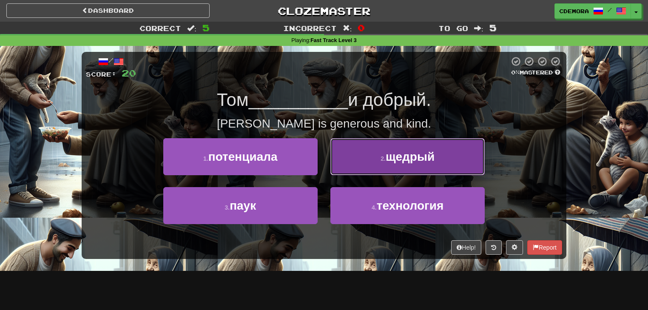
click at [348, 168] on button "2 . щедрый" at bounding box center [407, 156] width 154 height 37
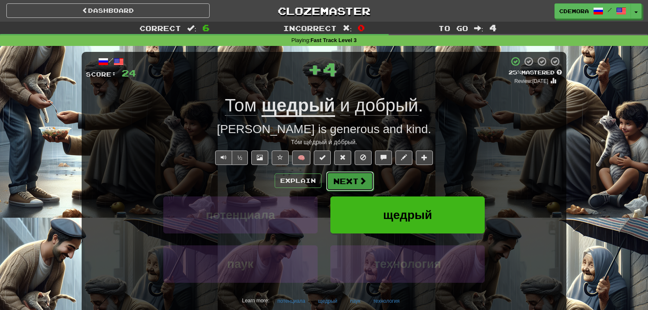
click at [343, 180] on button "Next" at bounding box center [350, 181] width 48 height 20
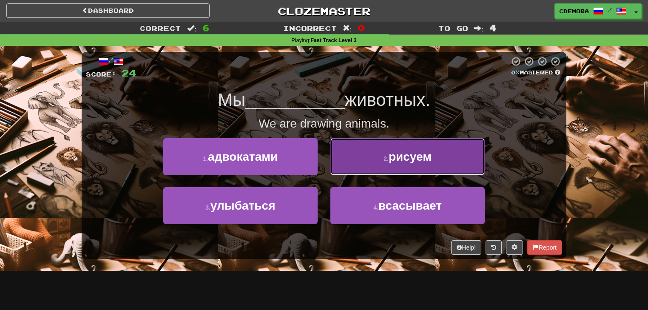
click at [365, 171] on button "2 . рисуем" at bounding box center [407, 156] width 154 height 37
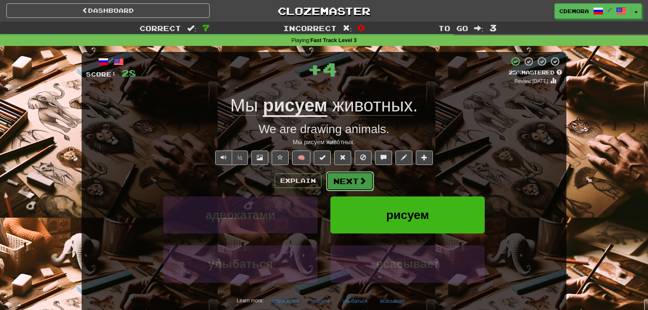
click at [357, 181] on button "Next" at bounding box center [350, 181] width 48 height 20
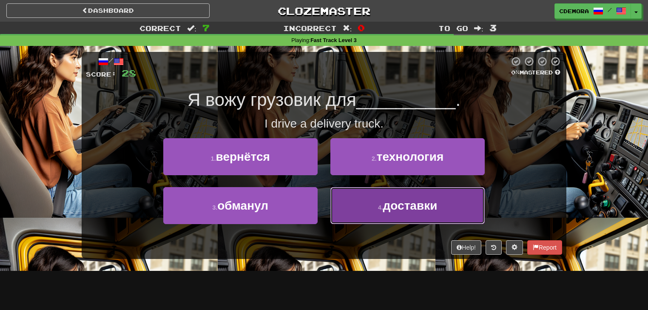
click at [361, 195] on button "4 . доставки" at bounding box center [407, 205] width 154 height 37
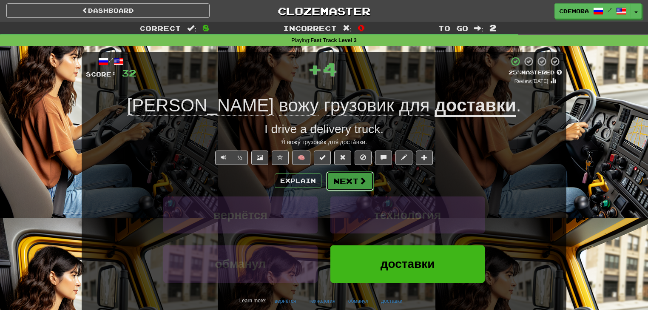
click at [361, 183] on span at bounding box center [363, 181] width 8 height 8
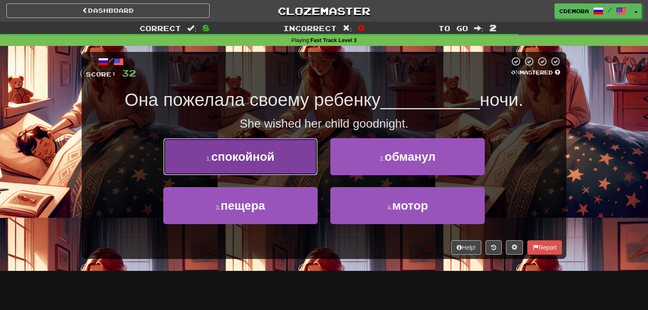
click at [280, 167] on button "1 . спокойной" at bounding box center [240, 156] width 154 height 37
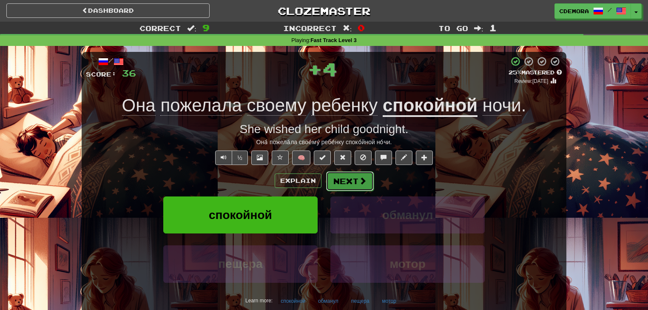
click at [341, 180] on button "Next" at bounding box center [350, 181] width 48 height 20
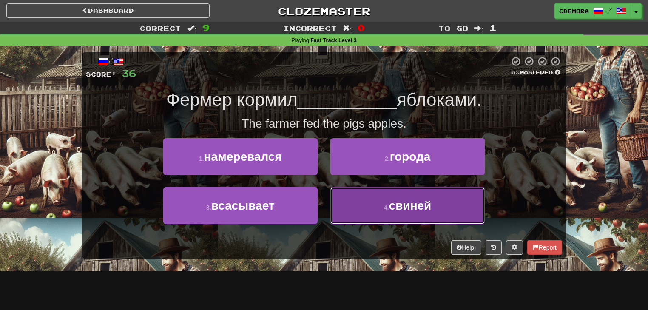
click at [360, 197] on button "4 . свиней" at bounding box center [407, 205] width 154 height 37
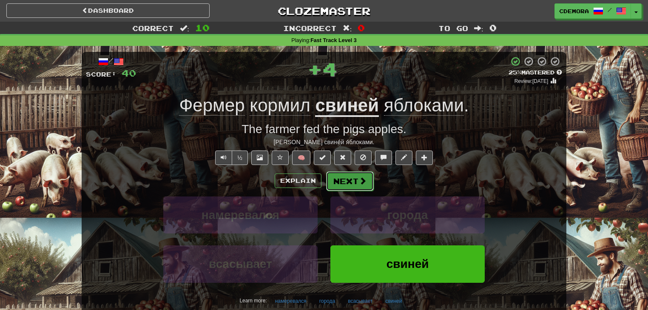
click at [364, 183] on span at bounding box center [363, 181] width 8 height 8
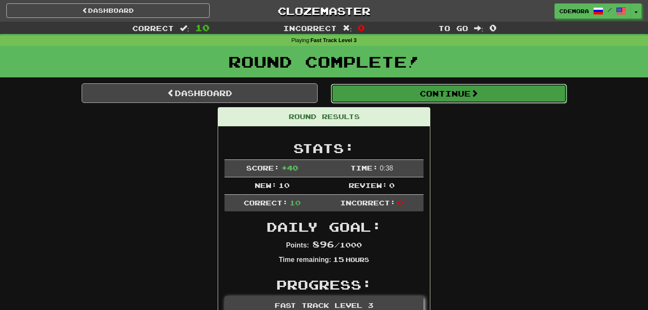
click at [416, 100] on button "Continue" at bounding box center [449, 94] width 236 height 20
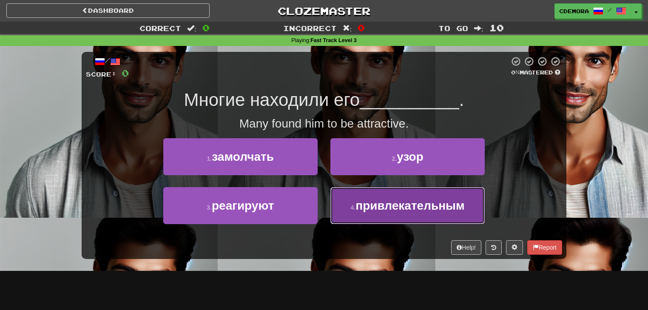
click at [406, 206] on span "привлекательным" at bounding box center [409, 205] width 109 height 13
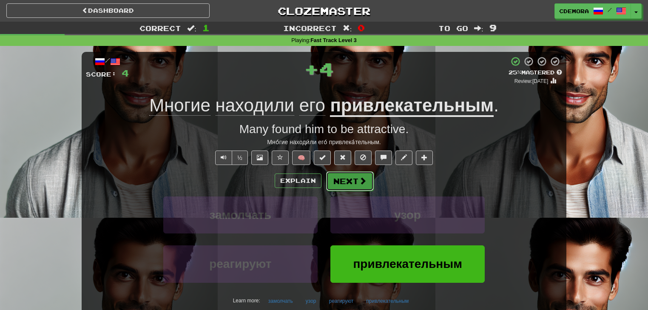
click at [364, 184] on span at bounding box center [363, 181] width 8 height 8
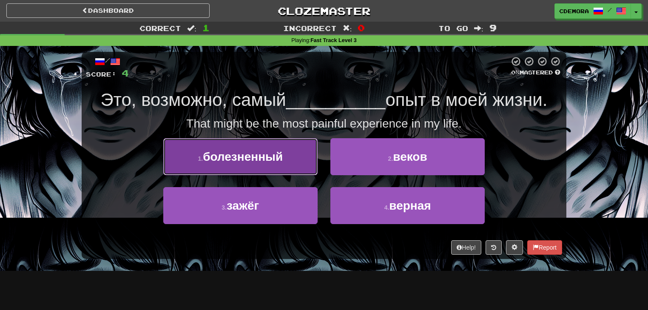
click at [295, 162] on button "1 . болезненный" at bounding box center [240, 156] width 154 height 37
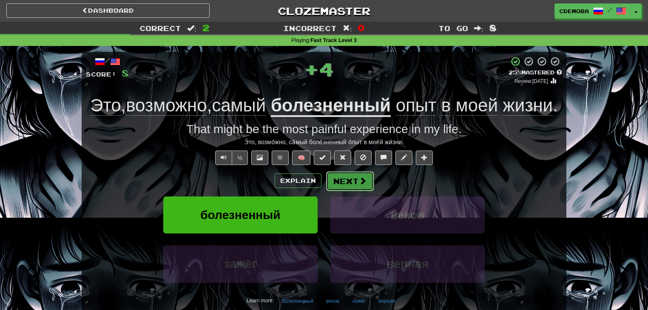
click at [345, 191] on button "Next" at bounding box center [350, 181] width 48 height 20
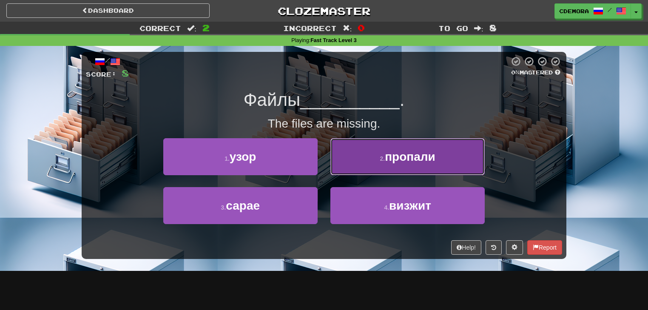
click at [371, 168] on button "2 . пропали" at bounding box center [407, 156] width 154 height 37
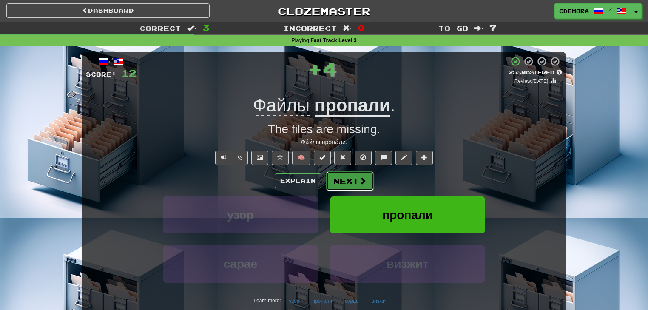
click at [357, 182] on button "Next" at bounding box center [350, 181] width 48 height 20
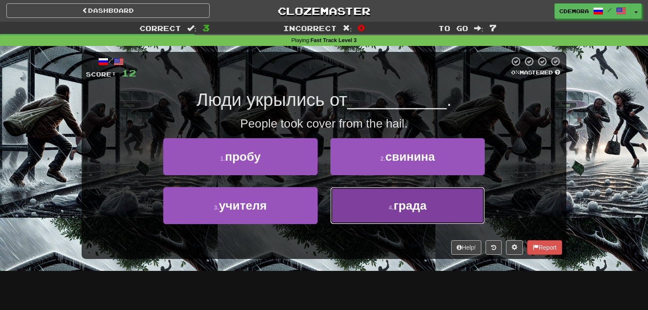
click at [352, 195] on button "4 . града" at bounding box center [407, 205] width 154 height 37
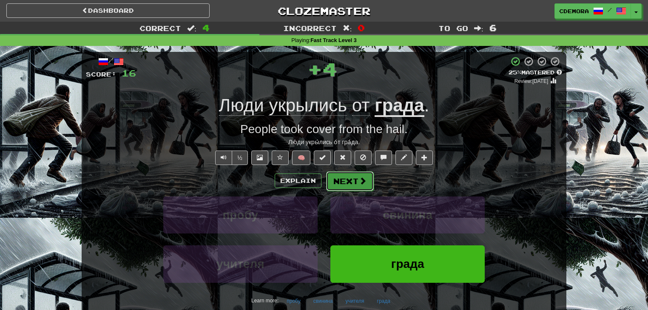
click at [354, 184] on button "Next" at bounding box center [350, 181] width 48 height 20
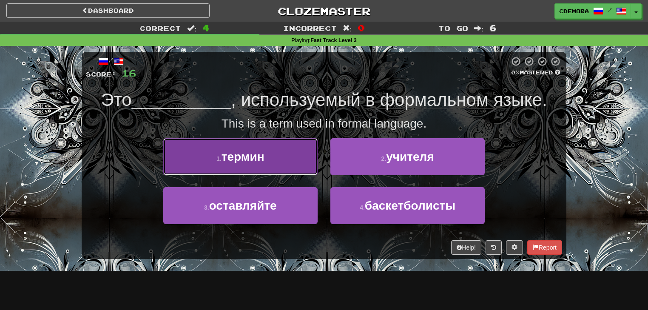
click at [305, 159] on button "1 . термин" at bounding box center [240, 156] width 154 height 37
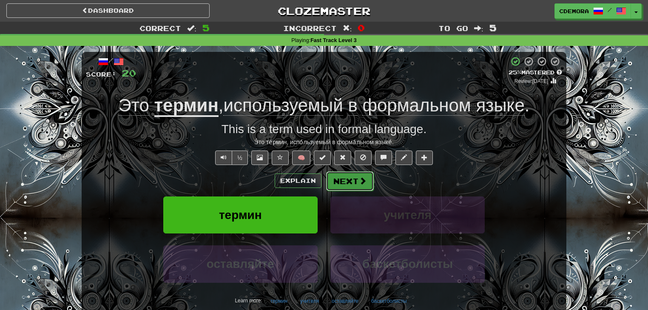
click at [343, 178] on button "Next" at bounding box center [350, 181] width 48 height 20
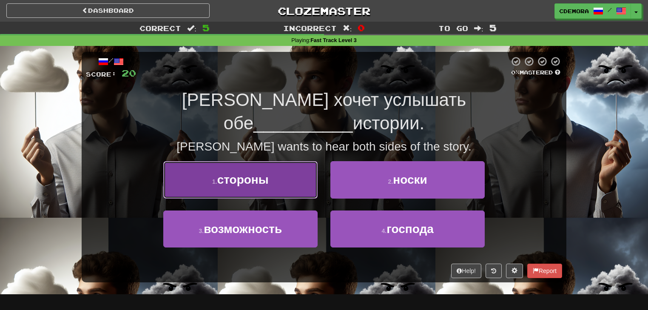
click at [309, 163] on button "1 . стороны" at bounding box center [240, 179] width 154 height 37
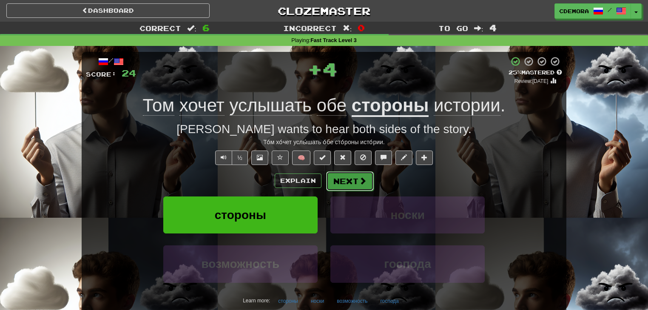
click at [348, 176] on button "Next" at bounding box center [350, 181] width 48 height 20
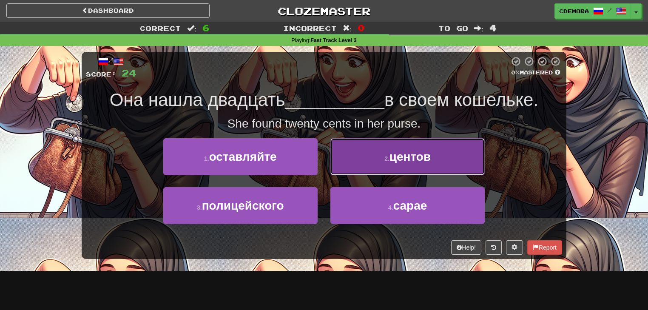
click at [356, 164] on button "2 . центов" at bounding box center [407, 156] width 154 height 37
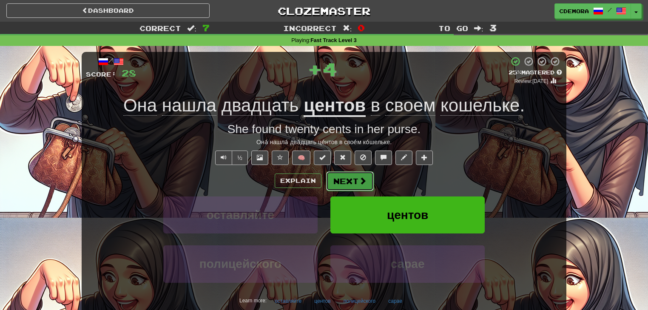
click at [347, 176] on button "Next" at bounding box center [350, 181] width 48 height 20
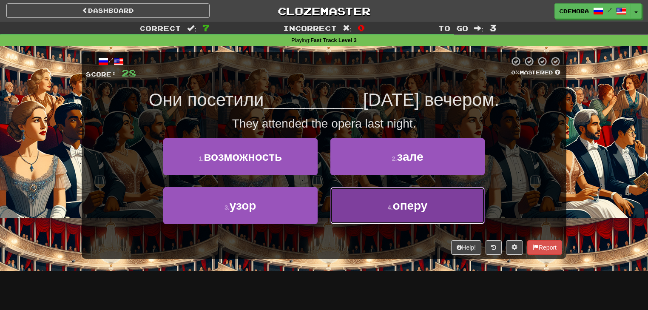
click at [348, 199] on button "4 . оперу" at bounding box center [407, 205] width 154 height 37
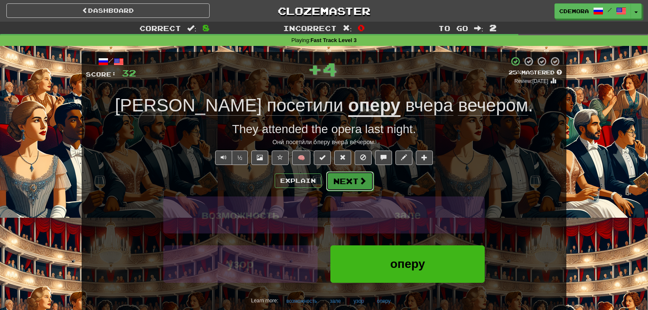
click at [356, 182] on button "Next" at bounding box center [350, 181] width 48 height 20
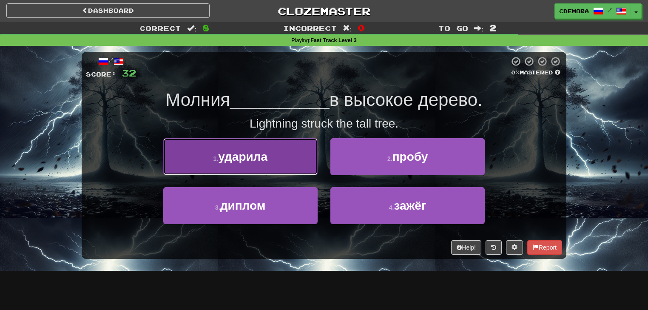
click at [305, 172] on button "1 . ударила" at bounding box center [240, 156] width 154 height 37
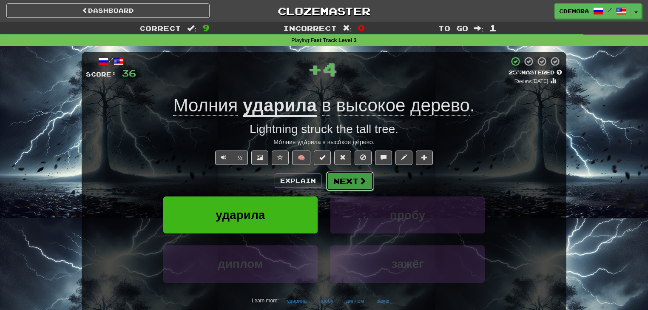
click at [348, 179] on button "Next" at bounding box center [350, 181] width 48 height 20
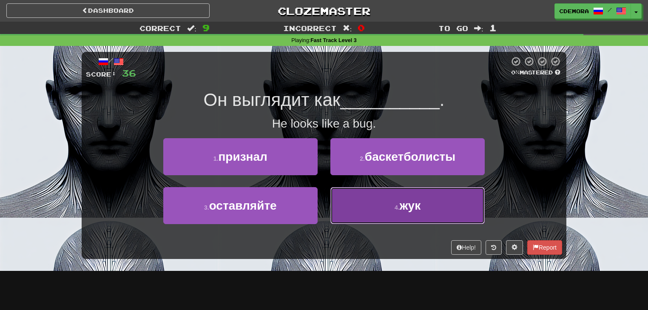
click at [362, 193] on button "4 . жук" at bounding box center [407, 205] width 154 height 37
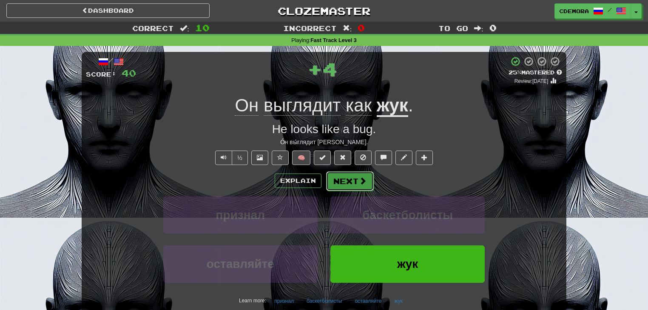
click at [359, 180] on span at bounding box center [363, 181] width 8 height 8
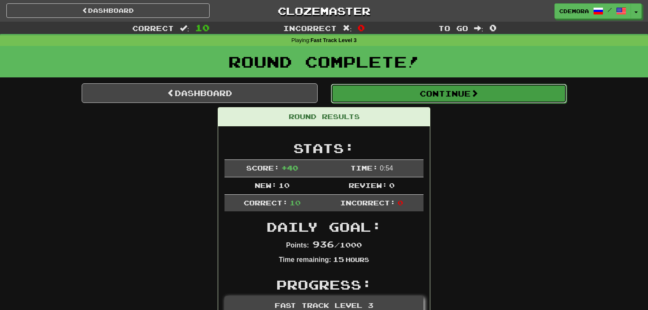
click at [392, 99] on button "Continue" at bounding box center [449, 94] width 236 height 20
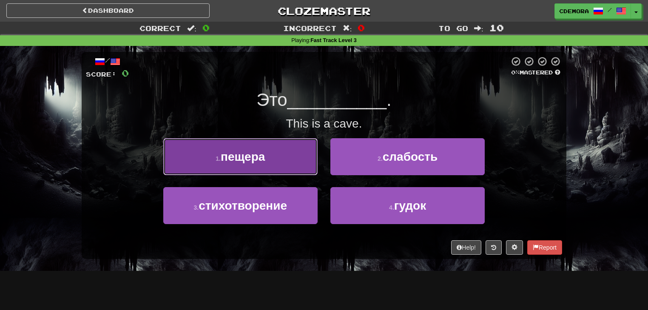
click at [303, 157] on button "1 . пещера" at bounding box center [240, 156] width 154 height 37
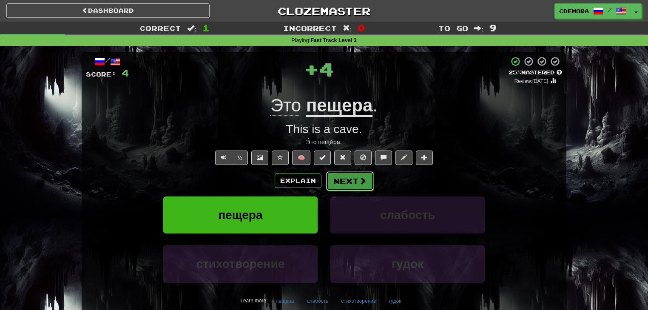
click at [342, 173] on button "Next" at bounding box center [350, 181] width 48 height 20
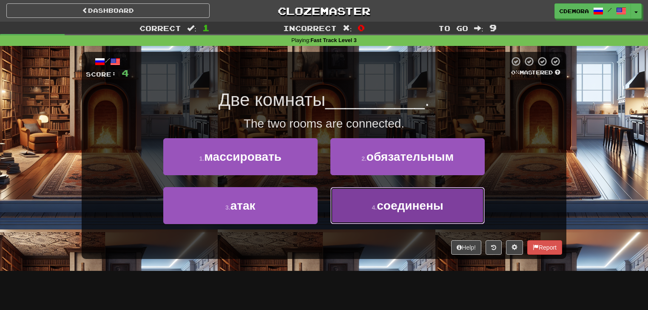
click at [350, 194] on button "4 . соединены" at bounding box center [407, 205] width 154 height 37
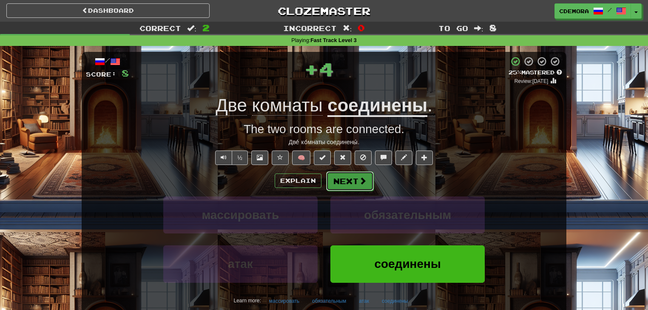
click at [347, 180] on button "Next" at bounding box center [350, 181] width 48 height 20
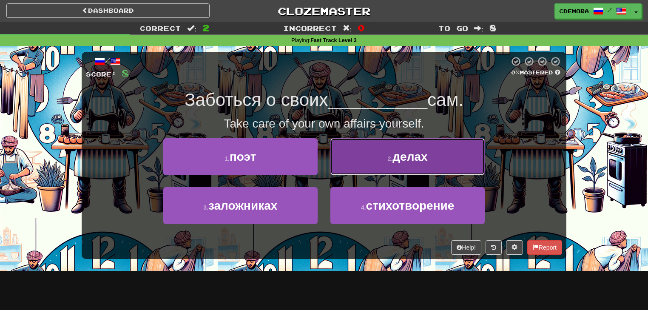
click at [353, 167] on button "2 . делах" at bounding box center [407, 156] width 154 height 37
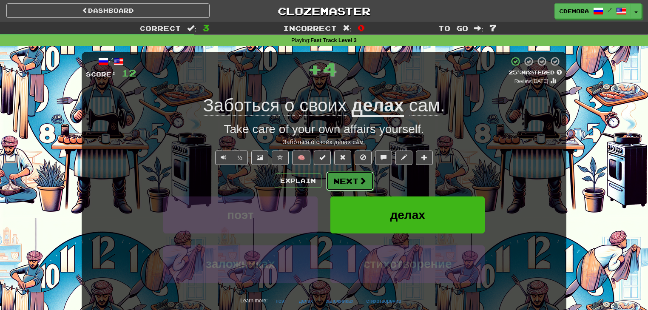
click at [348, 175] on button "Next" at bounding box center [350, 181] width 48 height 20
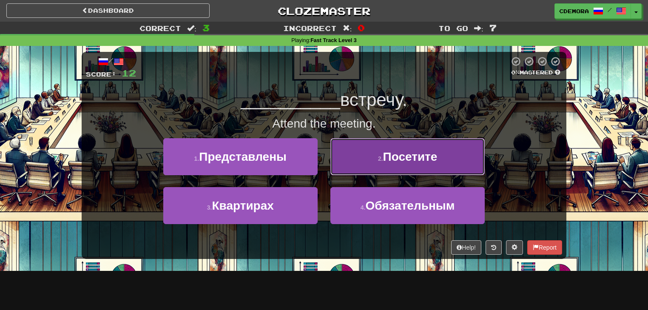
click at [352, 169] on button "2 . Посетите" at bounding box center [407, 156] width 154 height 37
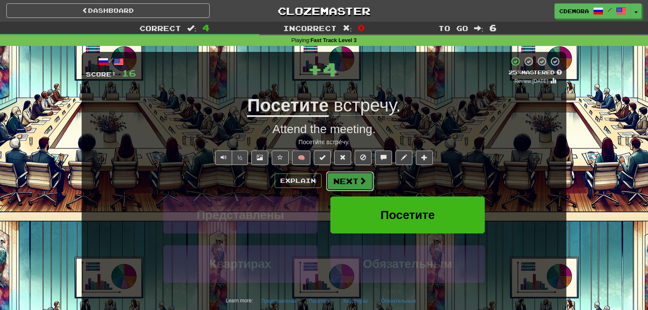
click at [343, 182] on button "Next" at bounding box center [350, 181] width 48 height 20
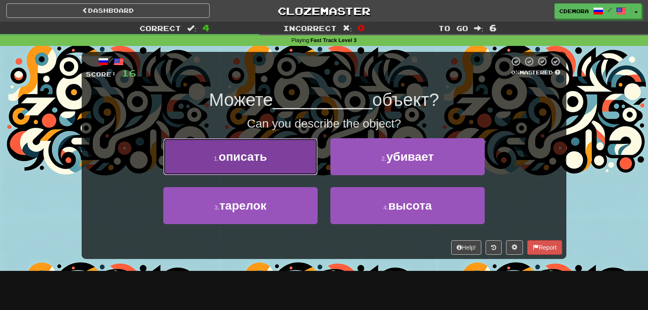
click at [302, 170] on button "1 . описать" at bounding box center [240, 156] width 154 height 37
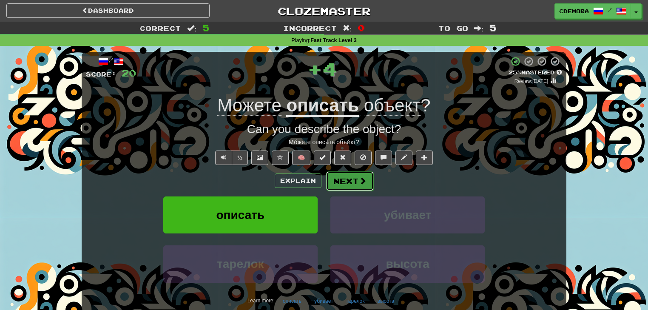
click at [336, 182] on button "Next" at bounding box center [350, 181] width 48 height 20
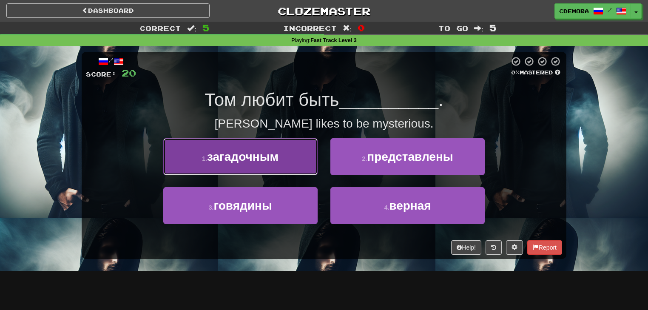
click at [295, 167] on button "1 . загадочным" at bounding box center [240, 156] width 154 height 37
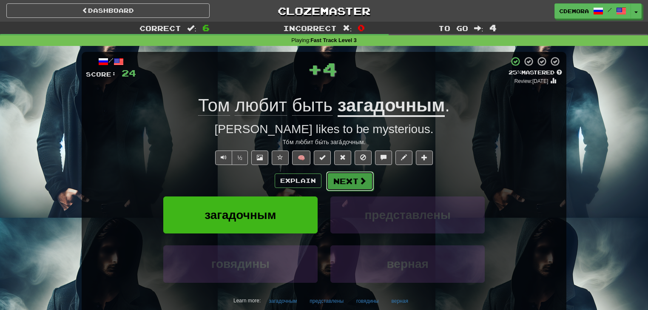
click at [338, 181] on button "Next" at bounding box center [350, 181] width 48 height 20
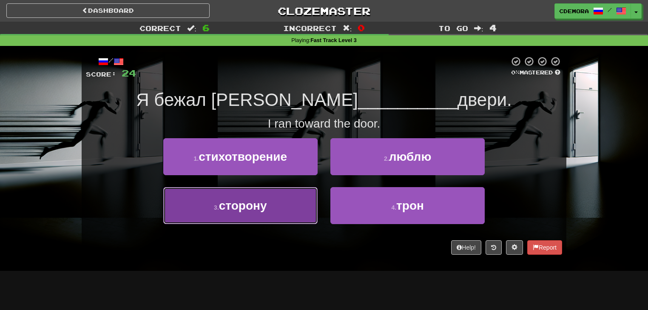
click at [293, 199] on button "3 . сторону" at bounding box center [240, 205] width 154 height 37
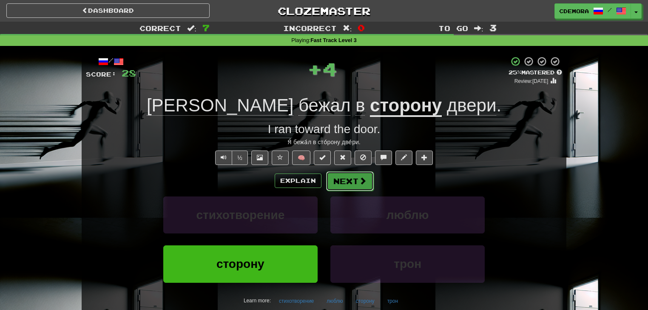
click at [341, 177] on button "Next" at bounding box center [350, 181] width 48 height 20
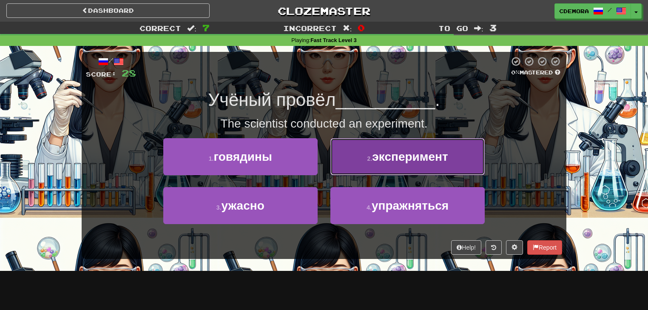
click at [354, 160] on button "2 . эксперимент" at bounding box center [407, 156] width 154 height 37
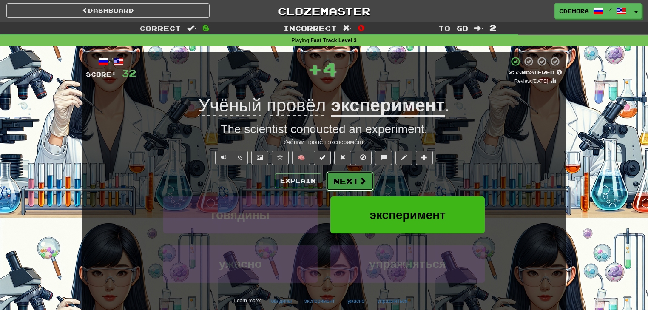
click at [341, 177] on button "Next" at bounding box center [350, 181] width 48 height 20
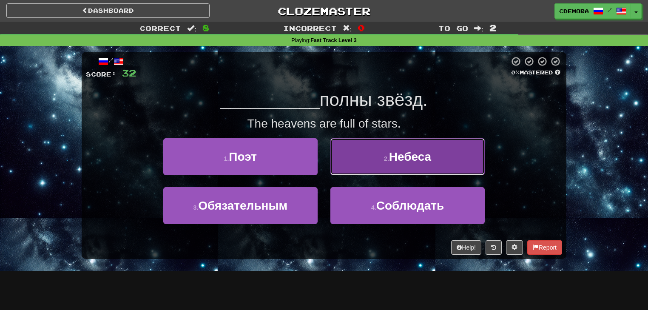
click at [348, 169] on button "2 . Небеса" at bounding box center [407, 156] width 154 height 37
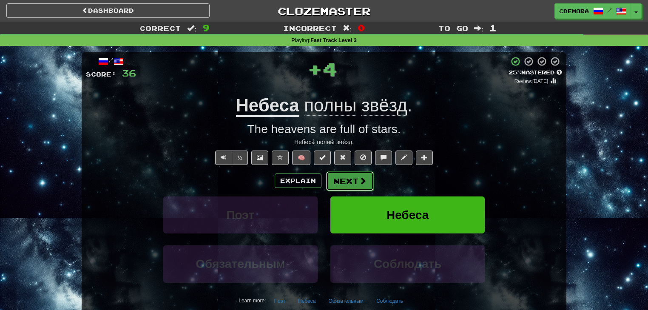
click at [338, 187] on button "Next" at bounding box center [350, 181] width 48 height 20
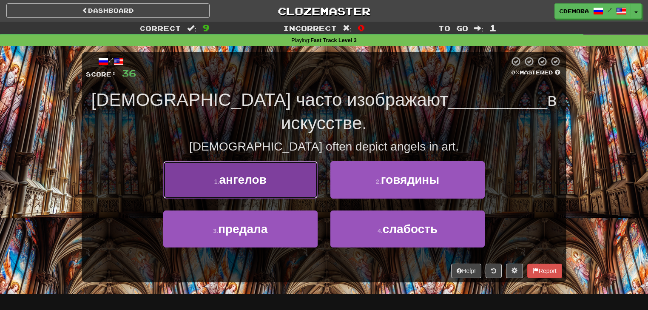
click at [300, 171] on button "1 . ангелов" at bounding box center [240, 179] width 154 height 37
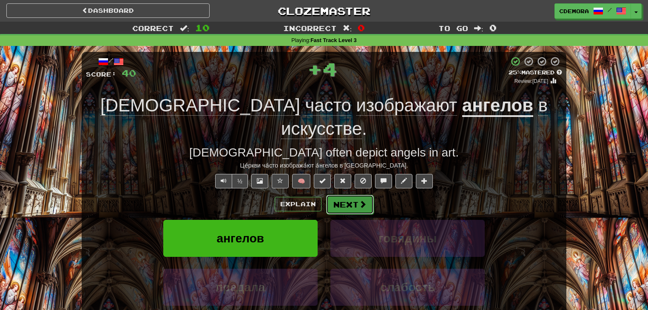
click at [339, 195] on button "Next" at bounding box center [350, 205] width 48 height 20
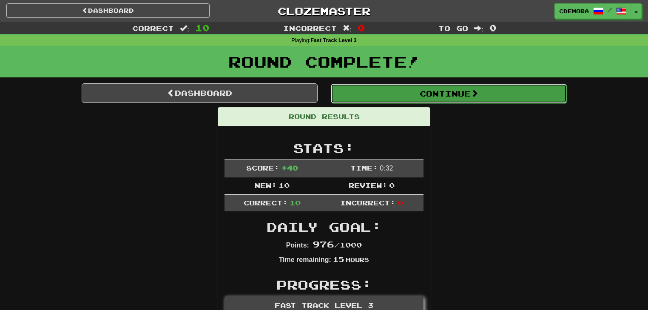
click at [405, 102] on button "Continue" at bounding box center [449, 94] width 236 height 20
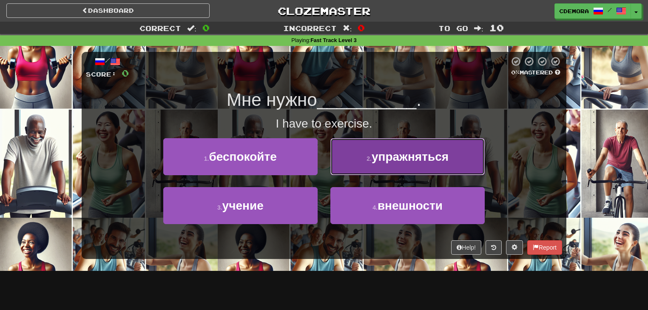
click at [348, 167] on button "2 . упражняться" at bounding box center [407, 156] width 154 height 37
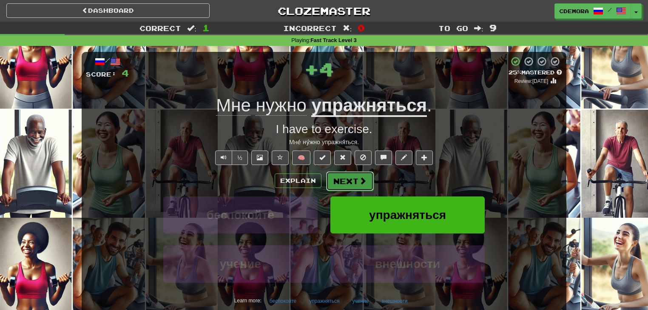
click at [338, 177] on button "Next" at bounding box center [350, 181] width 48 height 20
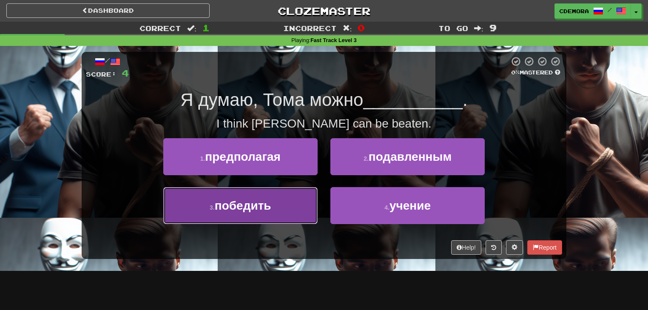
click at [316, 195] on button "3 . победить" at bounding box center [240, 205] width 154 height 37
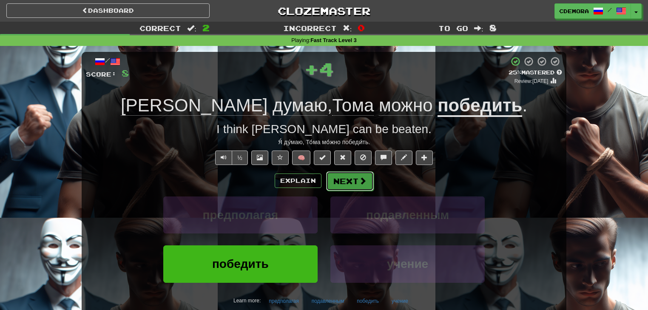
click at [340, 180] on button "Next" at bounding box center [350, 181] width 48 height 20
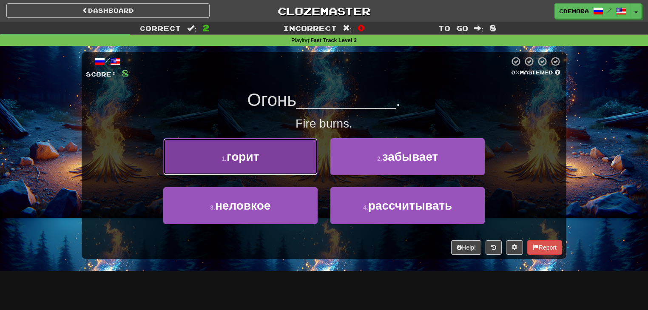
click at [306, 168] on button "1 . горит" at bounding box center [240, 156] width 154 height 37
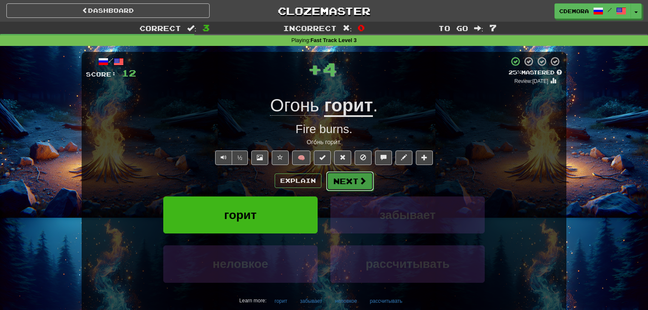
click at [335, 181] on button "Next" at bounding box center [350, 181] width 48 height 20
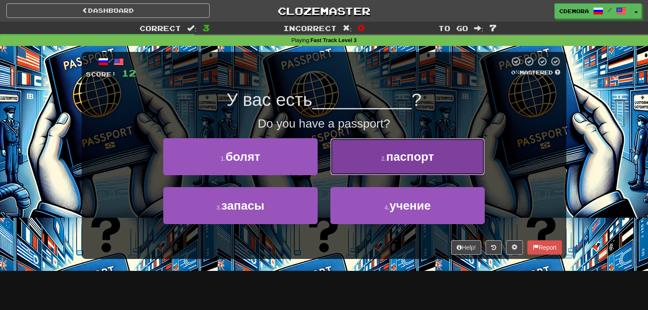
click at [338, 170] on button "2 . паспорт" at bounding box center [407, 156] width 154 height 37
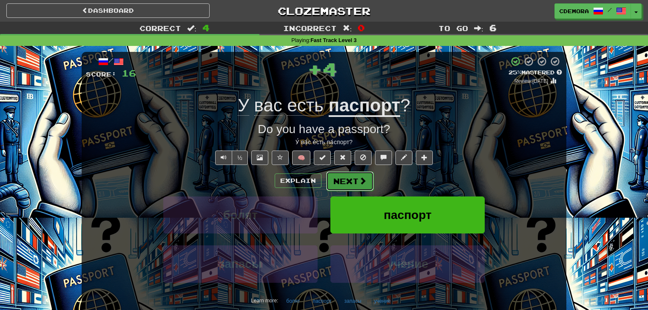
click at [333, 177] on button "Next" at bounding box center [350, 181] width 48 height 20
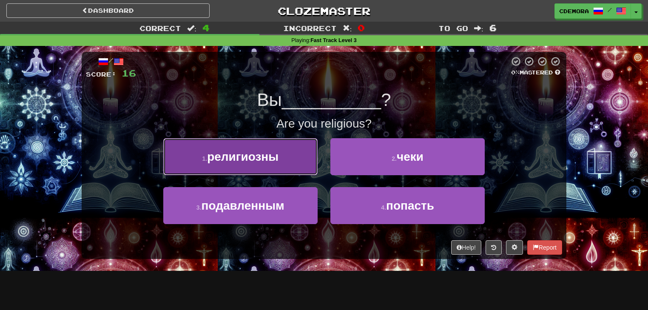
click at [304, 169] on button "1 . религиозны" at bounding box center [240, 156] width 154 height 37
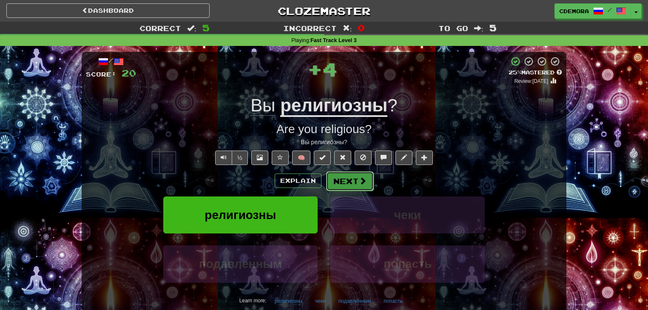
click at [345, 184] on button "Next" at bounding box center [350, 181] width 48 height 20
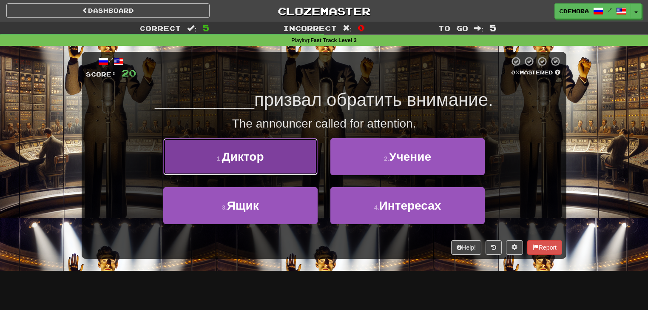
click at [298, 166] on button "1 . Диктор" at bounding box center [240, 156] width 154 height 37
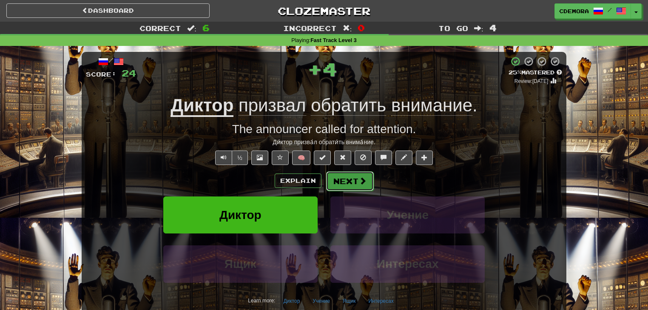
click at [348, 179] on button "Next" at bounding box center [350, 181] width 48 height 20
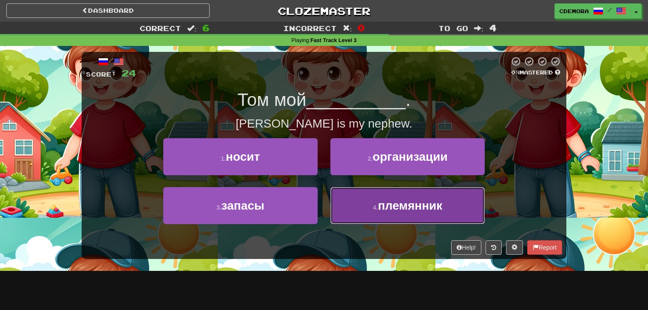
click at [365, 202] on button "4 . племянник" at bounding box center [407, 205] width 154 height 37
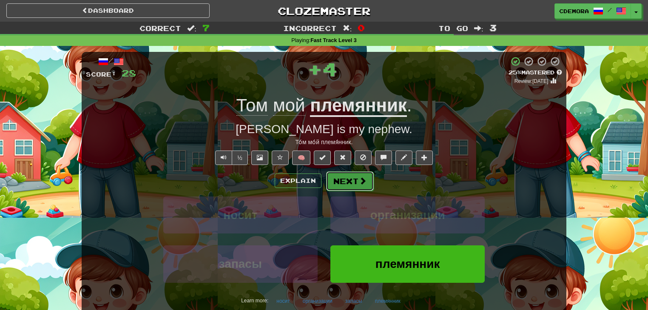
click at [357, 184] on button "Next" at bounding box center [350, 181] width 48 height 20
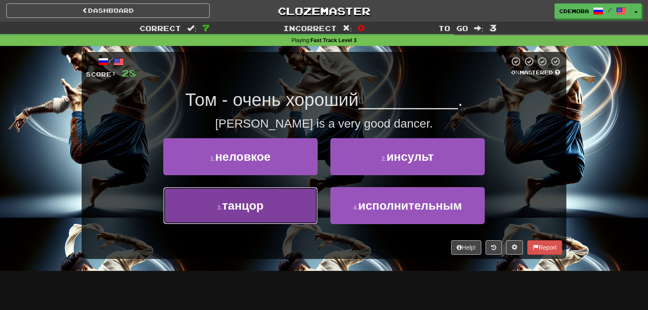
click at [292, 200] on button "3 . танцор" at bounding box center [240, 205] width 154 height 37
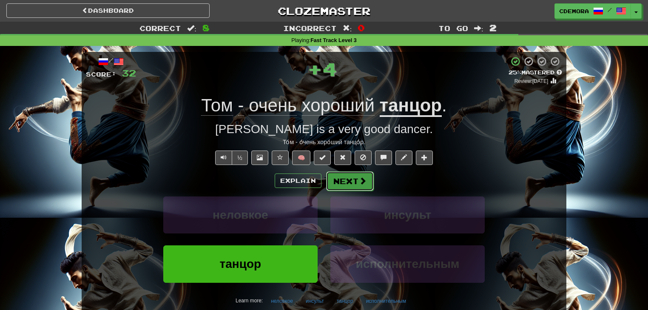
click at [343, 184] on button "Next" at bounding box center [350, 181] width 48 height 20
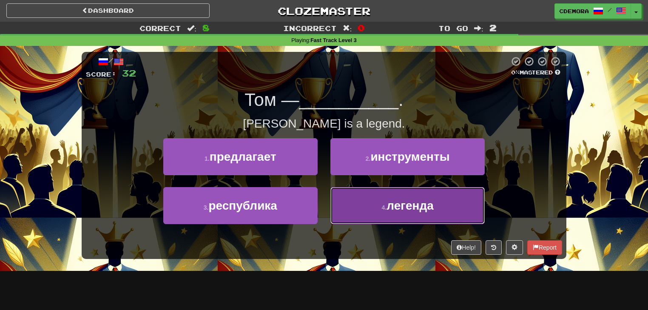
click at [350, 198] on button "4 . легенда" at bounding box center [407, 205] width 154 height 37
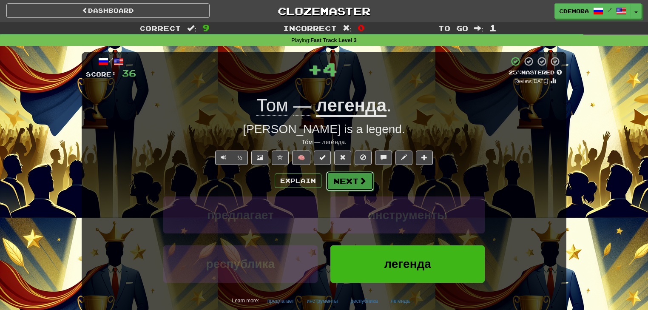
click at [352, 183] on button "Next" at bounding box center [350, 181] width 48 height 20
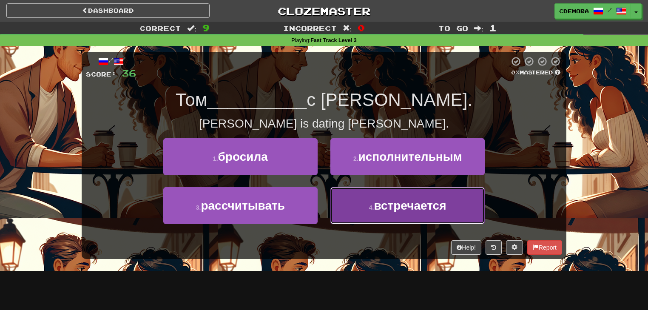
click at [357, 202] on button "4 . встречается" at bounding box center [407, 205] width 154 height 37
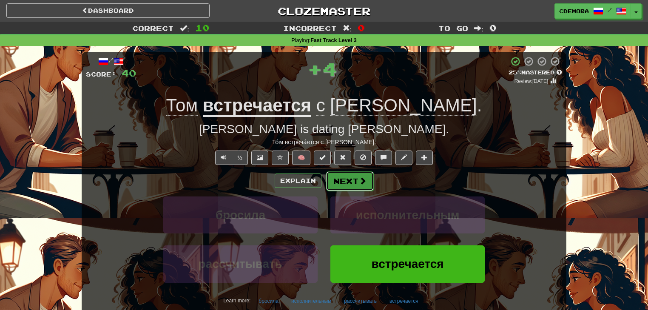
click at [359, 184] on span at bounding box center [363, 181] width 8 height 8
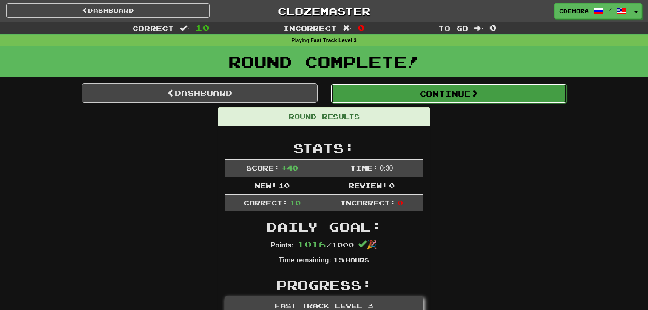
click at [414, 99] on button "Continue" at bounding box center [449, 94] width 236 height 20
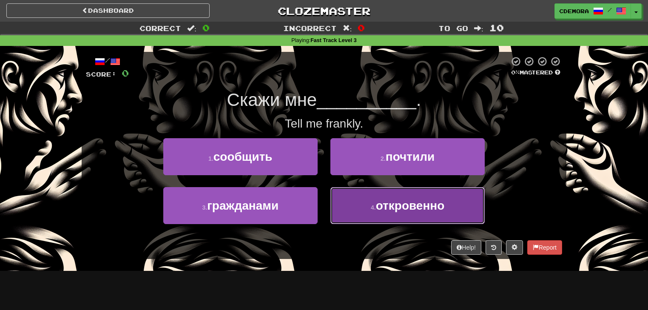
click at [392, 205] on span "откровенно" at bounding box center [410, 205] width 69 height 13
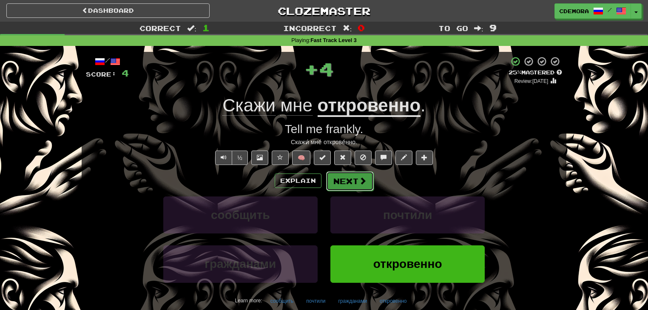
click at [363, 186] on button "Next" at bounding box center [350, 181] width 48 height 20
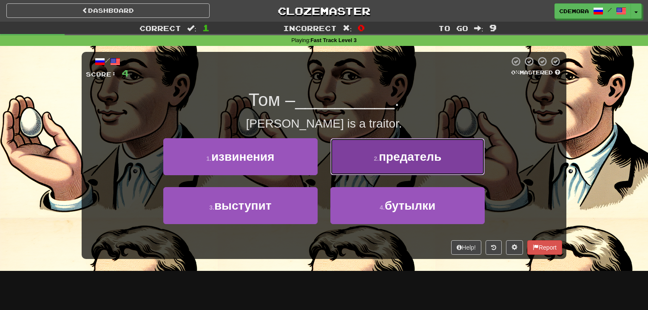
click at [370, 162] on button "2 . предатель" at bounding box center [407, 156] width 154 height 37
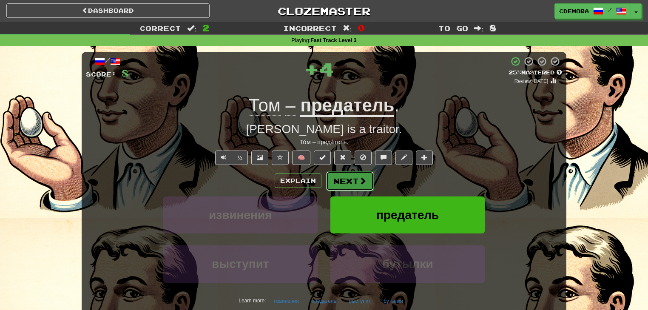
click at [356, 180] on button "Next" at bounding box center [350, 181] width 48 height 20
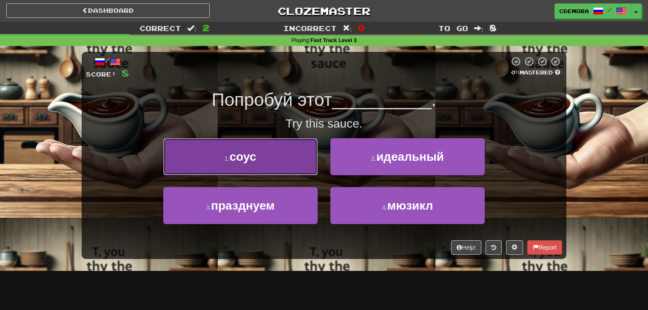
click at [308, 168] on button "1 . соус" at bounding box center [240, 156] width 154 height 37
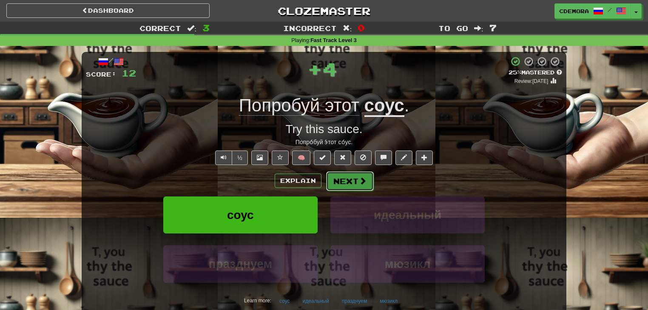
click at [347, 177] on button "Next" at bounding box center [350, 181] width 48 height 20
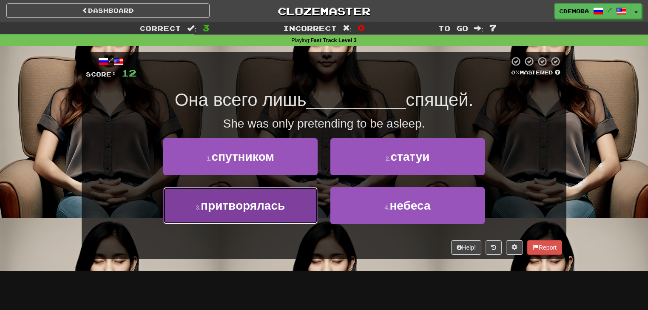
click at [308, 205] on button "3 . притворялась" at bounding box center [240, 205] width 154 height 37
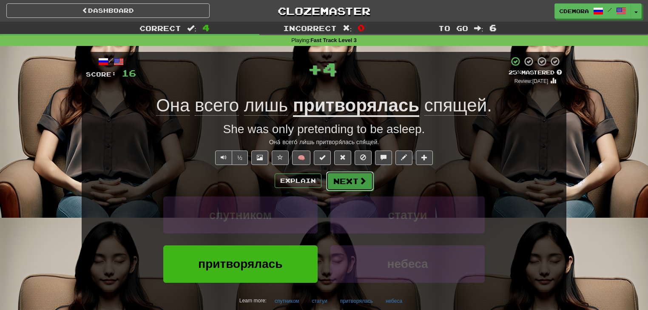
click at [339, 187] on button "Next" at bounding box center [350, 181] width 48 height 20
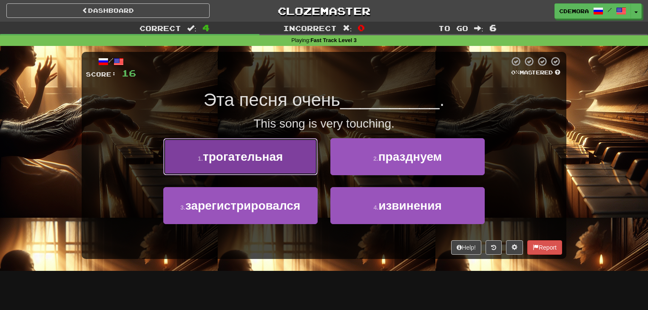
click at [306, 173] on button "1 . трогательная" at bounding box center [240, 156] width 154 height 37
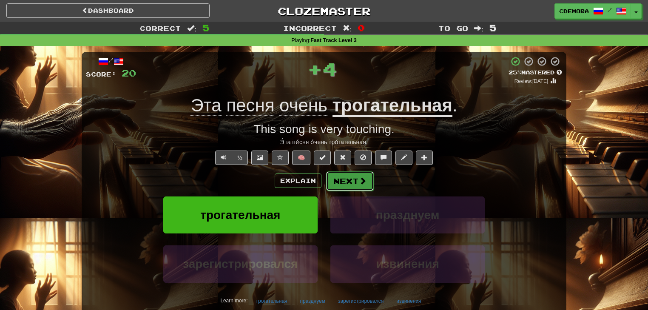
click at [341, 177] on button "Next" at bounding box center [350, 181] width 48 height 20
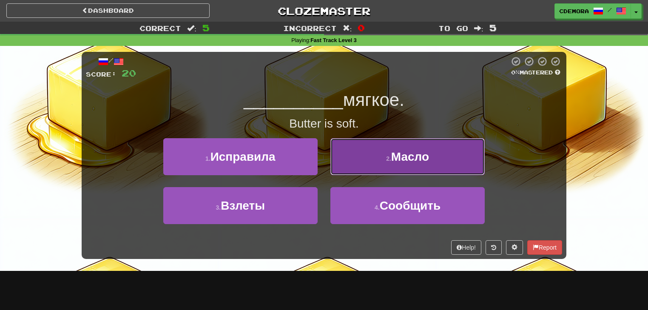
click at [351, 170] on button "2 . Масло" at bounding box center [407, 156] width 154 height 37
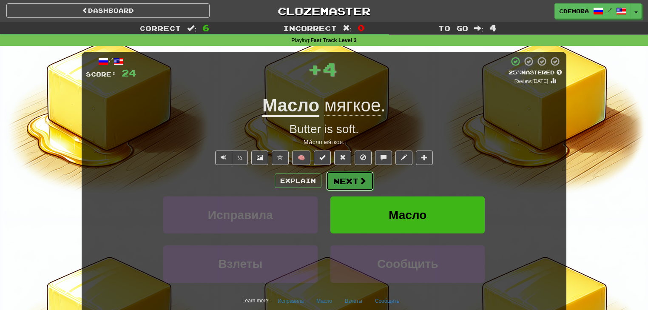
click at [345, 177] on button "Next" at bounding box center [350, 181] width 48 height 20
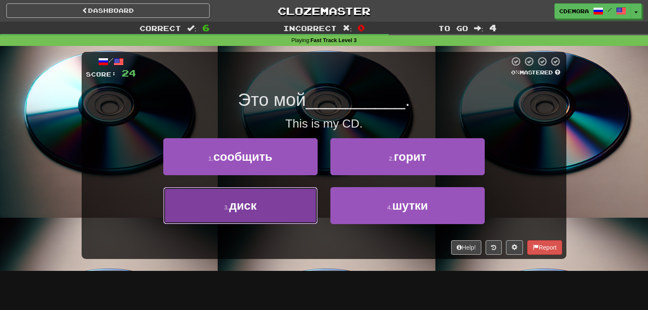
click at [302, 202] on button "3 . диск" at bounding box center [240, 205] width 154 height 37
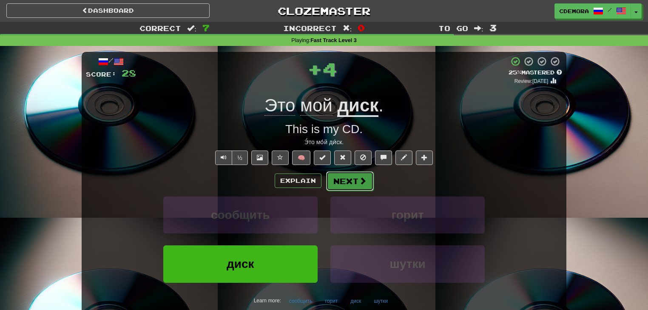
click at [337, 182] on button "Next" at bounding box center [350, 181] width 48 height 20
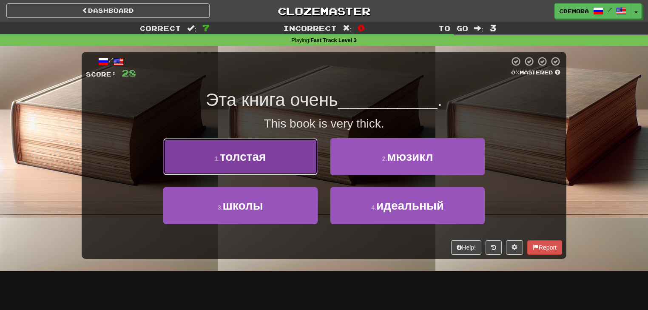
click at [310, 167] on button "1 . толстая" at bounding box center [240, 156] width 154 height 37
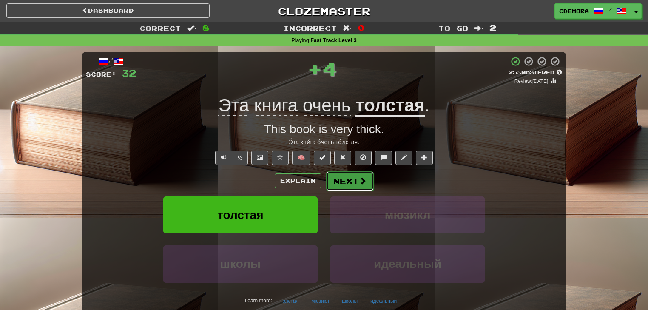
click at [340, 178] on button "Next" at bounding box center [350, 181] width 48 height 20
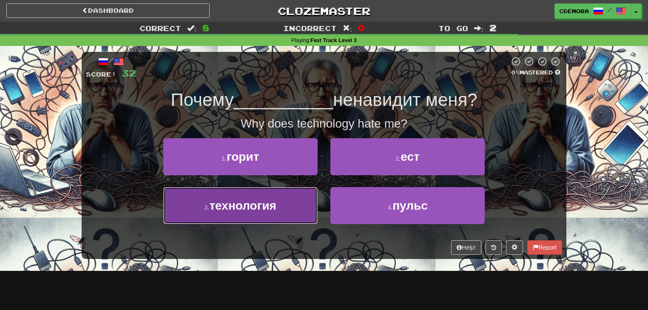
click at [289, 206] on button "3 . технология" at bounding box center [240, 205] width 154 height 37
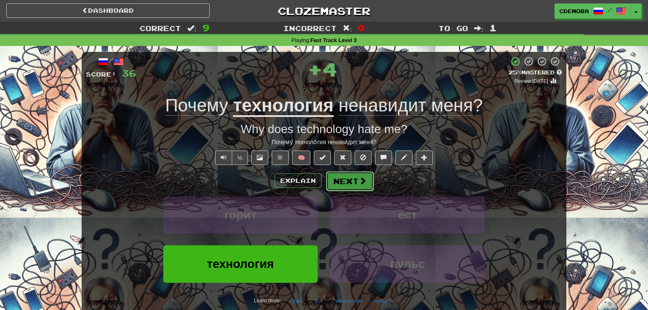
click at [340, 184] on button "Next" at bounding box center [350, 181] width 48 height 20
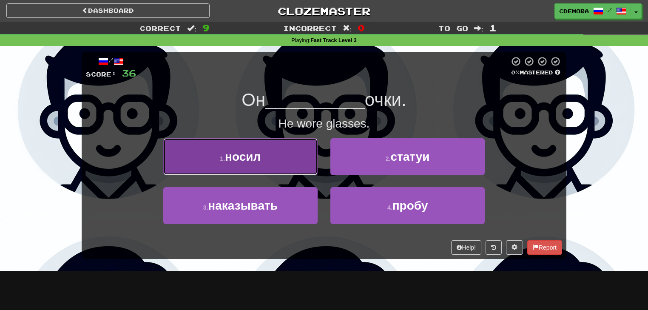
click at [302, 163] on button "1 . носил" at bounding box center [240, 156] width 154 height 37
